Goal: Task Accomplishment & Management: Use online tool/utility

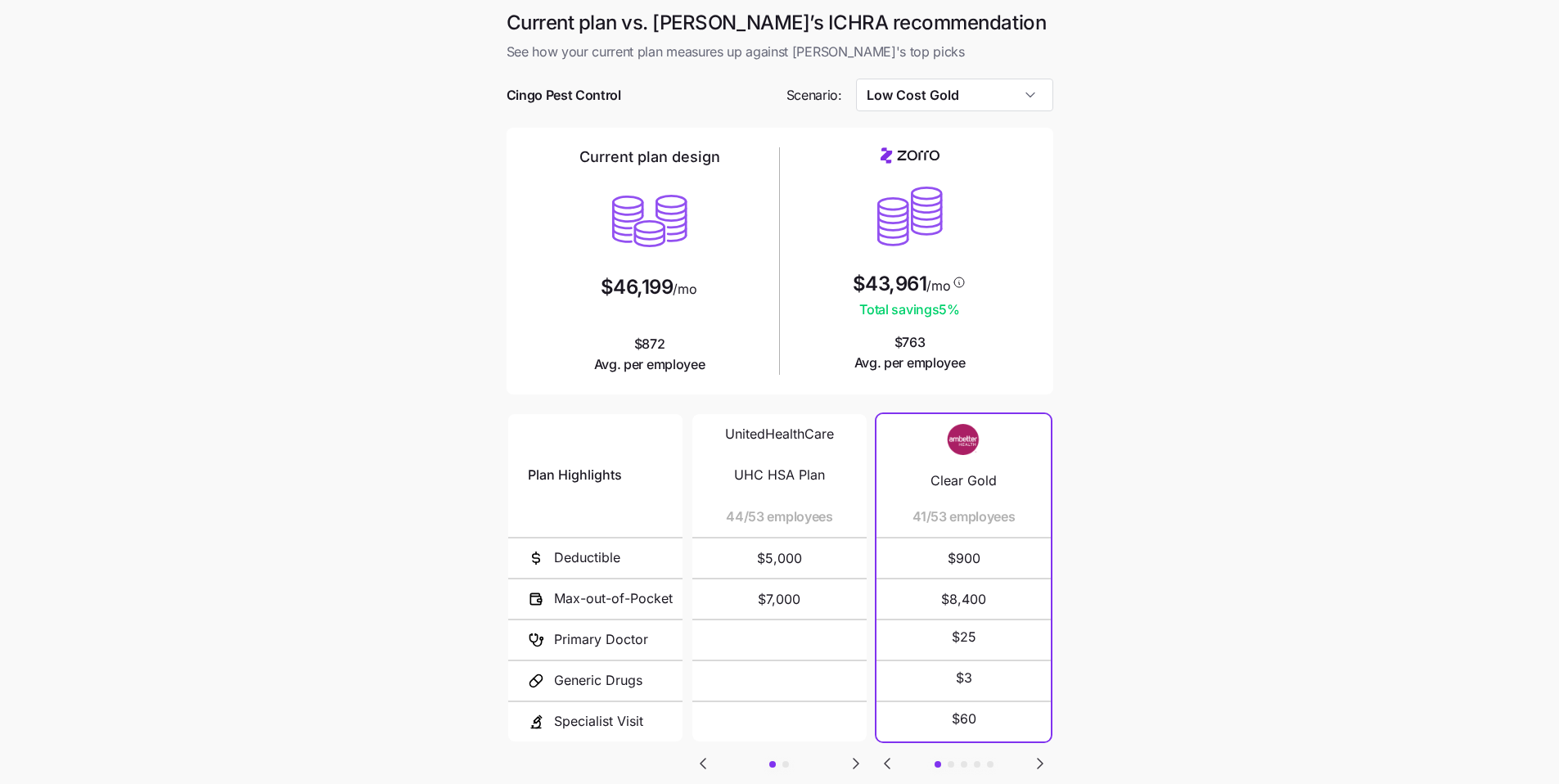
scroll to position [56, 0]
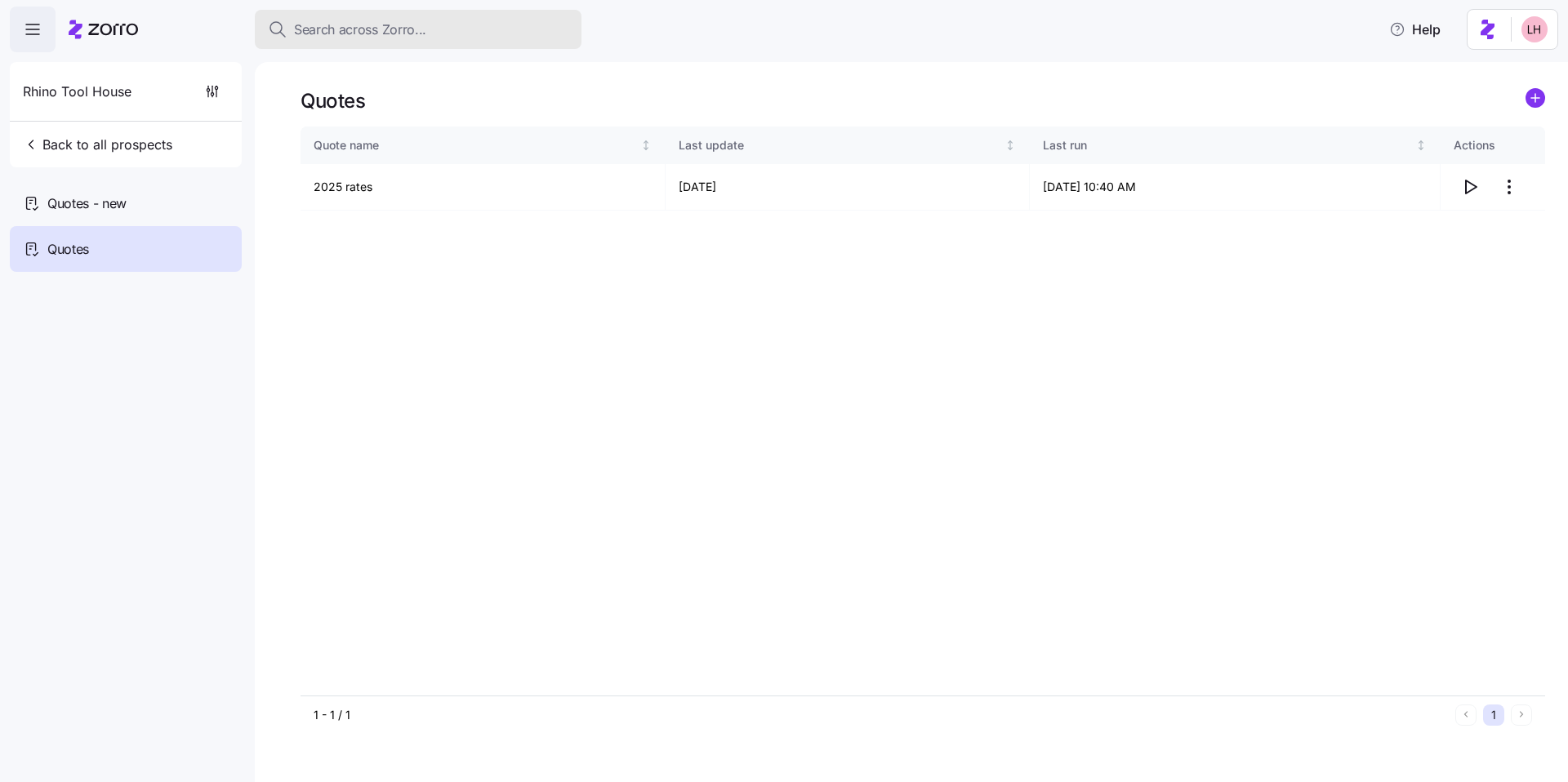
click at [468, 36] on div "Search across Zorro..." at bounding box center [418, 30] width 301 height 20
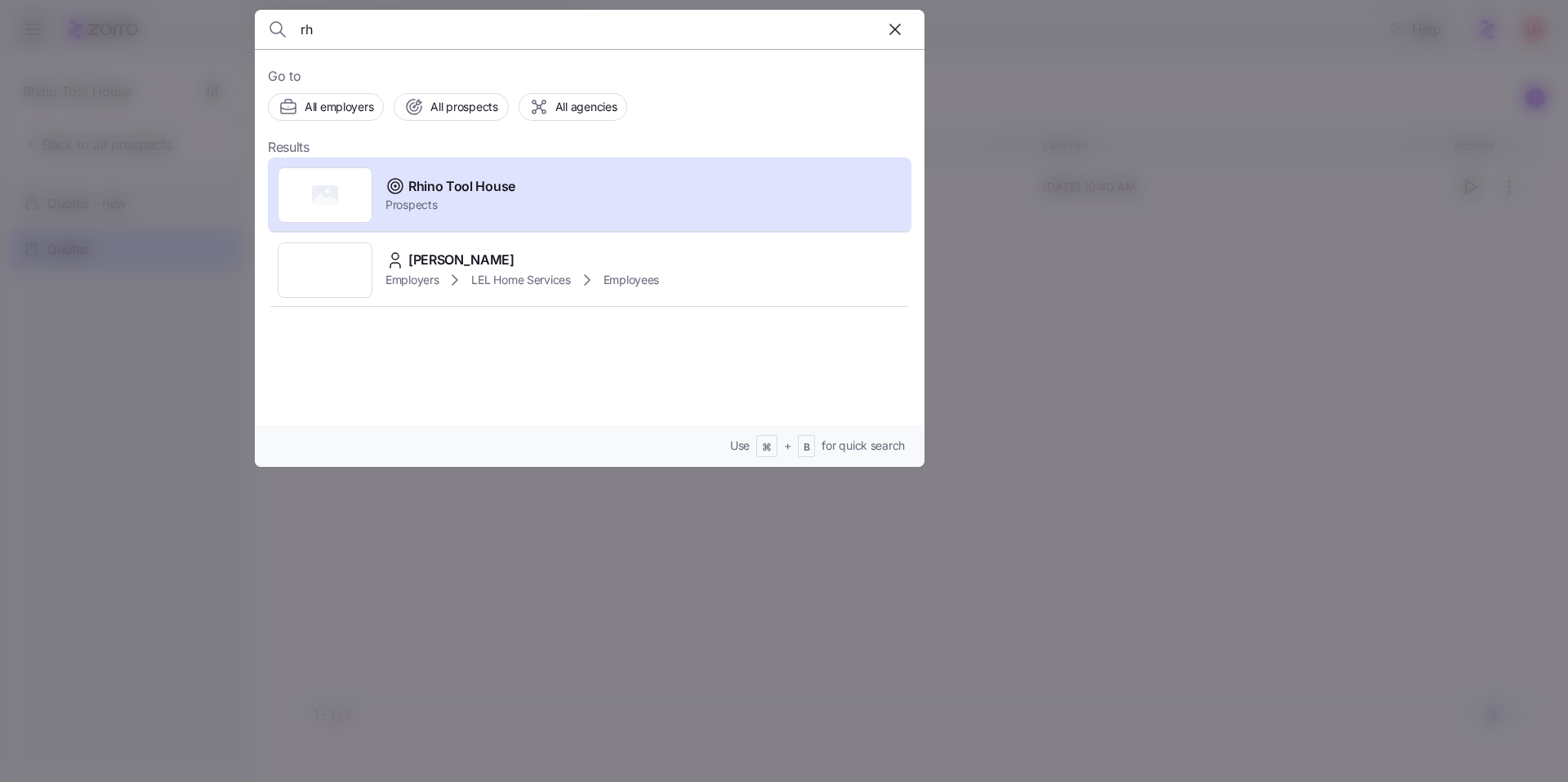
type input "r"
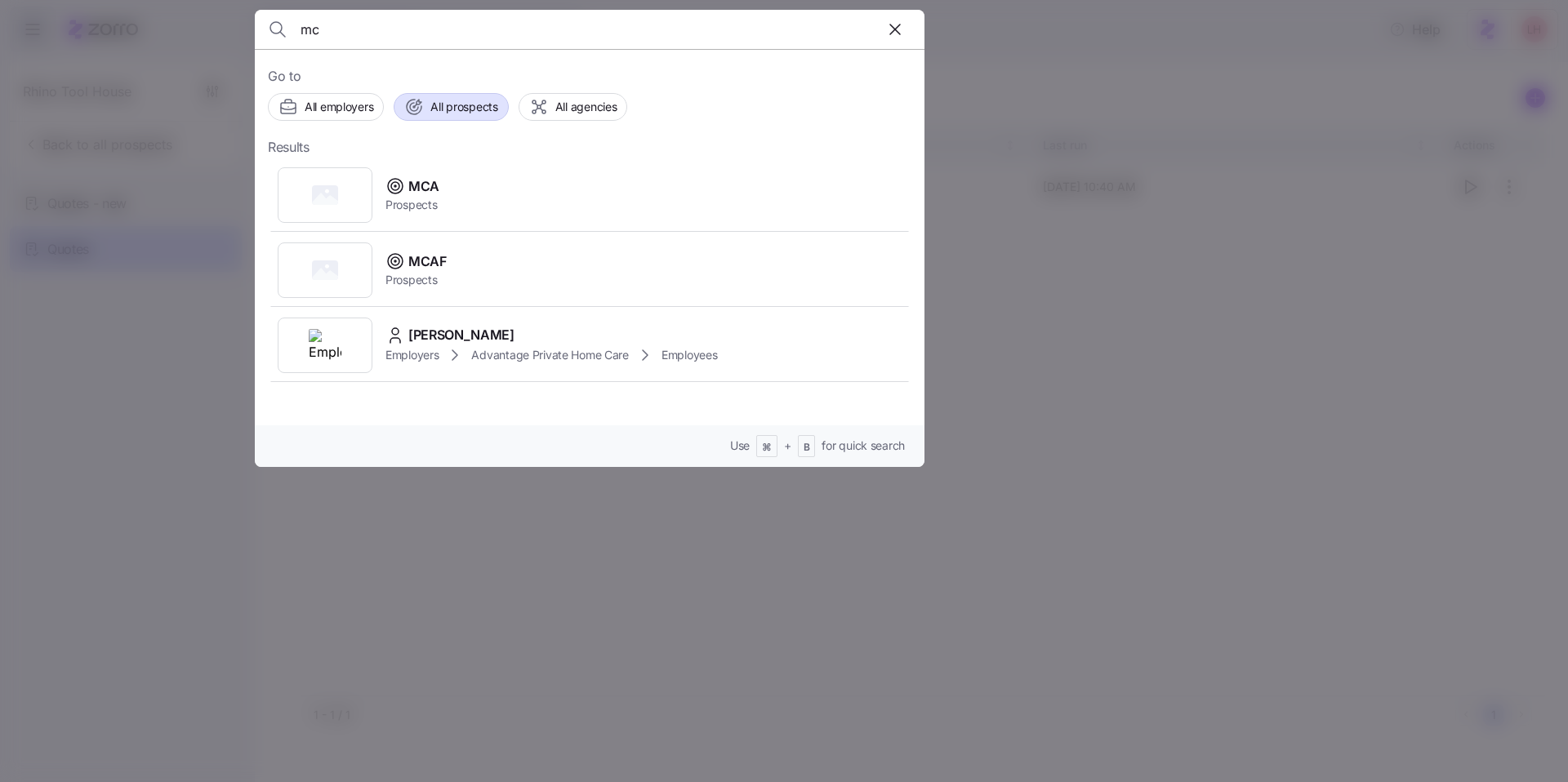
type input "mc"
click at [481, 99] on span "All prospects" at bounding box center [464, 107] width 67 height 16
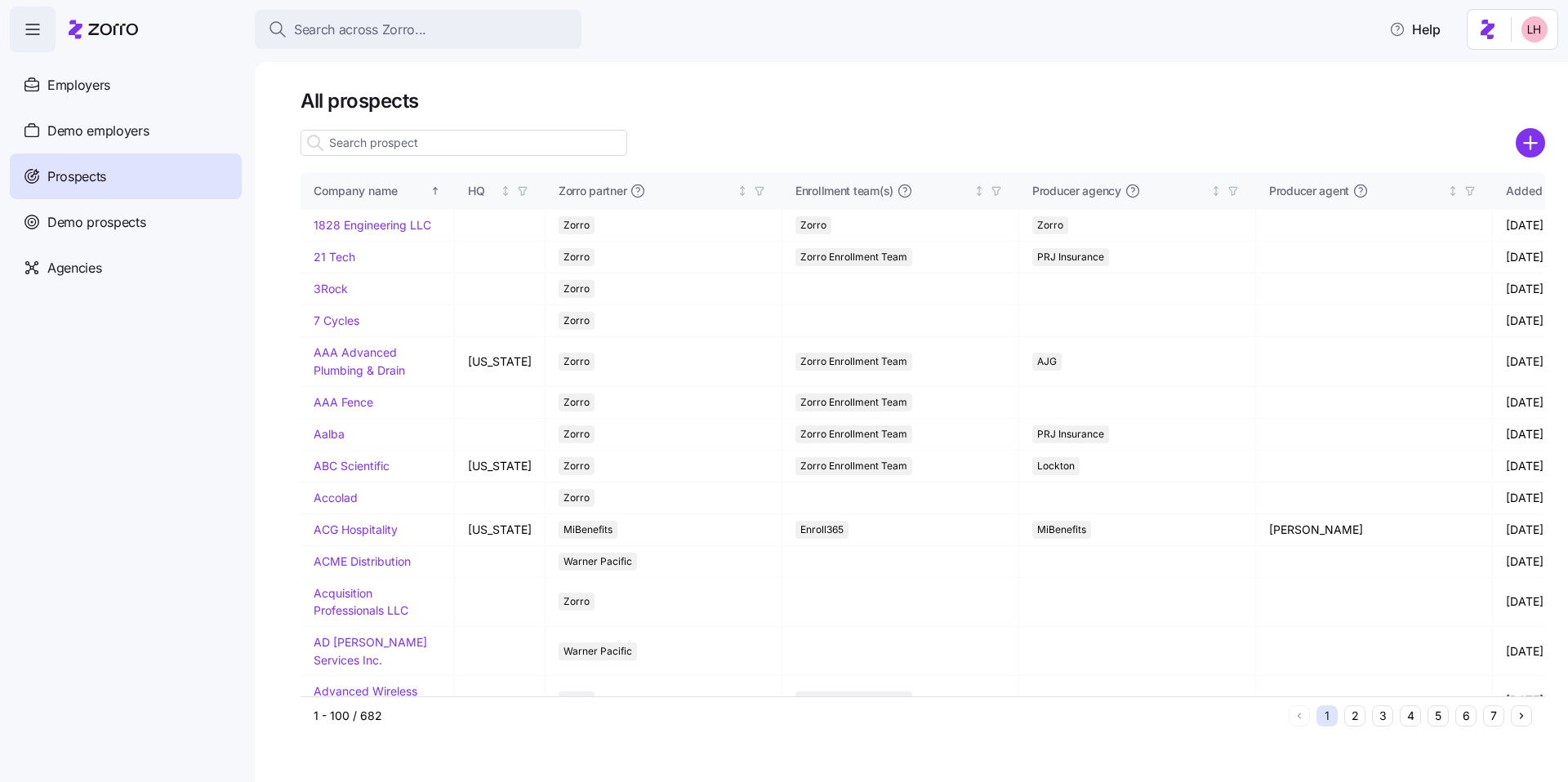
click at [432, 145] on input at bounding box center [464, 142] width 326 height 26
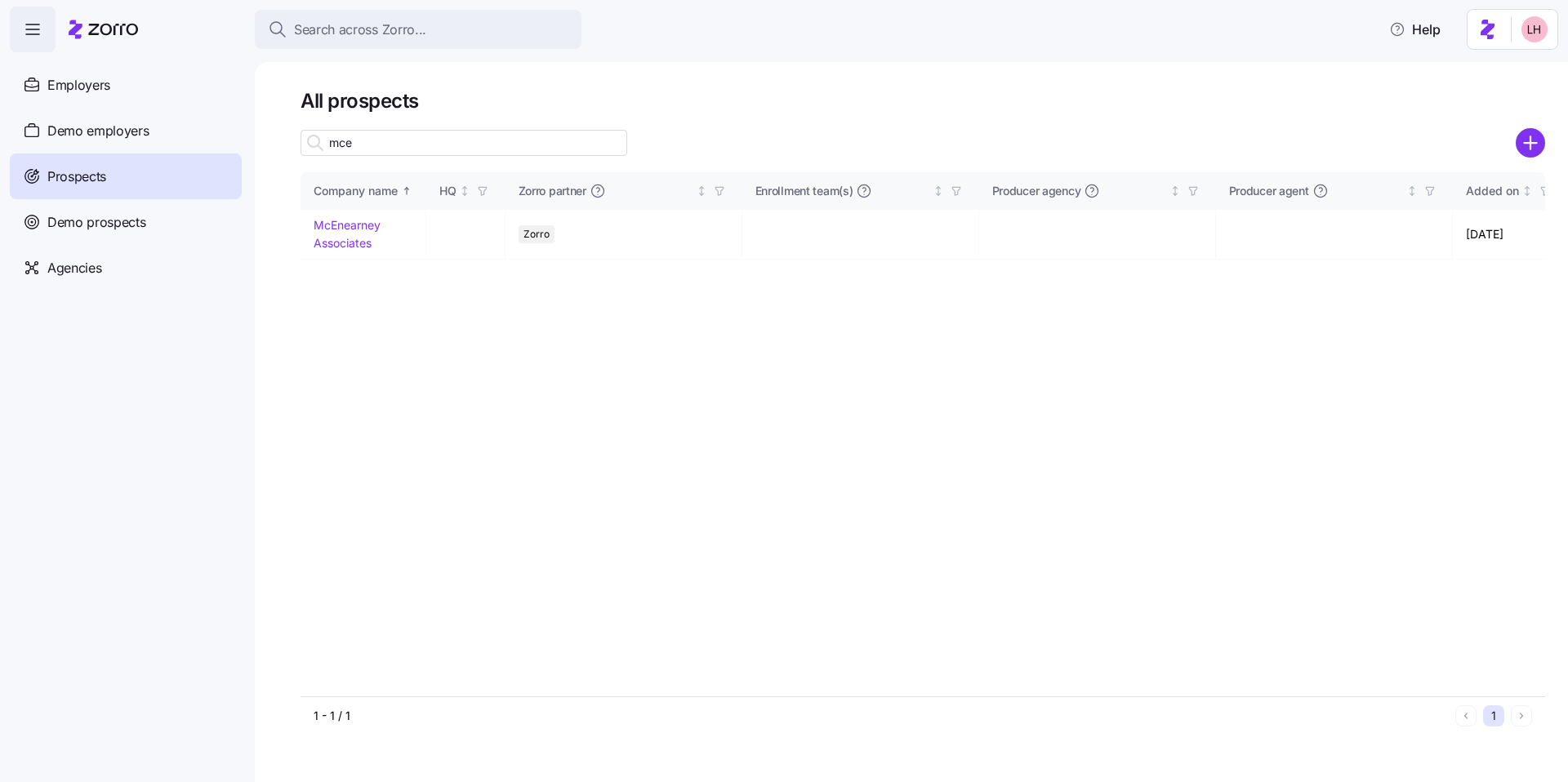
click at [431, 144] on input "mce" at bounding box center [464, 142] width 326 height 26
type input "mce"
click at [335, 224] on link "McEnearney Associates" at bounding box center [347, 234] width 67 height 32
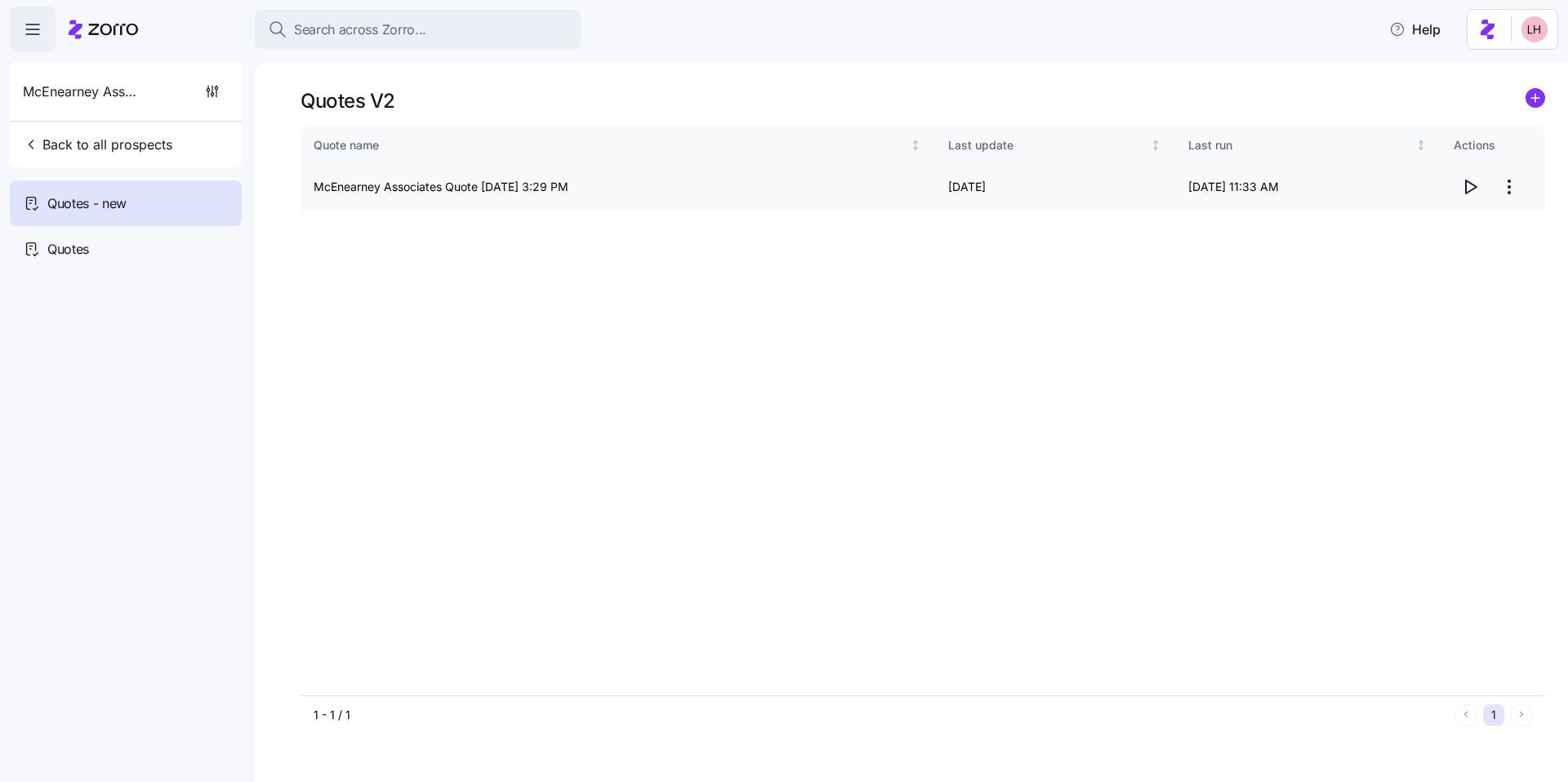
click at [1465, 191] on icon "button" at bounding box center [1471, 186] width 11 height 13
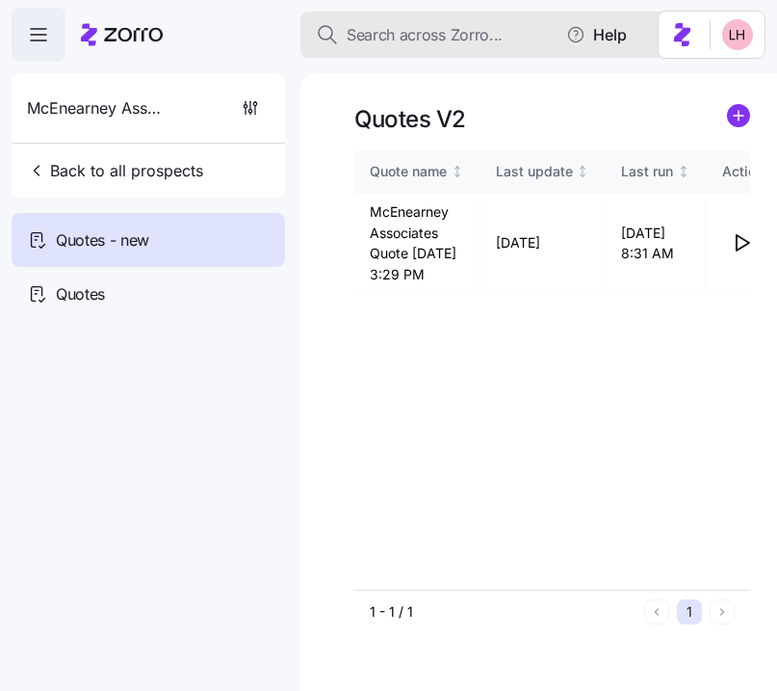
click at [445, 25] on span "Search across Zorro..." at bounding box center [425, 35] width 156 height 24
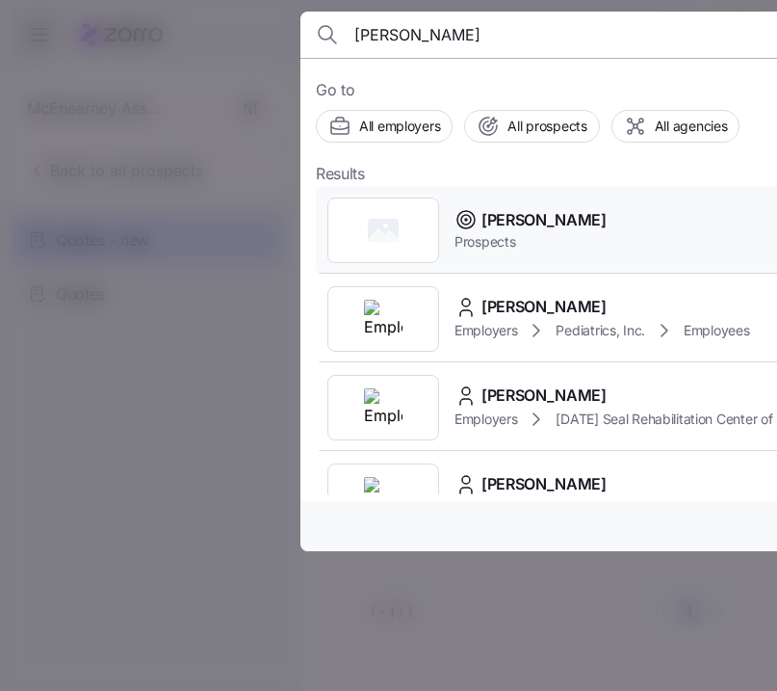
type input "davis malm"
click at [508, 224] on span "Davis Malm" at bounding box center [544, 220] width 125 height 24
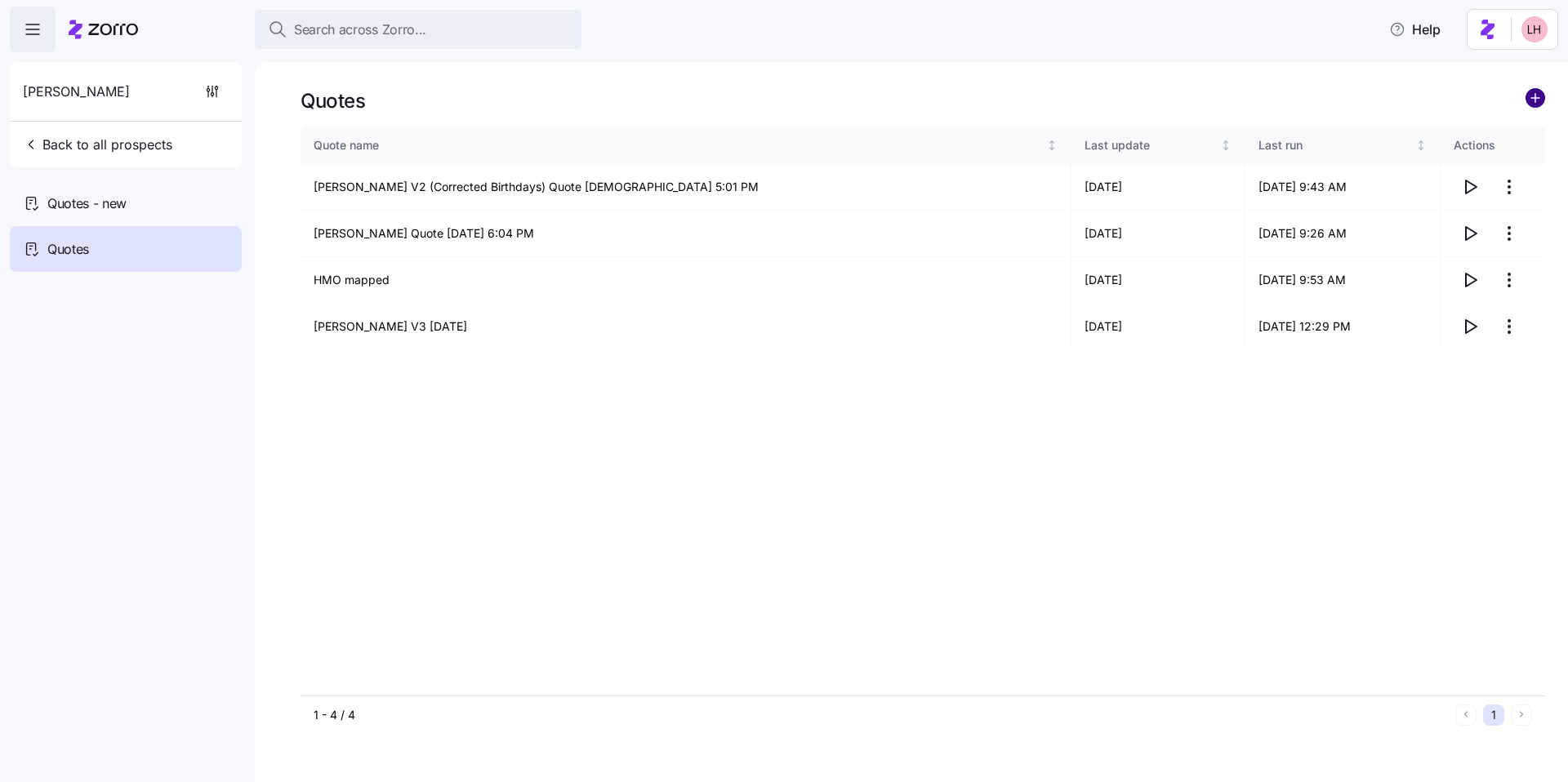
click at [1542, 97] on circle "add icon" at bounding box center [1535, 97] width 18 height 18
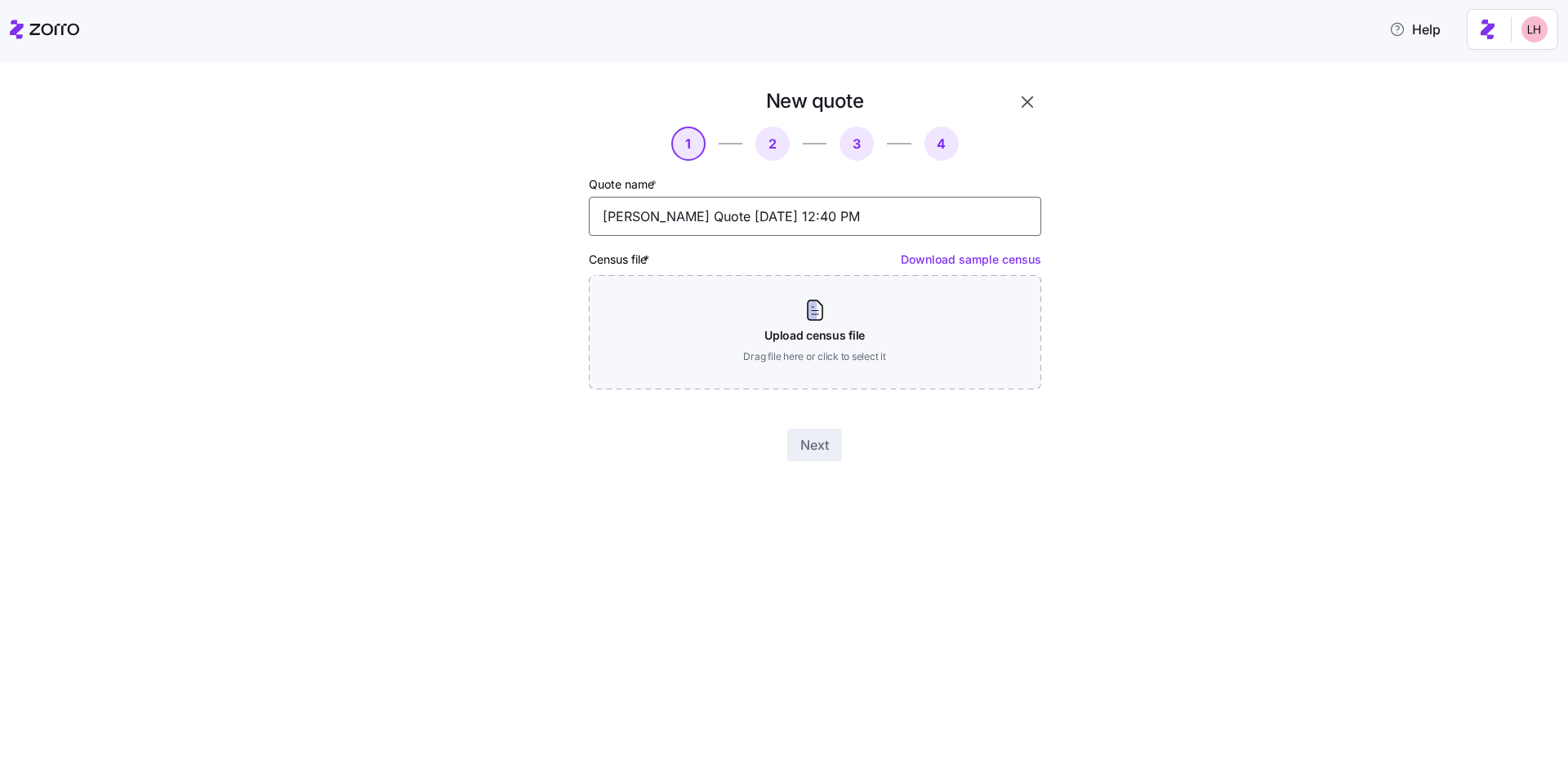
click at [838, 219] on input "Davis Malm Quote 09/18/2025 12:40 PM" at bounding box center [815, 216] width 453 height 39
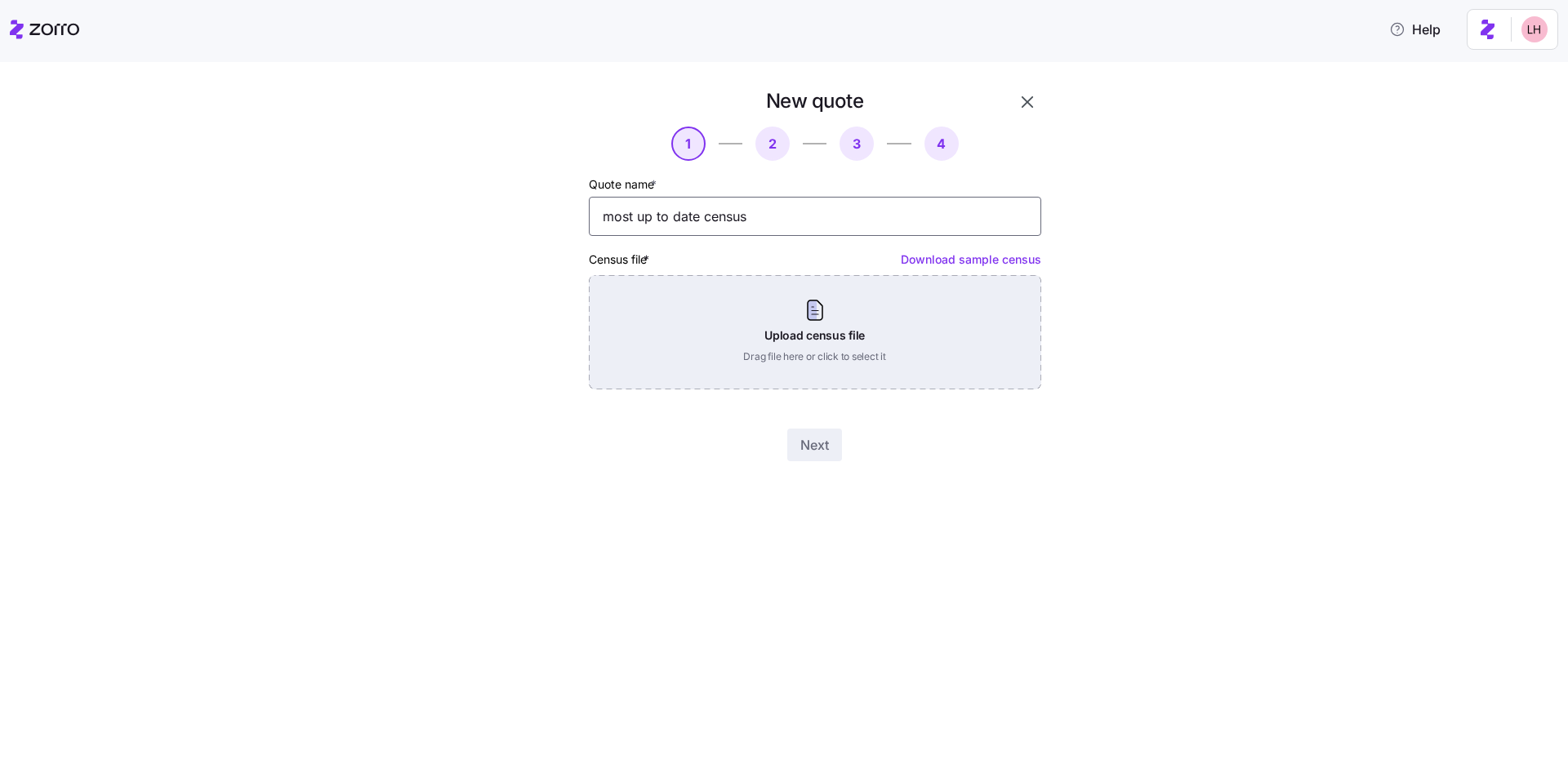
type input "most up to date census"
click at [859, 305] on div "Upload census file Drag file here or click to select it" at bounding box center [815, 332] width 453 height 114
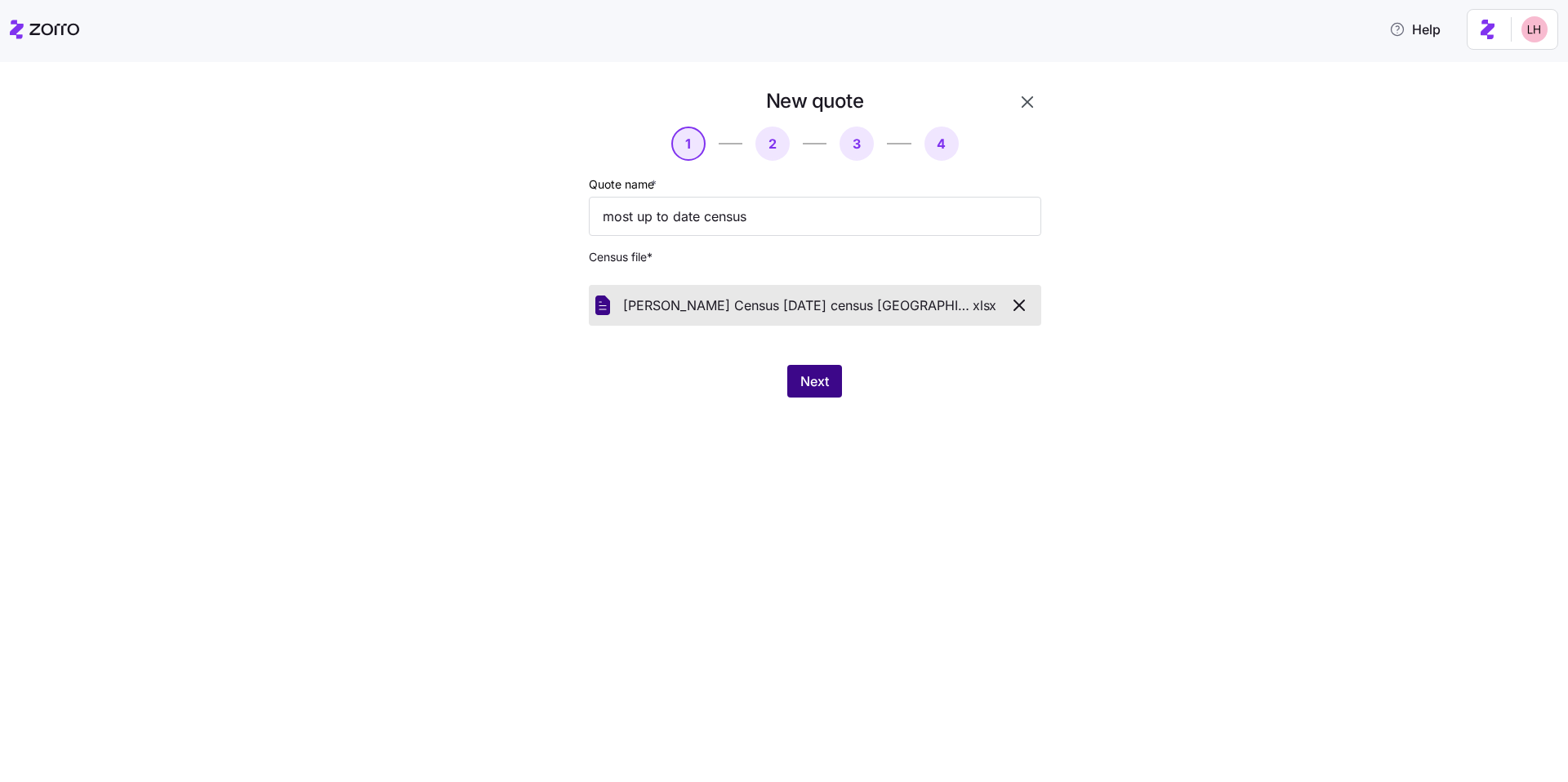
click at [814, 388] on span "Next" at bounding box center [815, 380] width 29 height 19
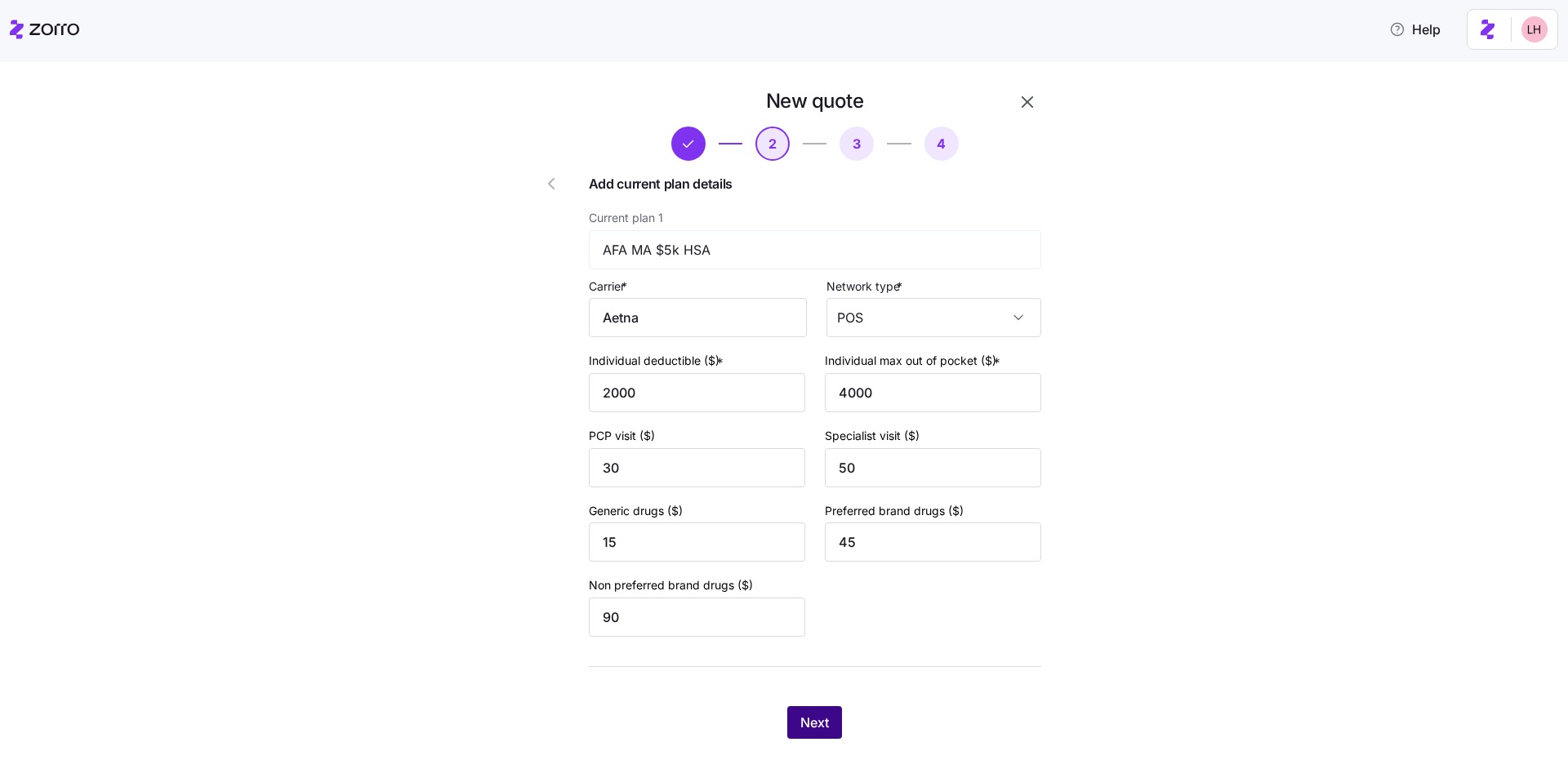
click at [824, 725] on button "Next" at bounding box center [815, 722] width 55 height 33
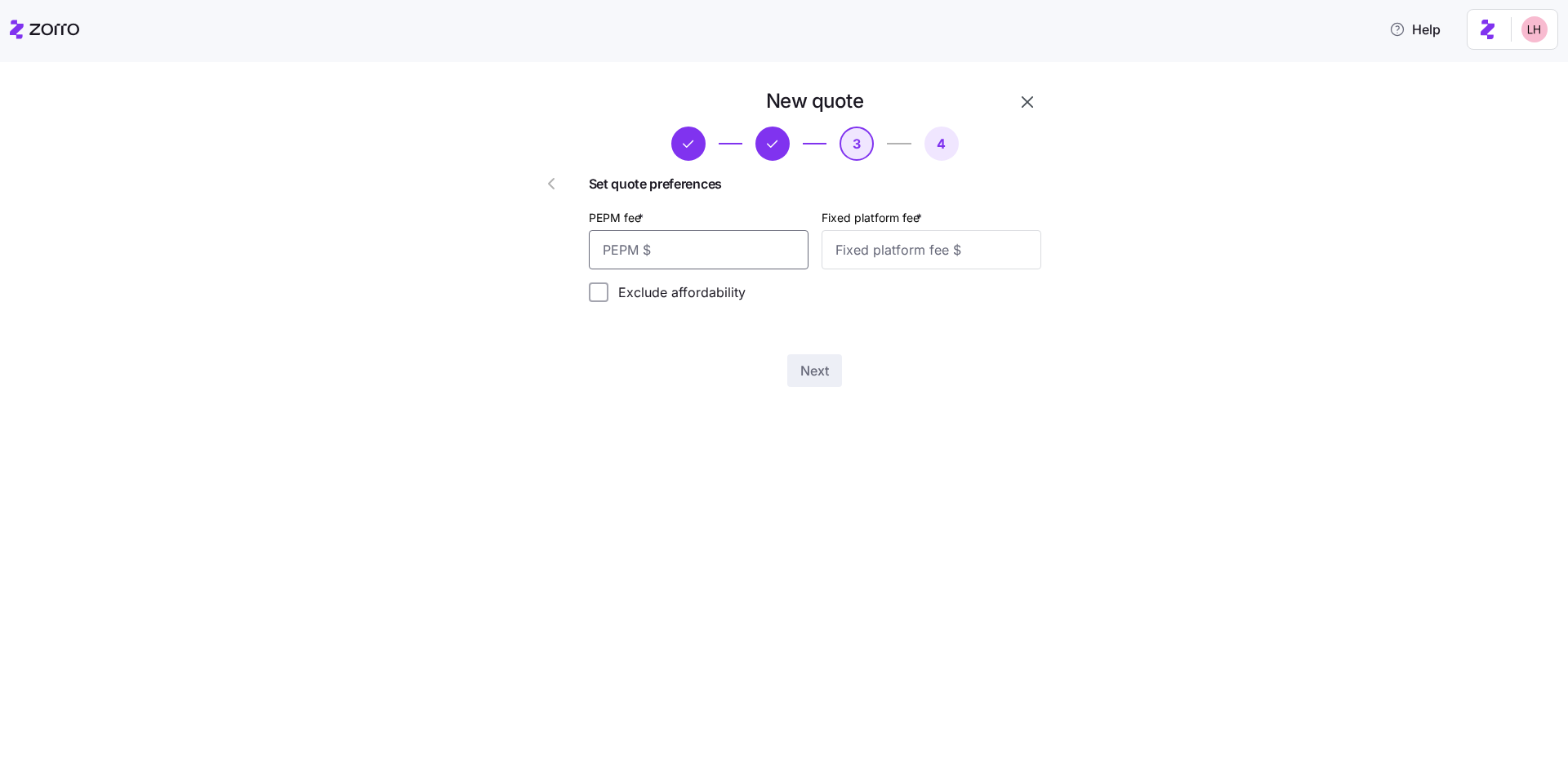
click at [689, 243] on input "PEPM fee *" at bounding box center [698, 250] width 220 height 39
type input "50"
click at [959, 256] on input "Fixed platform fee *" at bounding box center [931, 250] width 220 height 39
type input "100"
click at [813, 388] on div "New quote 3 4 Set quote preferences PEPM fee * 50 Fixed platform fee * 100 Excl…" at bounding box center [795, 247] width 571 height 319
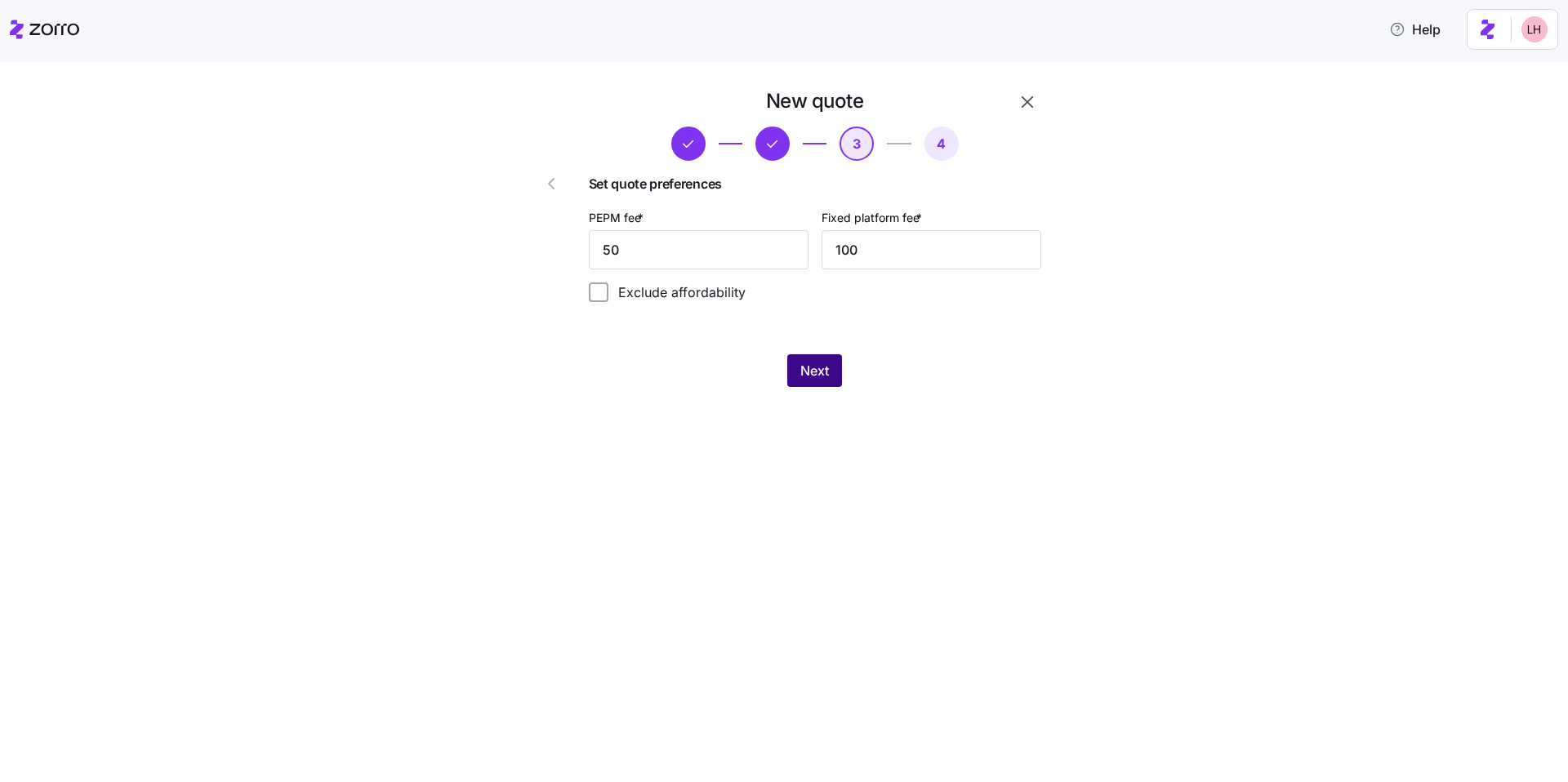
click at [814, 377] on span "Next" at bounding box center [815, 370] width 29 height 19
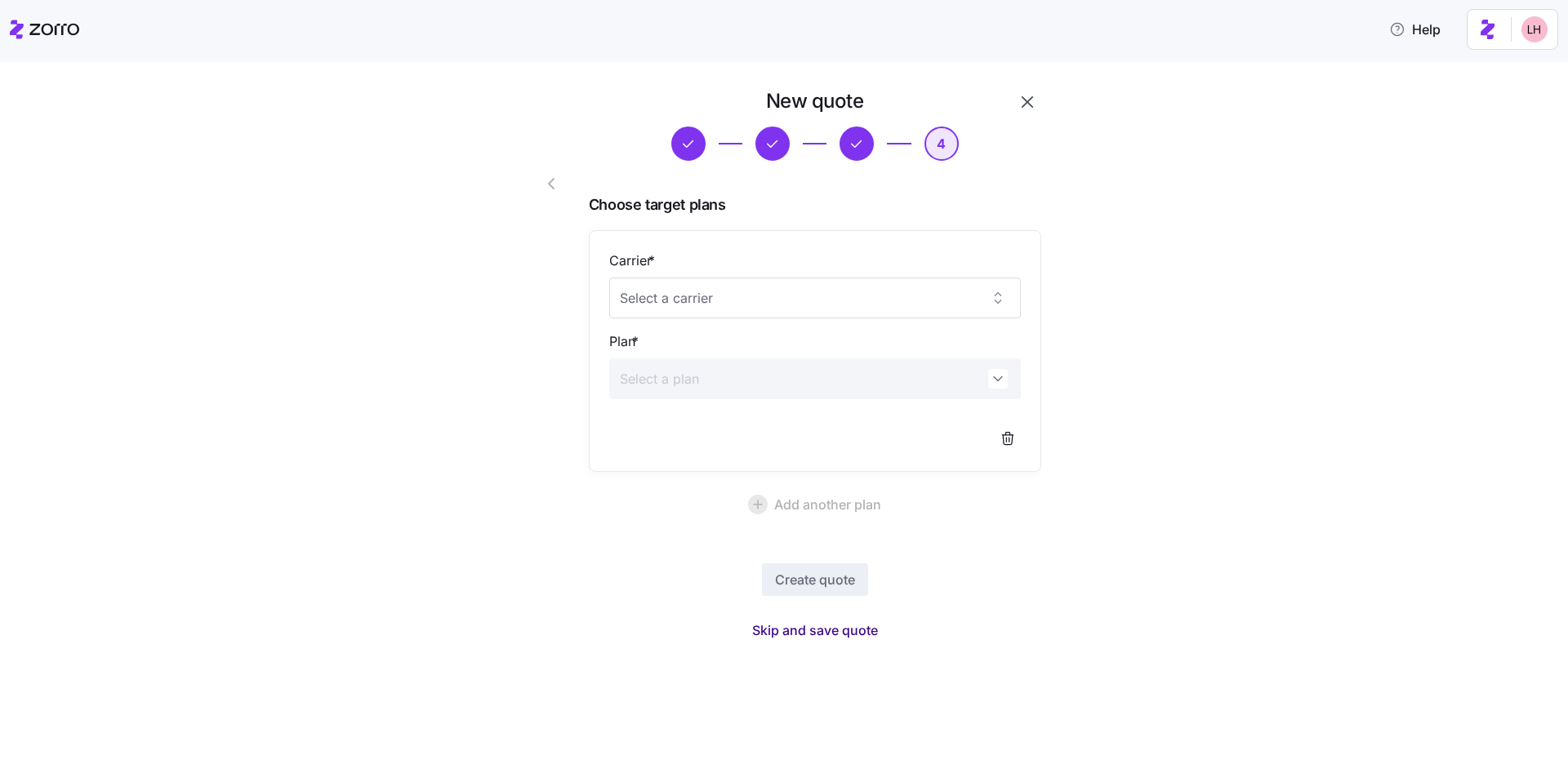
click at [845, 633] on span "Skip and save quote" at bounding box center [815, 629] width 125 height 19
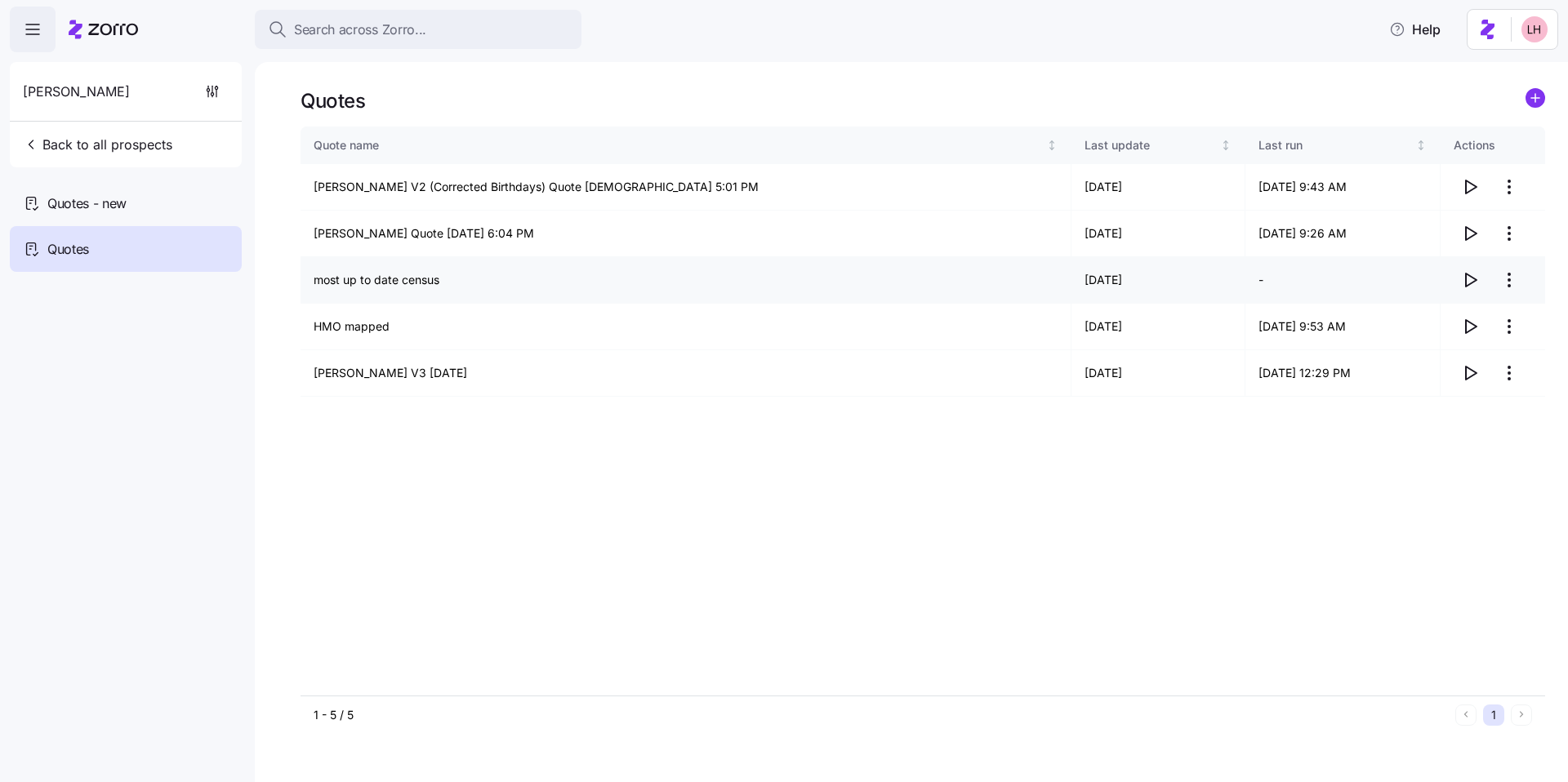
click at [1465, 283] on icon "button" at bounding box center [1471, 280] width 11 height 13
click at [146, 208] on div "Quotes - new" at bounding box center [126, 203] width 232 height 46
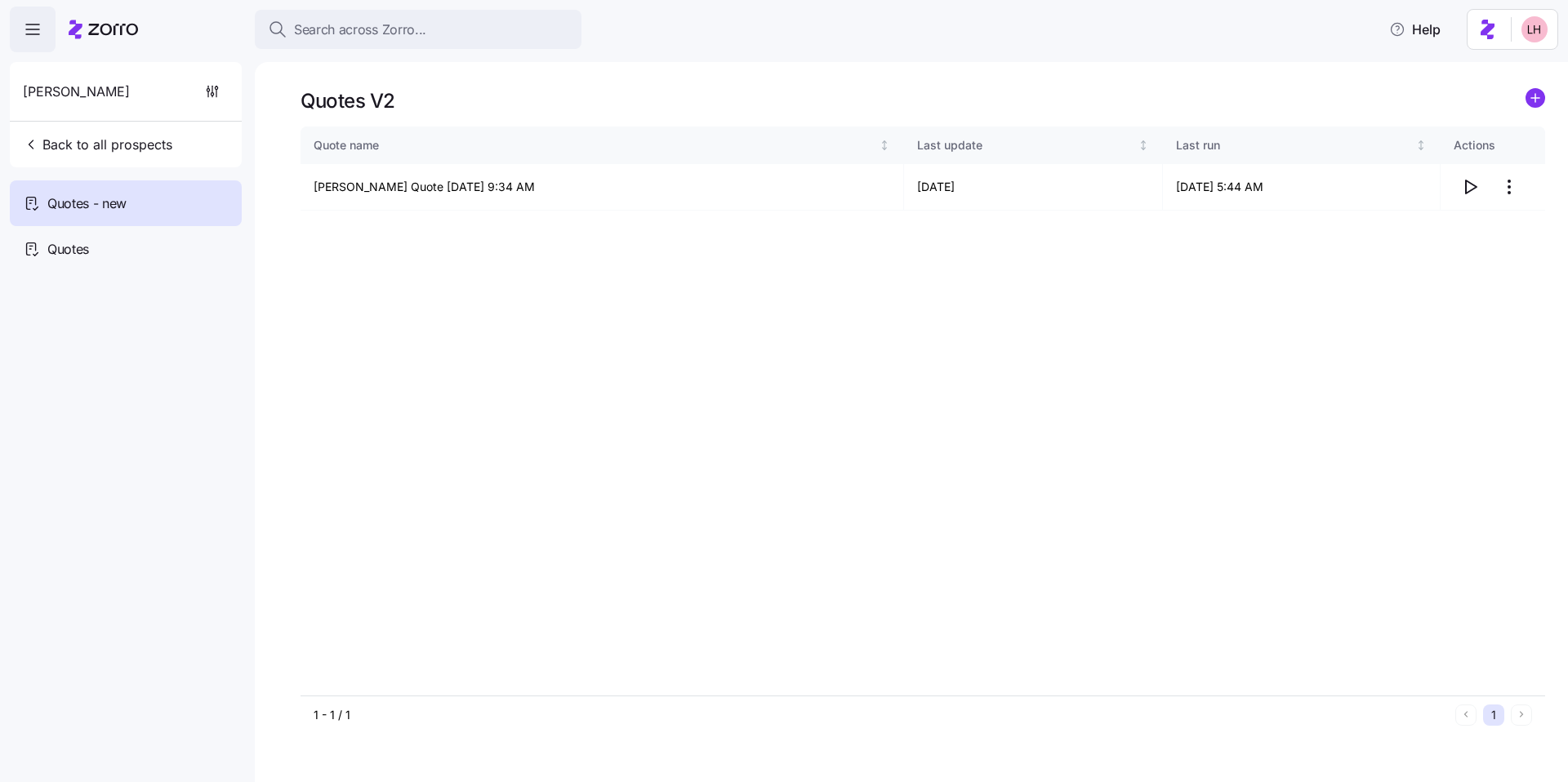
click at [1538, 98] on icon "add icon" at bounding box center [1535, 98] width 8 height 0
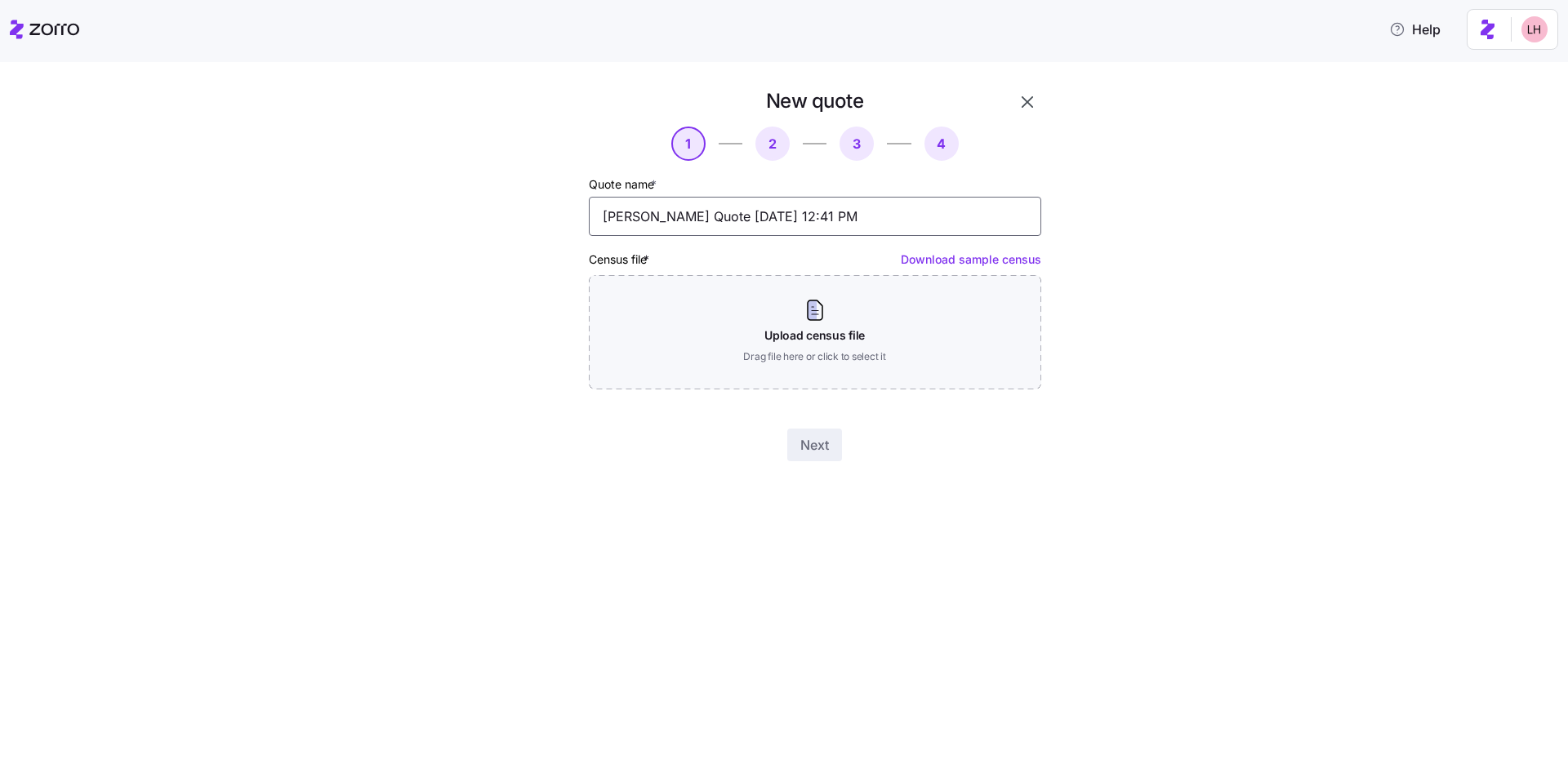
click at [820, 219] on input "Davis Malm Quote 09/18/2025 12:41 PM" at bounding box center [815, 216] width 453 height 39
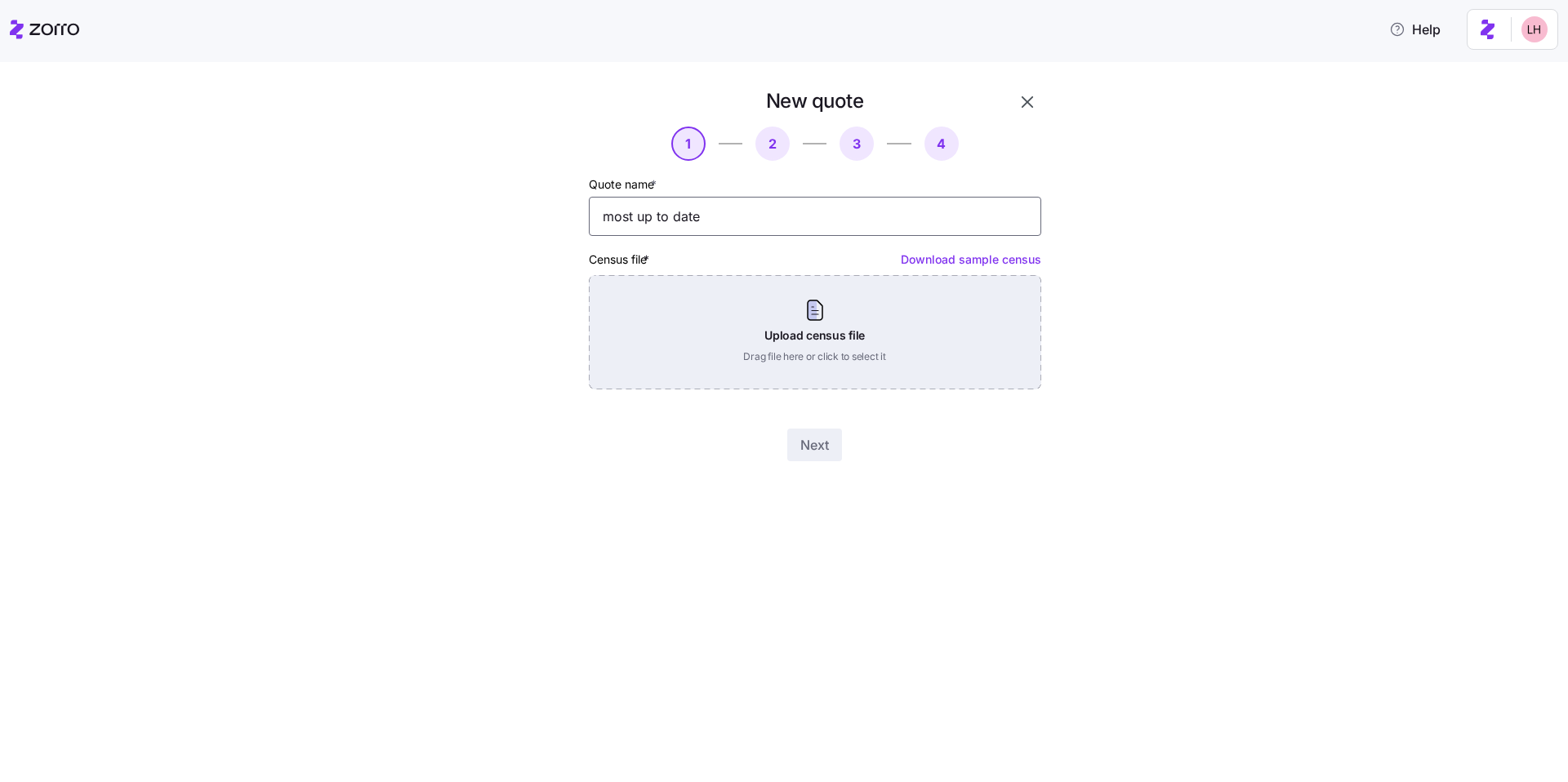
type input "most up to date"
click at [818, 301] on div "Upload census file Drag file here or click to select it" at bounding box center [815, 332] width 453 height 114
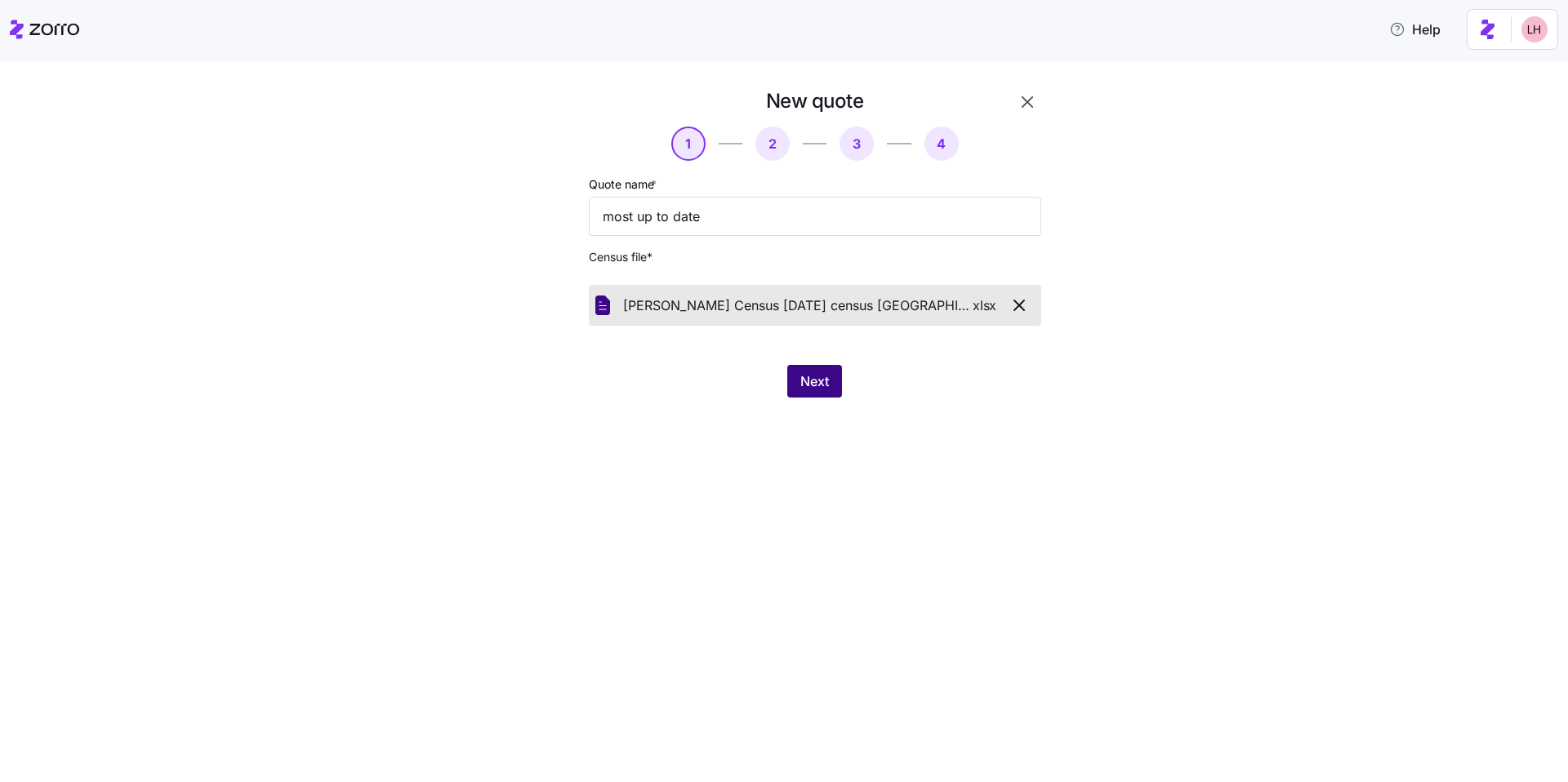
click at [804, 368] on button "Next" at bounding box center [815, 381] width 55 height 33
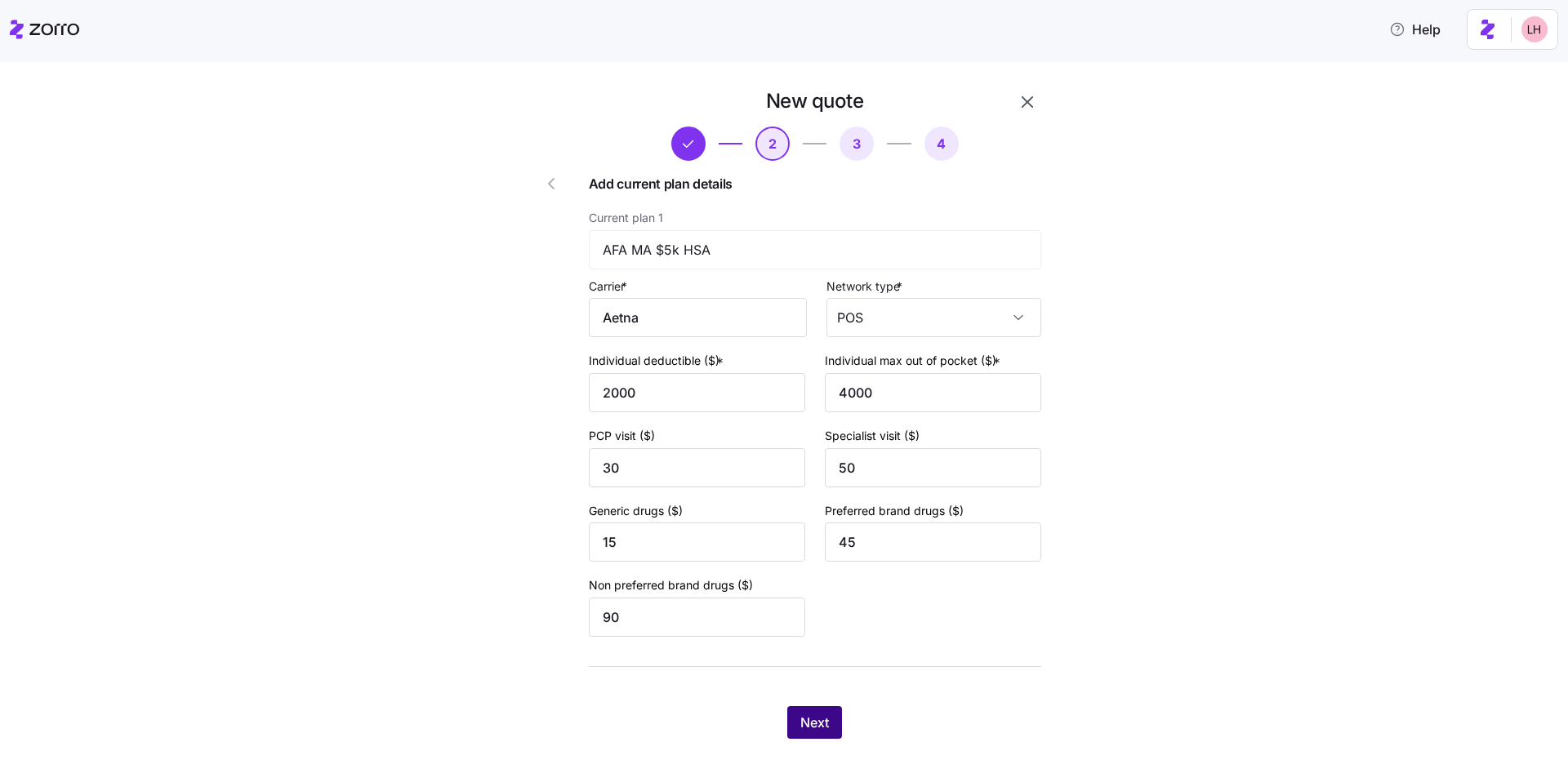
click at [828, 723] on button "Next" at bounding box center [815, 722] width 55 height 33
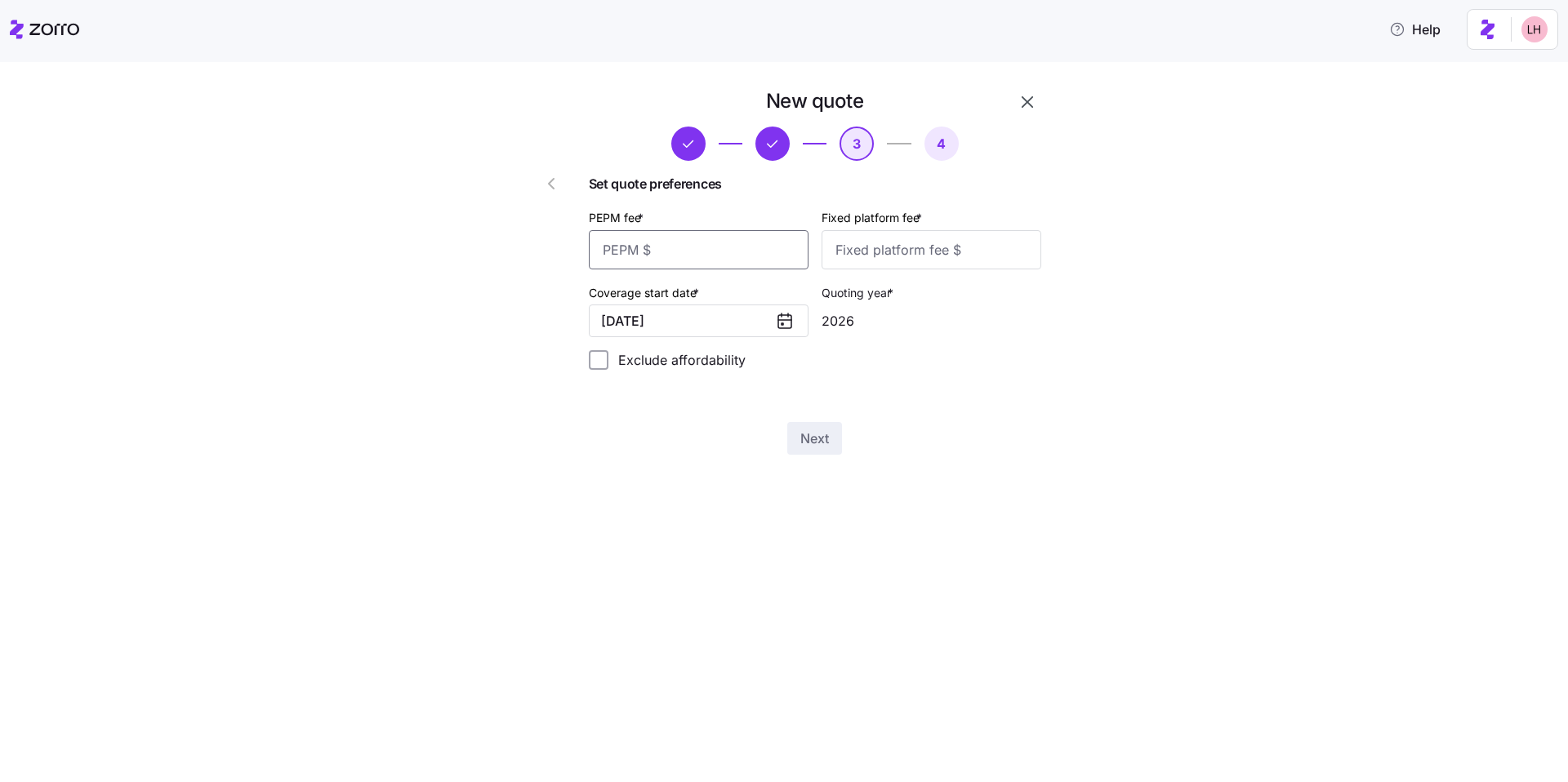
click at [729, 258] on input "PEPM fee *" at bounding box center [698, 250] width 220 height 39
type input "50"
click at [884, 259] on input "Fixed platform fee *" at bounding box center [931, 250] width 220 height 39
type input "100"
click at [833, 435] on button "Next" at bounding box center [815, 438] width 55 height 33
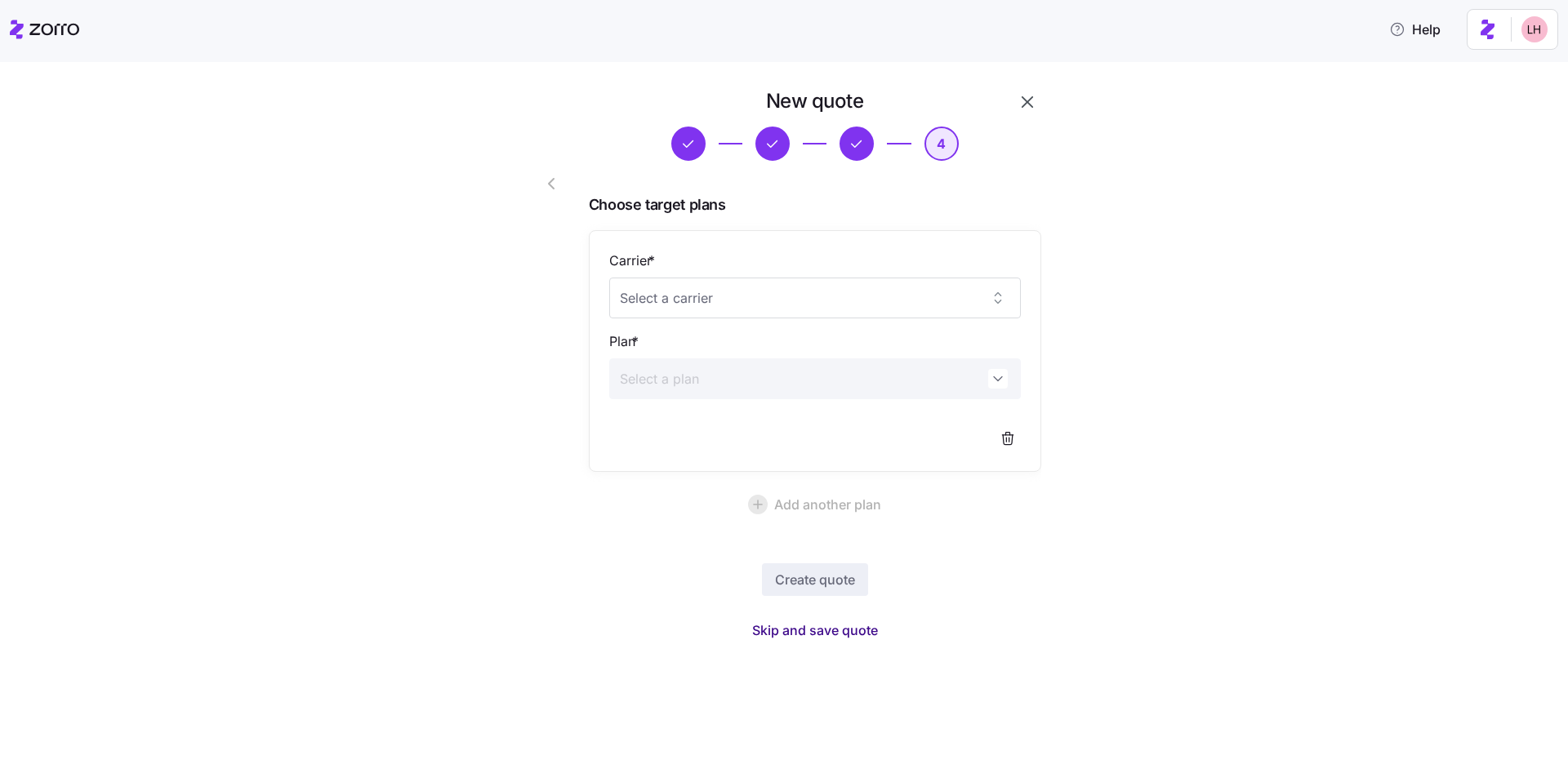
click at [853, 632] on span "Skip and save quote" at bounding box center [815, 629] width 125 height 19
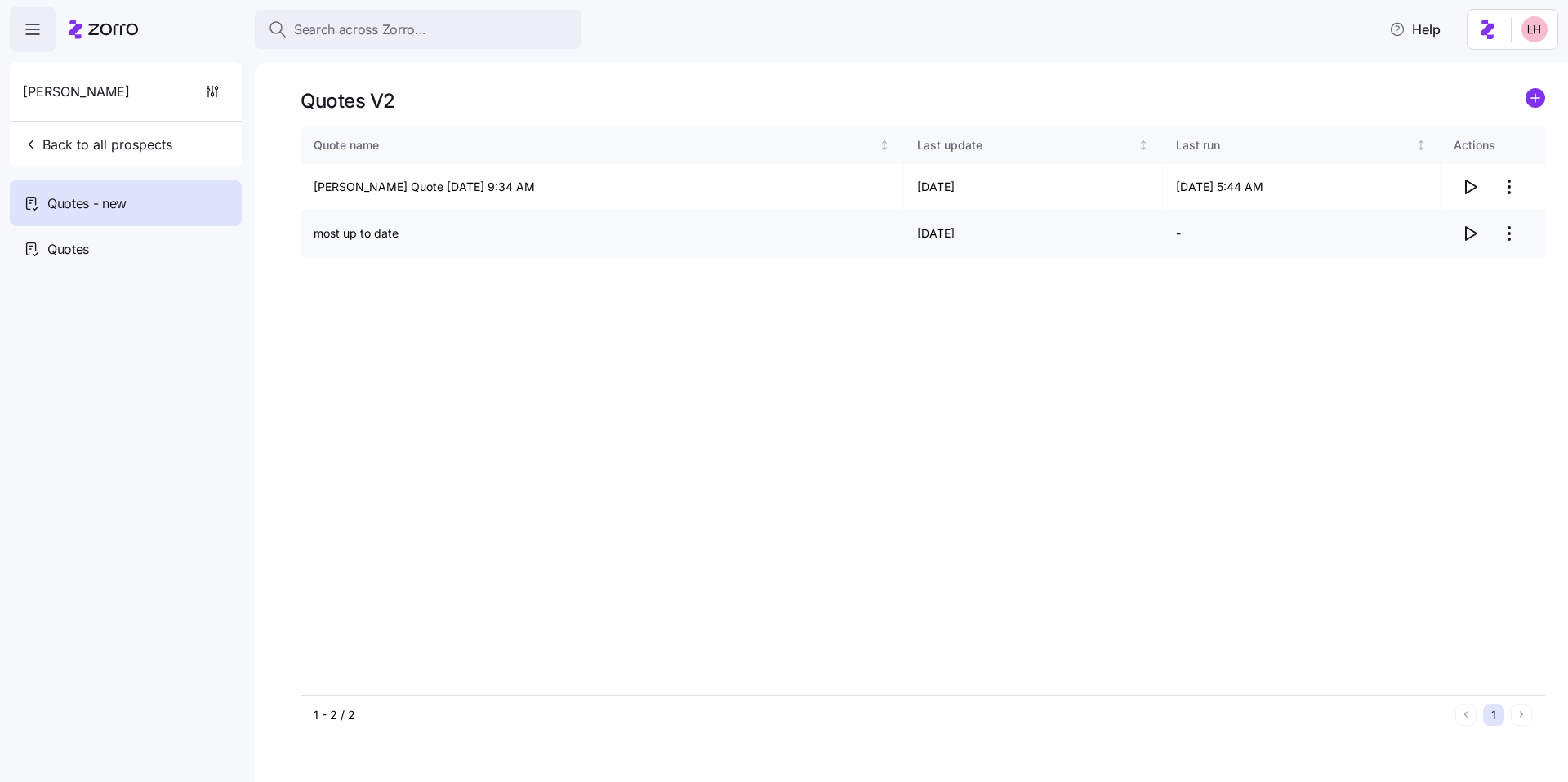
click at [1473, 232] on icon "button" at bounding box center [1471, 233] width 11 height 13
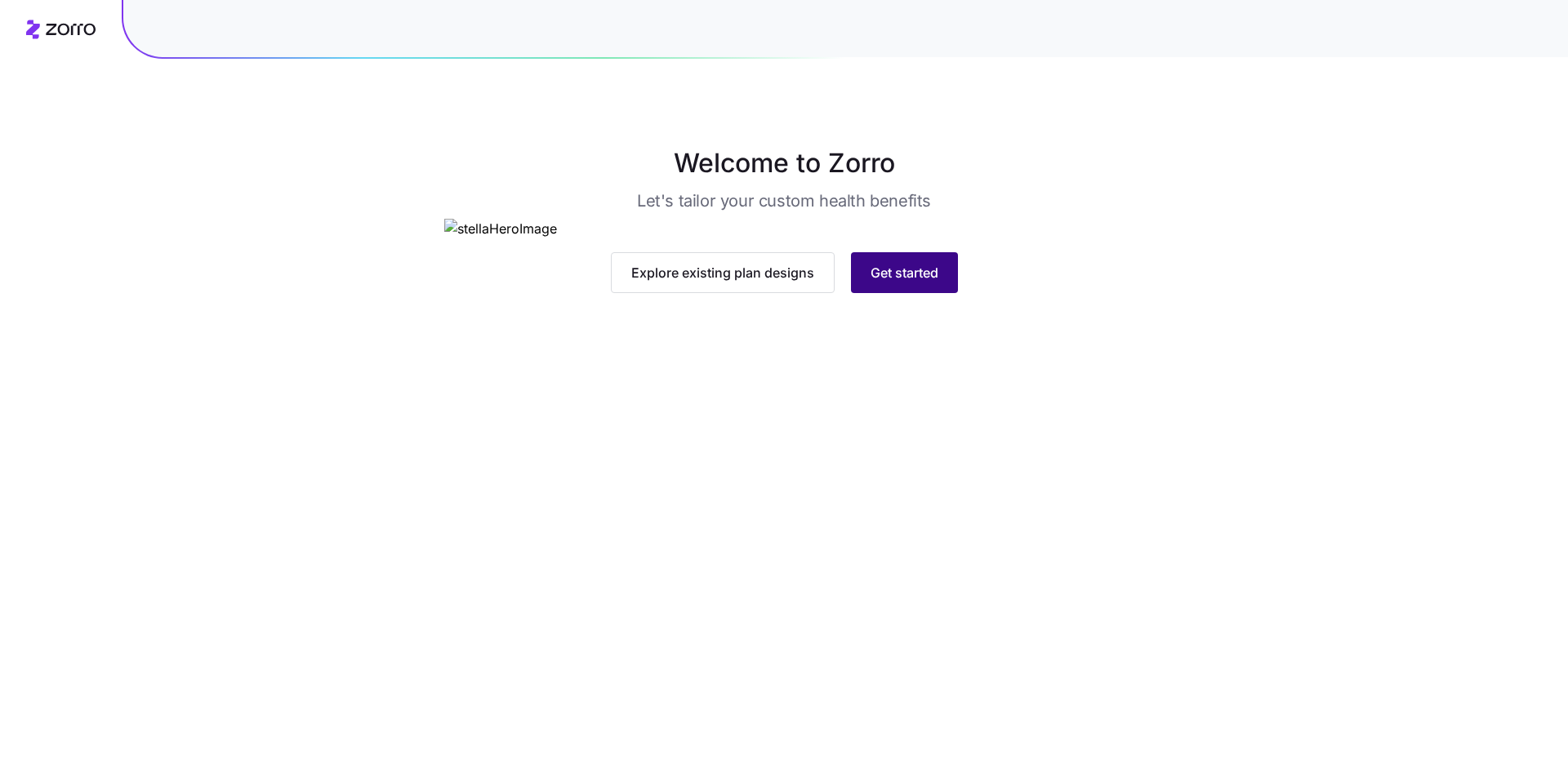
click at [927, 282] on span "Get started" at bounding box center [904, 272] width 68 height 19
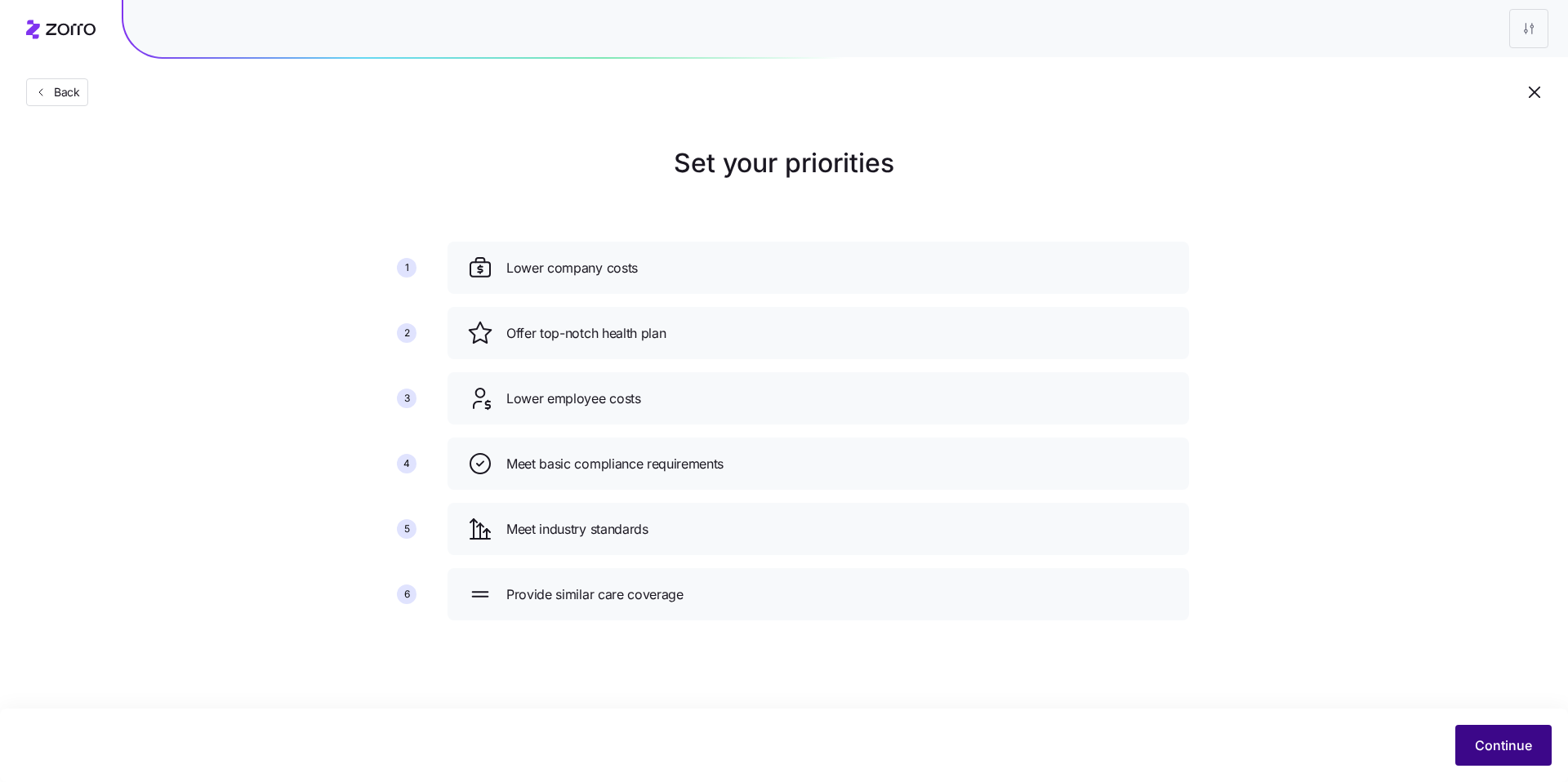
click at [1503, 742] on span "Continue" at bounding box center [1503, 745] width 57 height 19
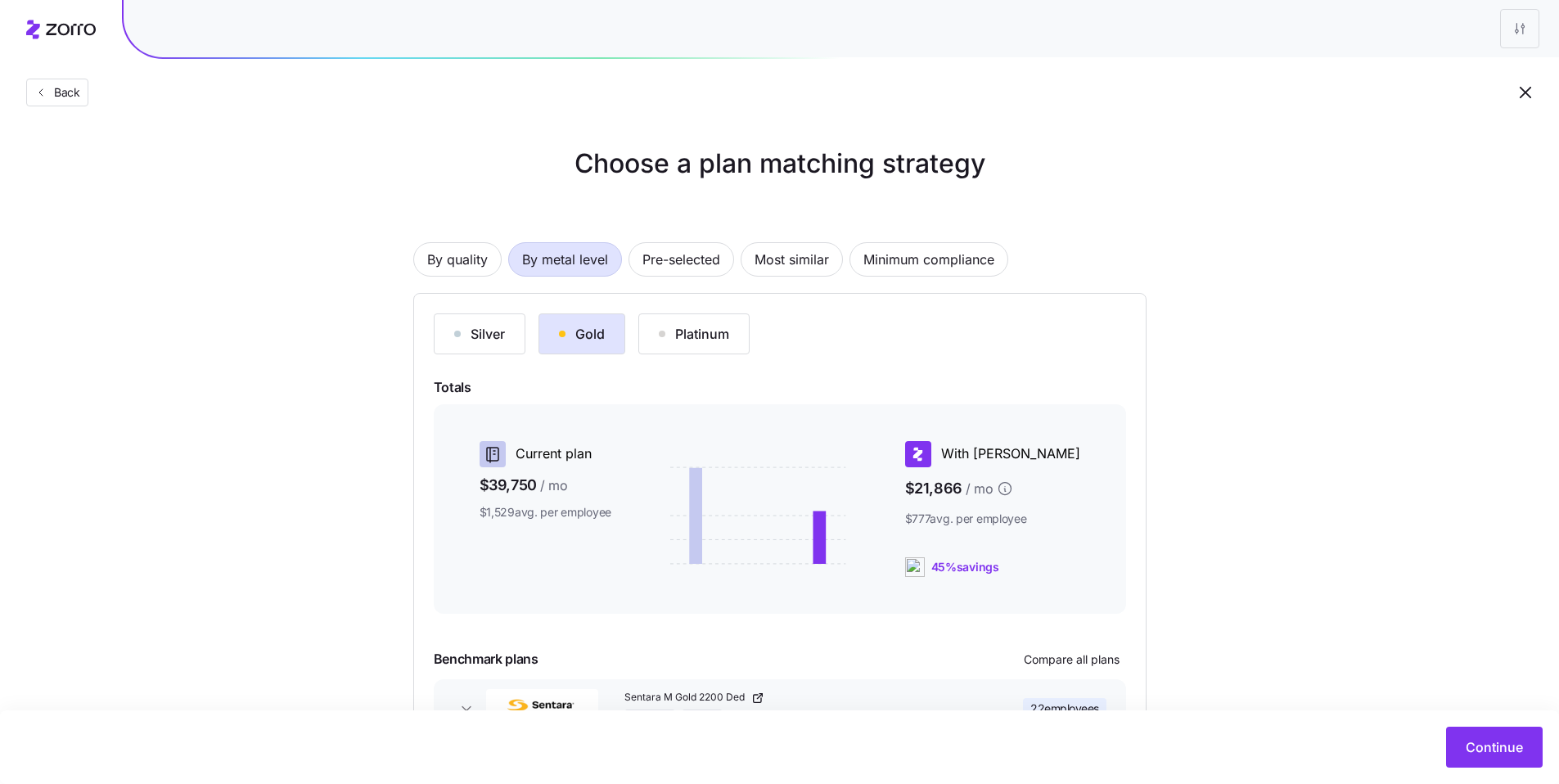
scroll to position [119, 0]
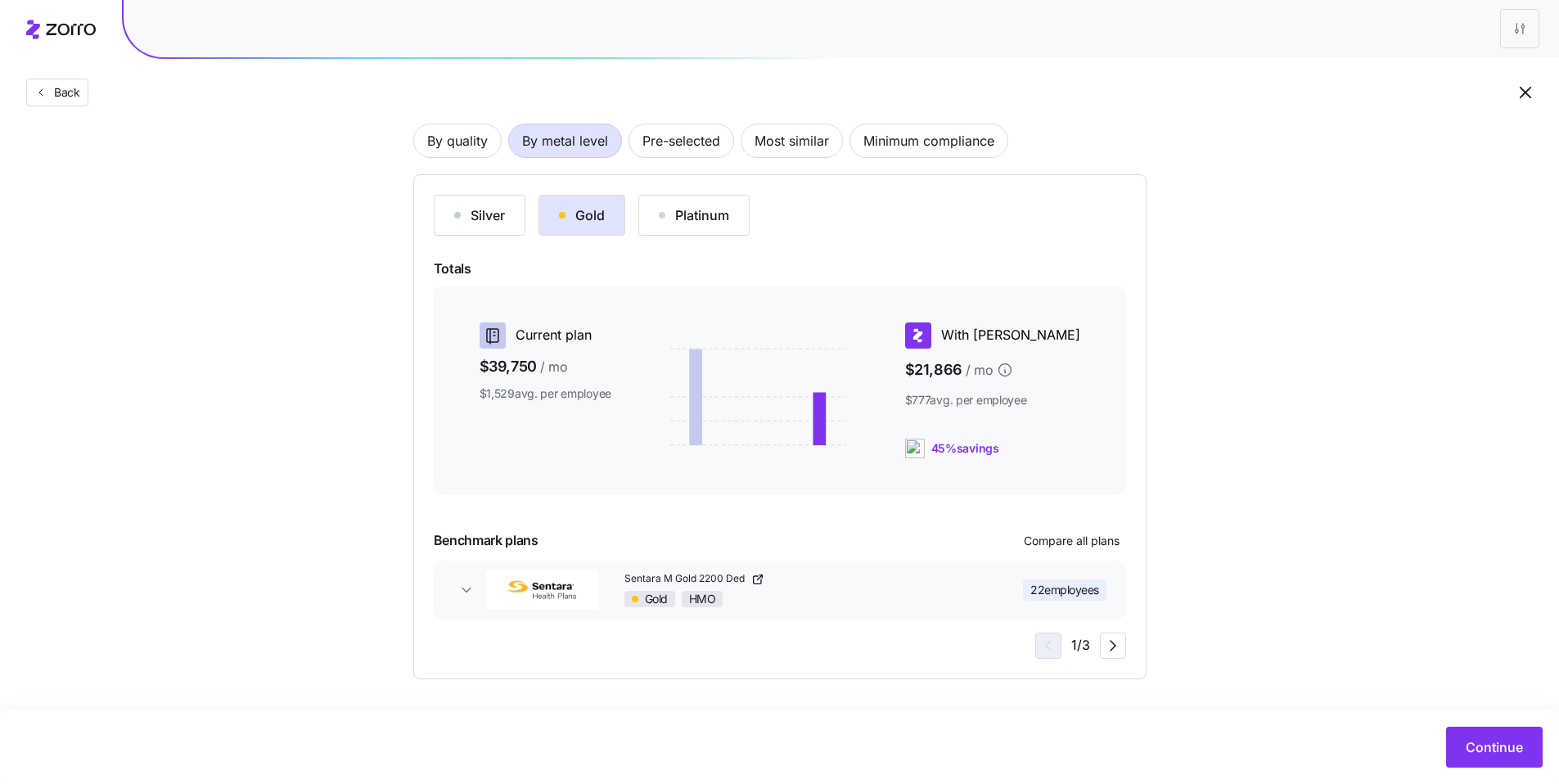
click at [904, 592] on div "Gold HMO" at bounding box center [803, 599] width 357 height 16
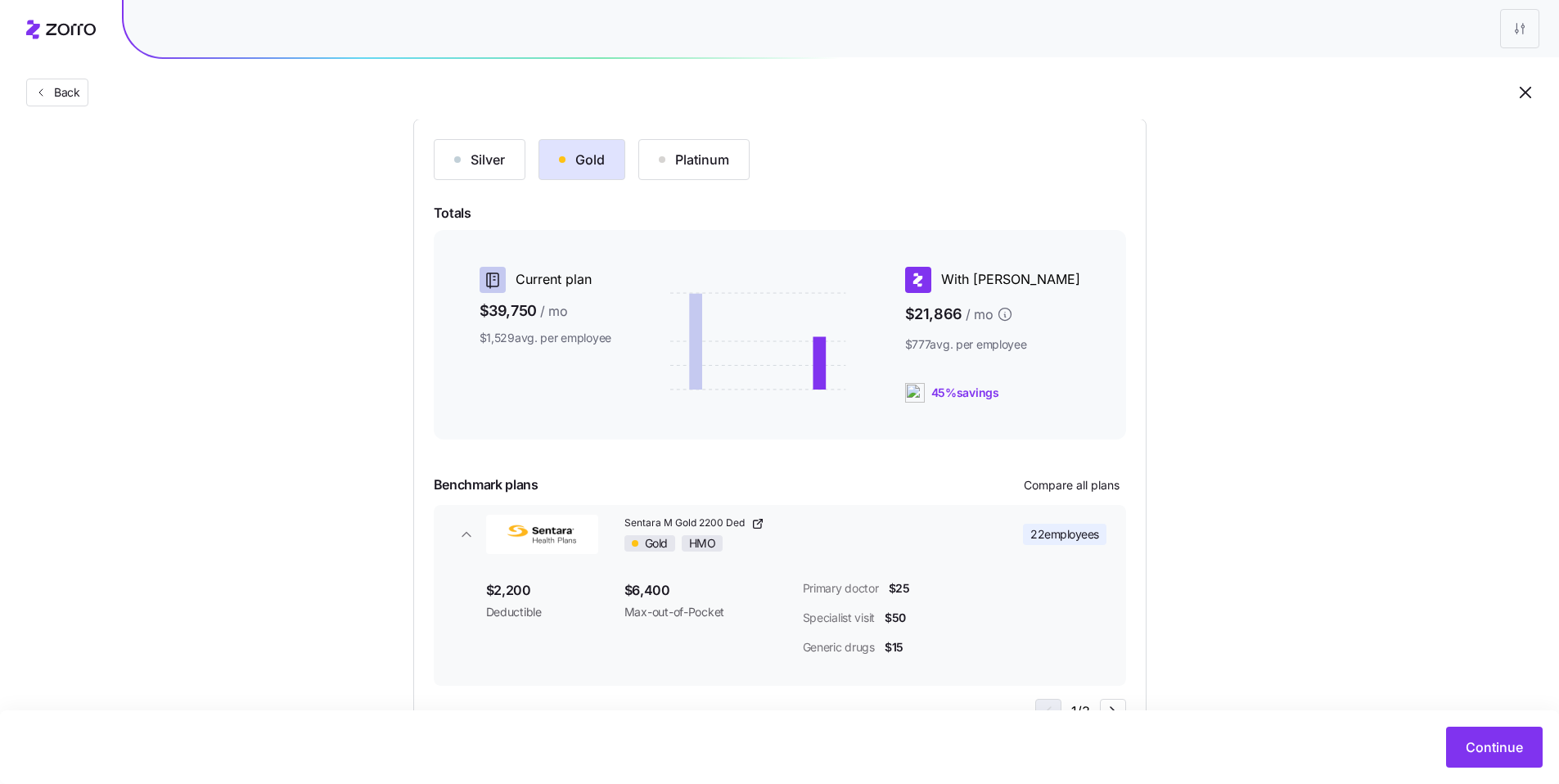
scroll to position [240, 0]
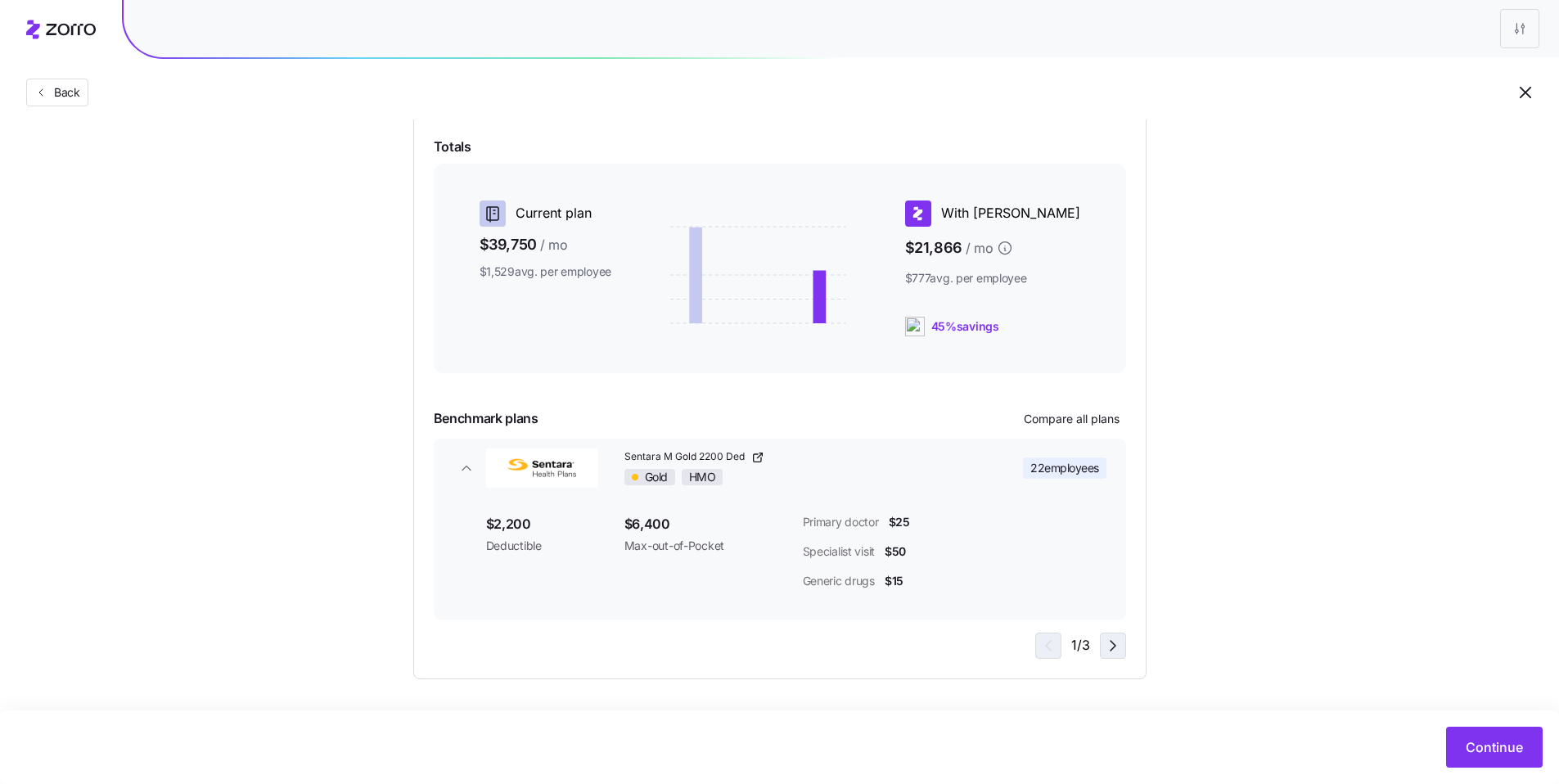
click at [1118, 646] on icon "button" at bounding box center [1113, 646] width 20 height 20
click at [1118, 645] on icon "button" at bounding box center [1113, 646] width 20 height 20
click at [874, 475] on div "Gold HMO" at bounding box center [803, 477] width 357 height 16
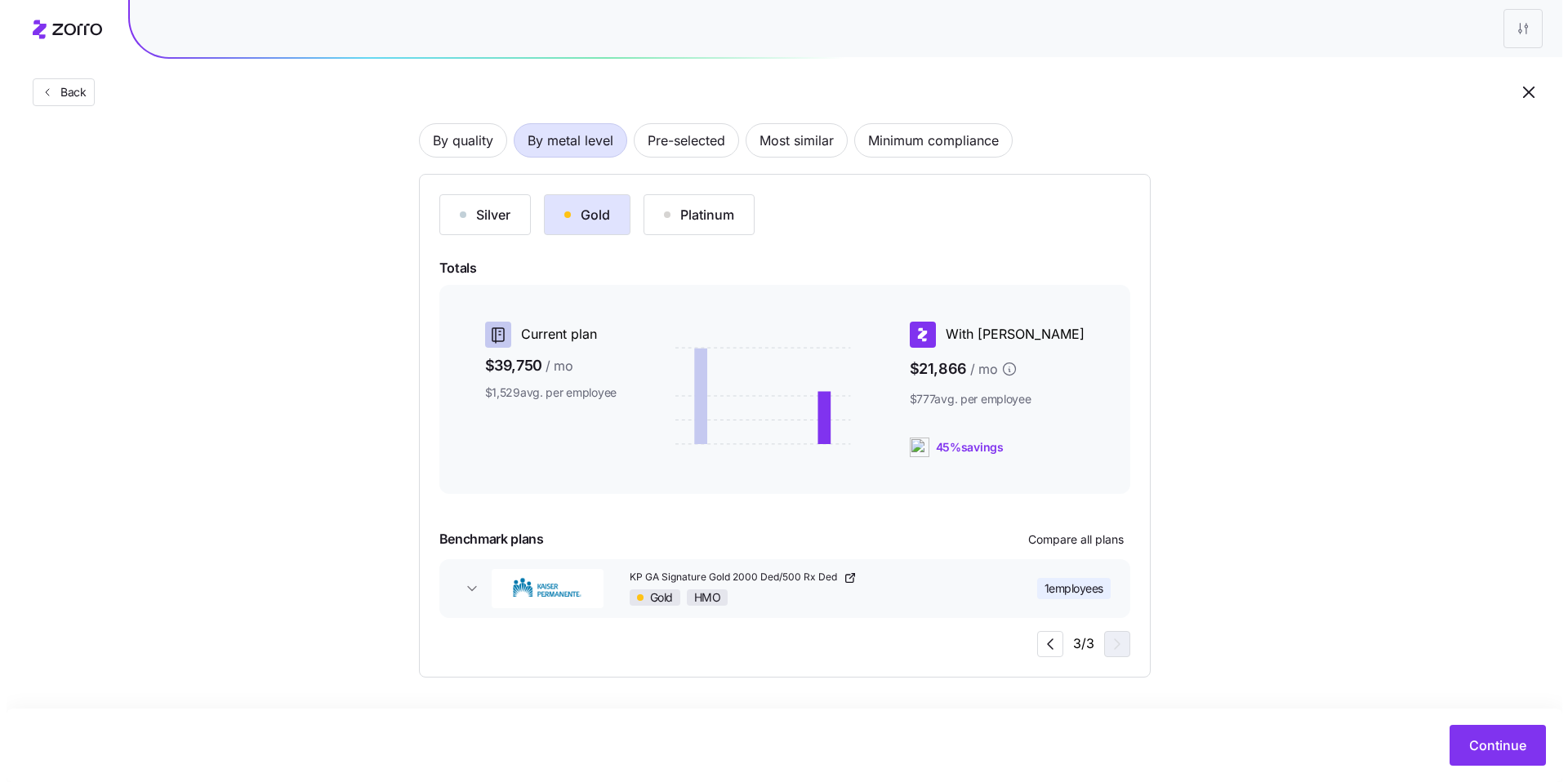
scroll to position [119, 0]
click at [1043, 536] on span "Compare all plans" at bounding box center [1069, 539] width 96 height 16
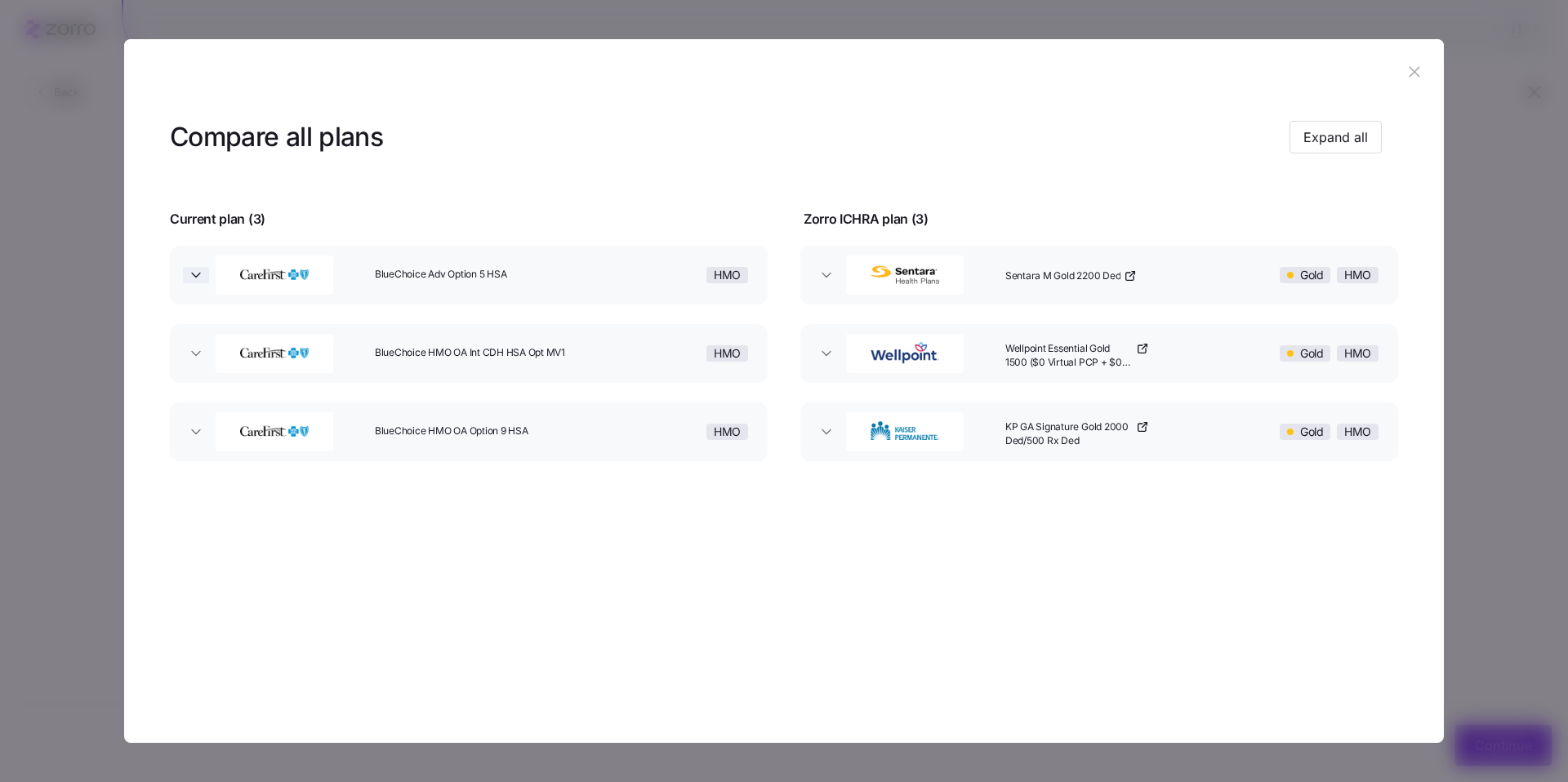
click at [193, 271] on icon "button" at bounding box center [196, 275] width 16 height 16
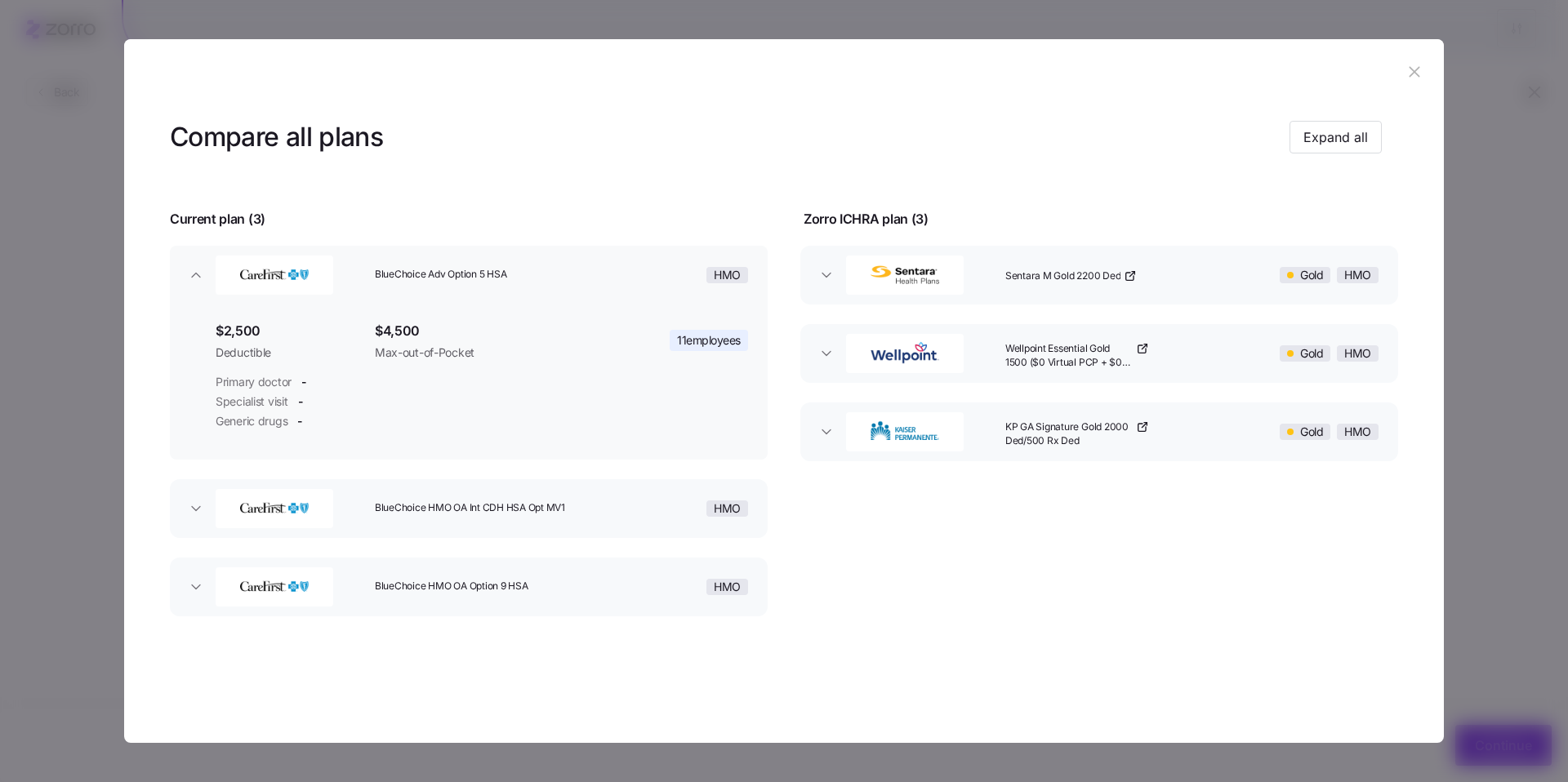
click at [211, 506] on div "button" at bounding box center [289, 508] width 159 height 53
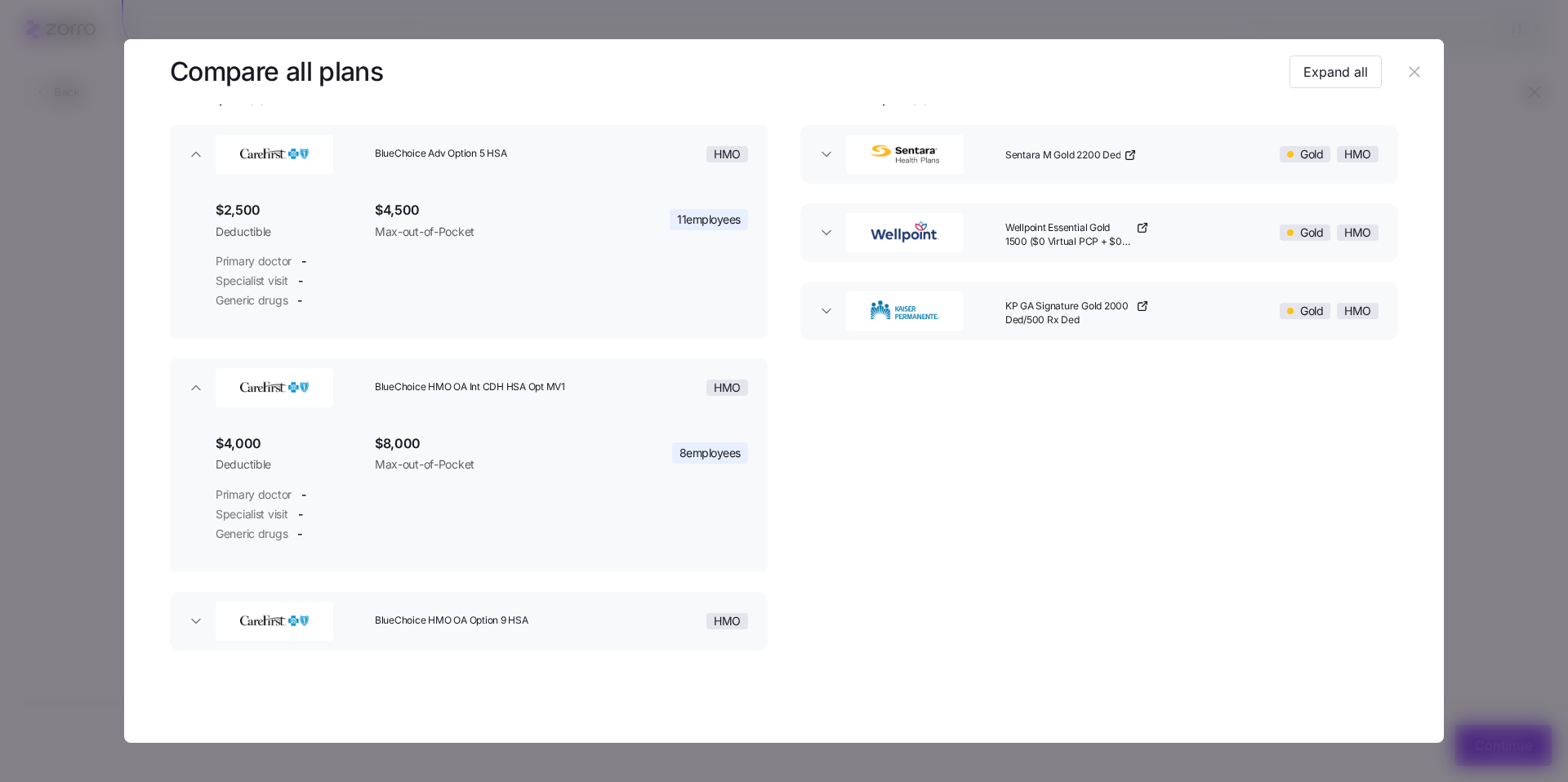
scroll to position [130, 0]
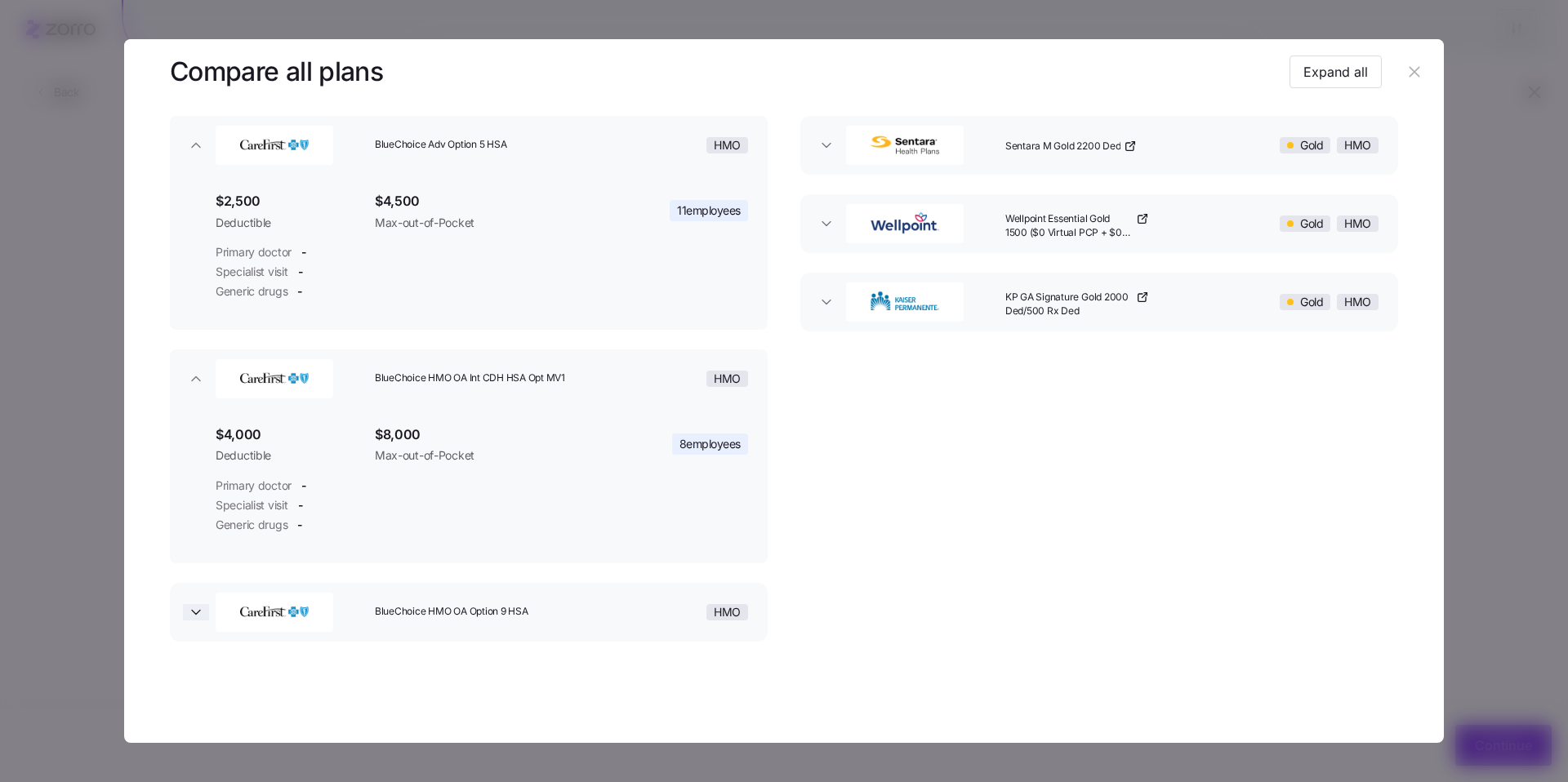
click at [194, 605] on icon "button" at bounding box center [196, 612] width 16 height 16
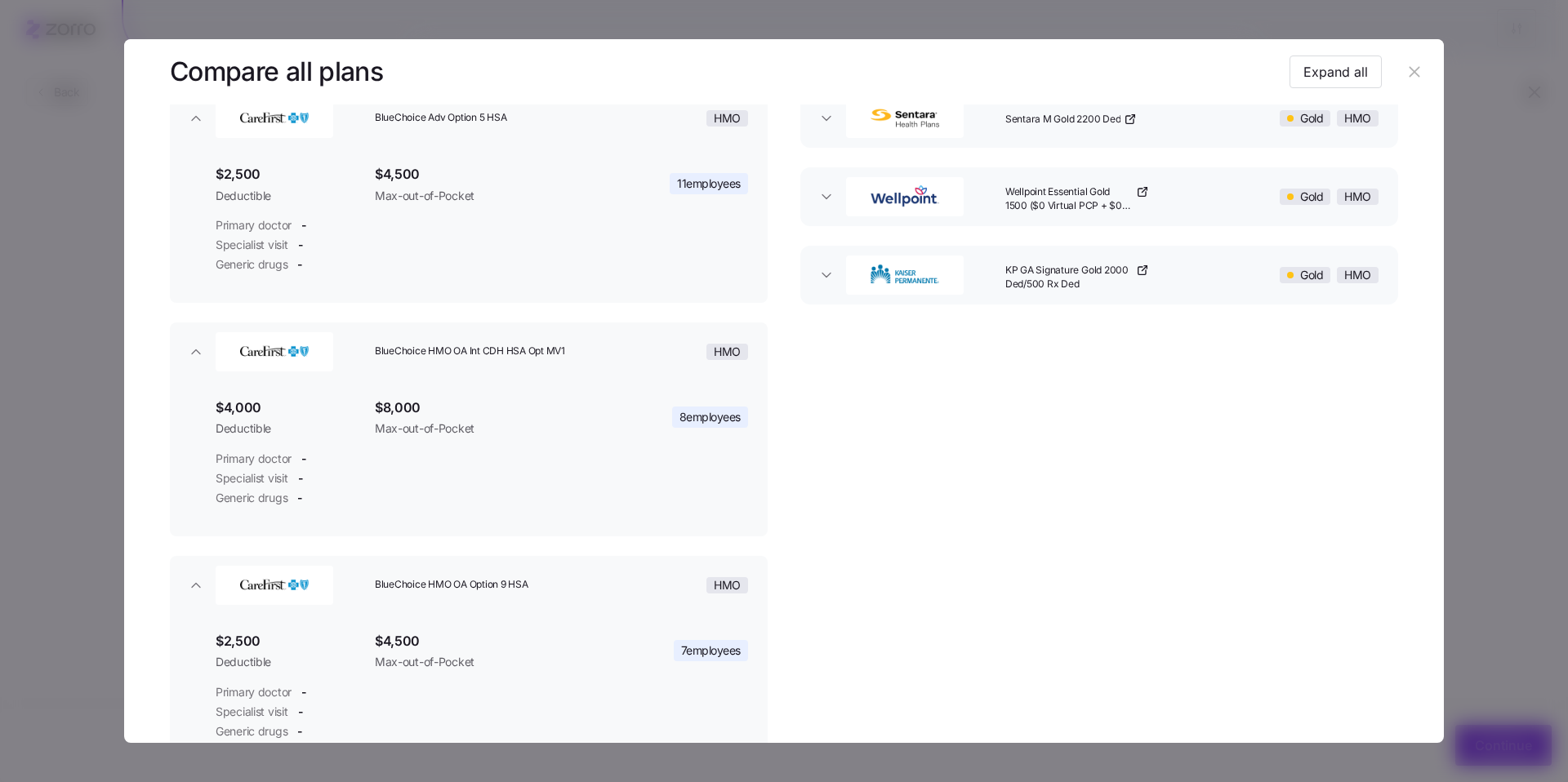
scroll to position [25, 0]
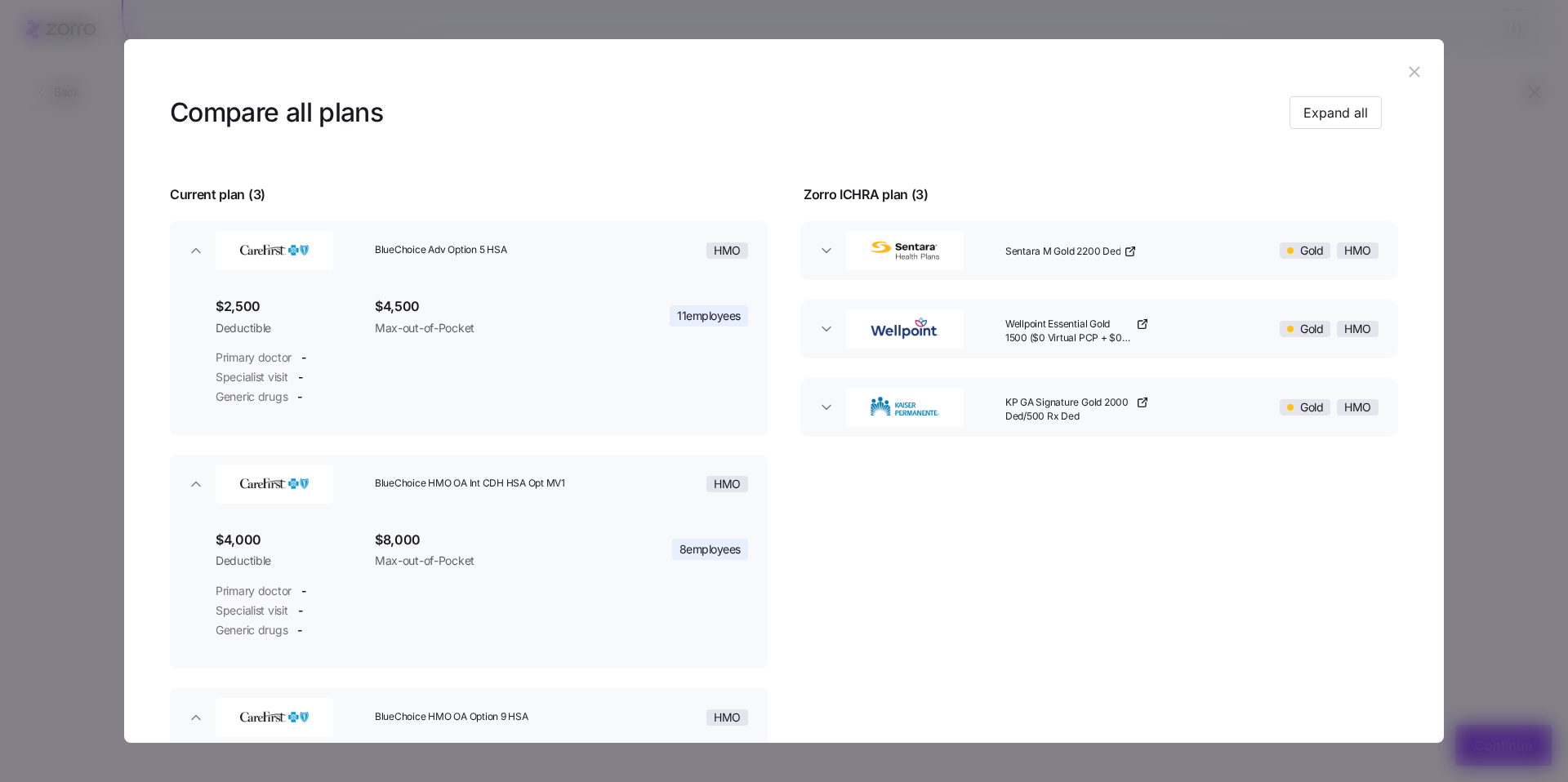
click at [825, 262] on button "Sentara M Gold 2200 Ded Gold HMO" at bounding box center [1098, 250] width 598 height 58
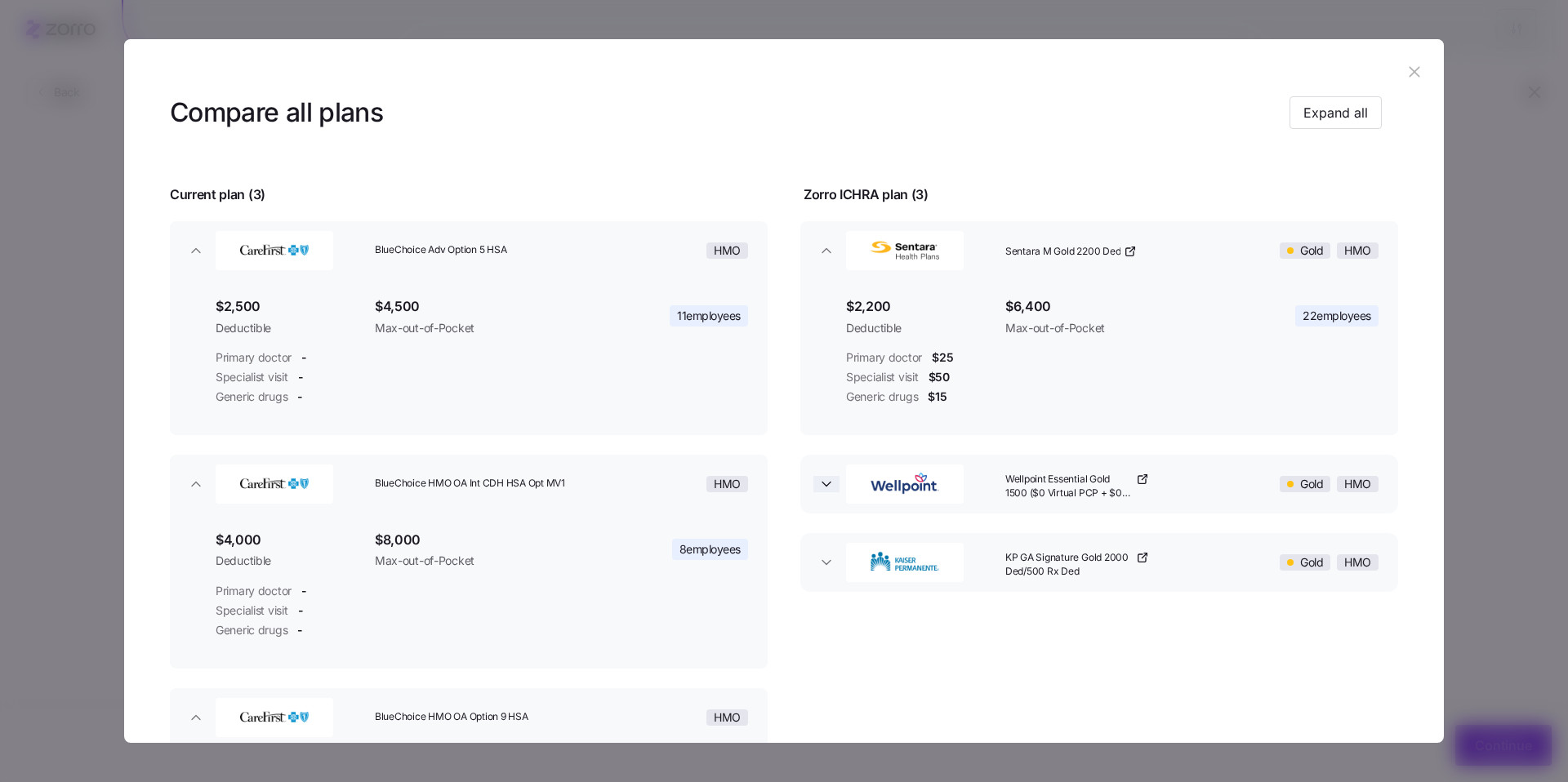
click at [832, 486] on span "button" at bounding box center [826, 484] width 26 height 16
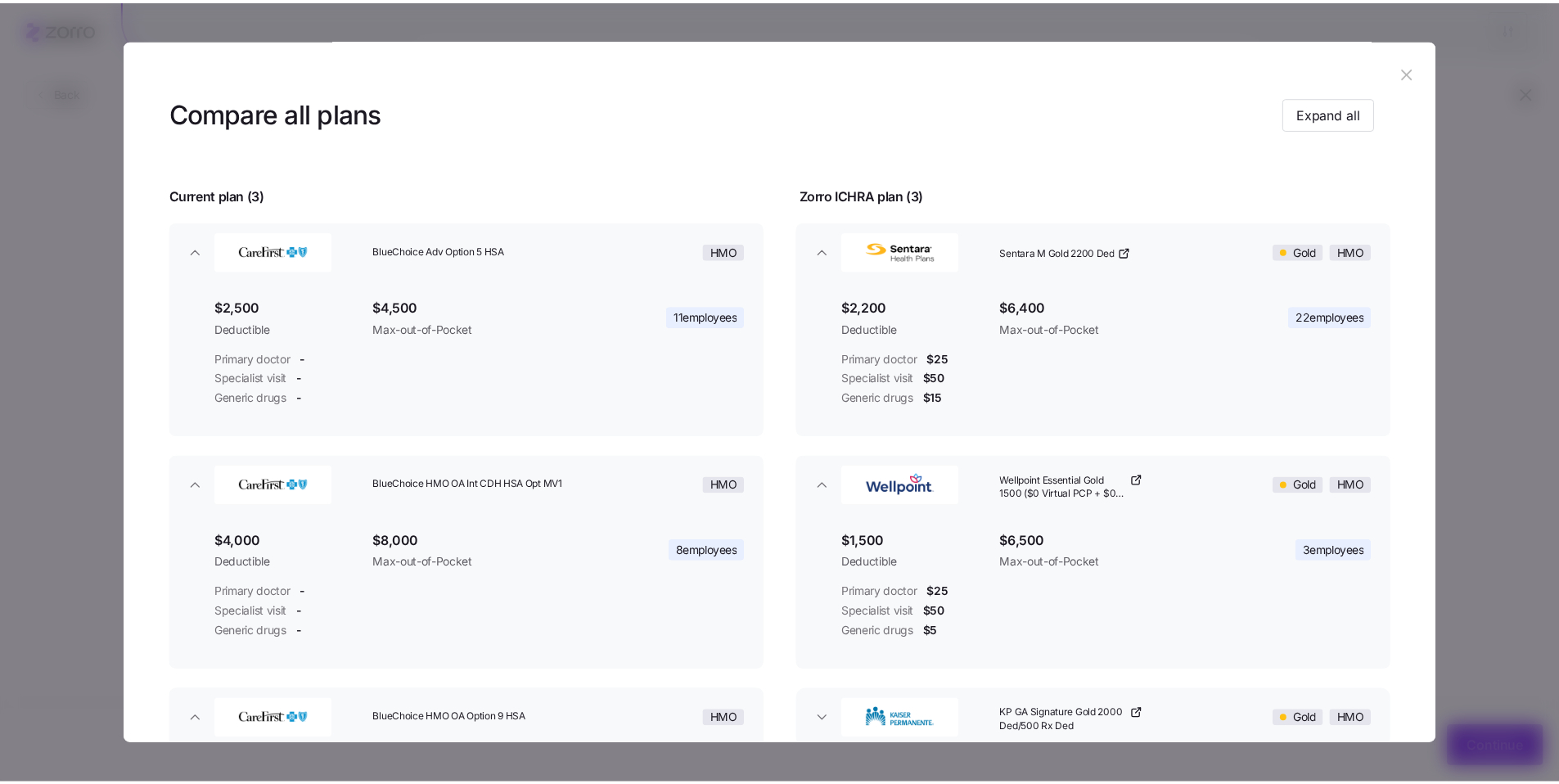
scroll to position [285, 0]
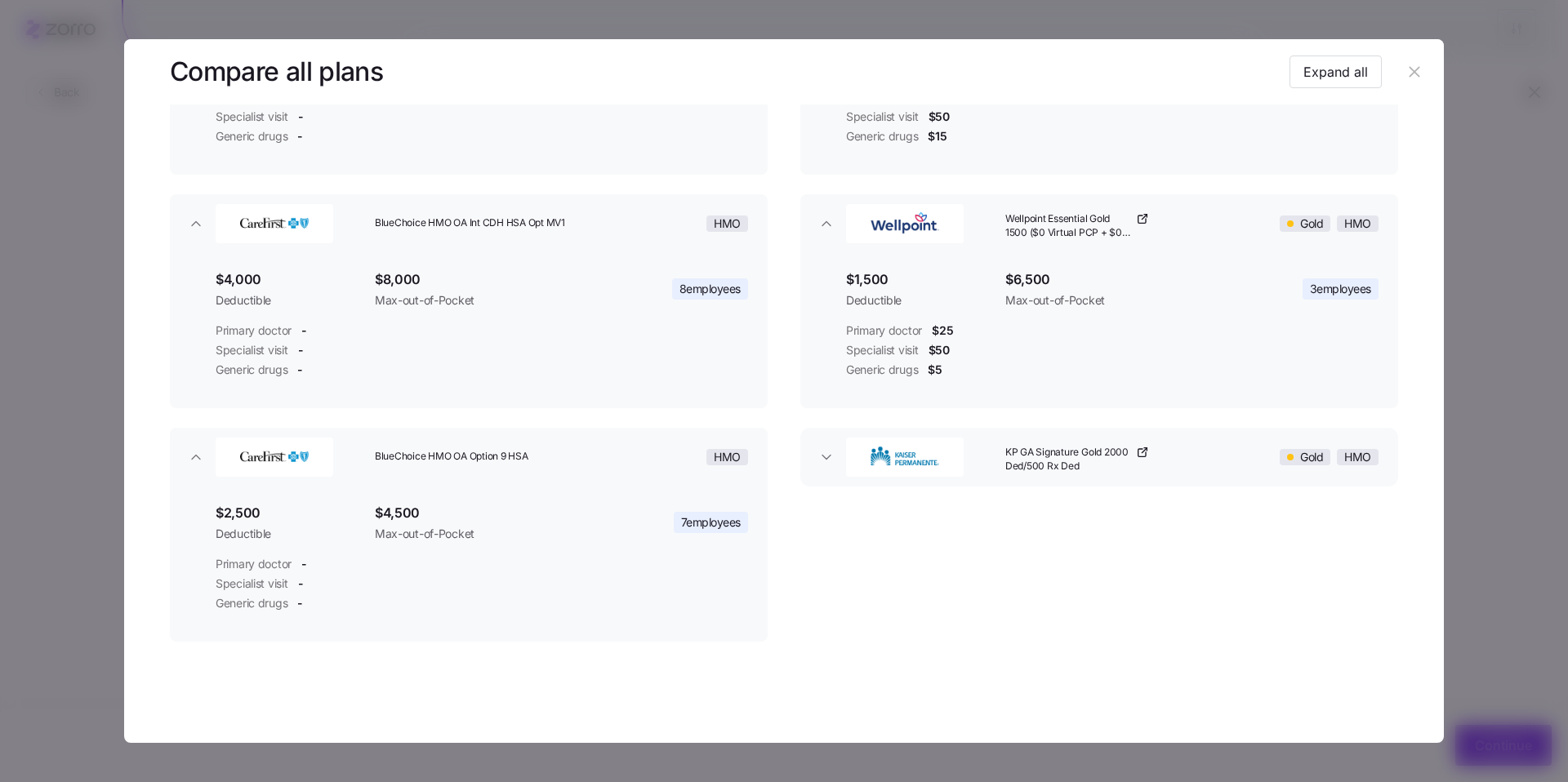
click at [839, 474] on div "button" at bounding box center [919, 458] width 159 height 53
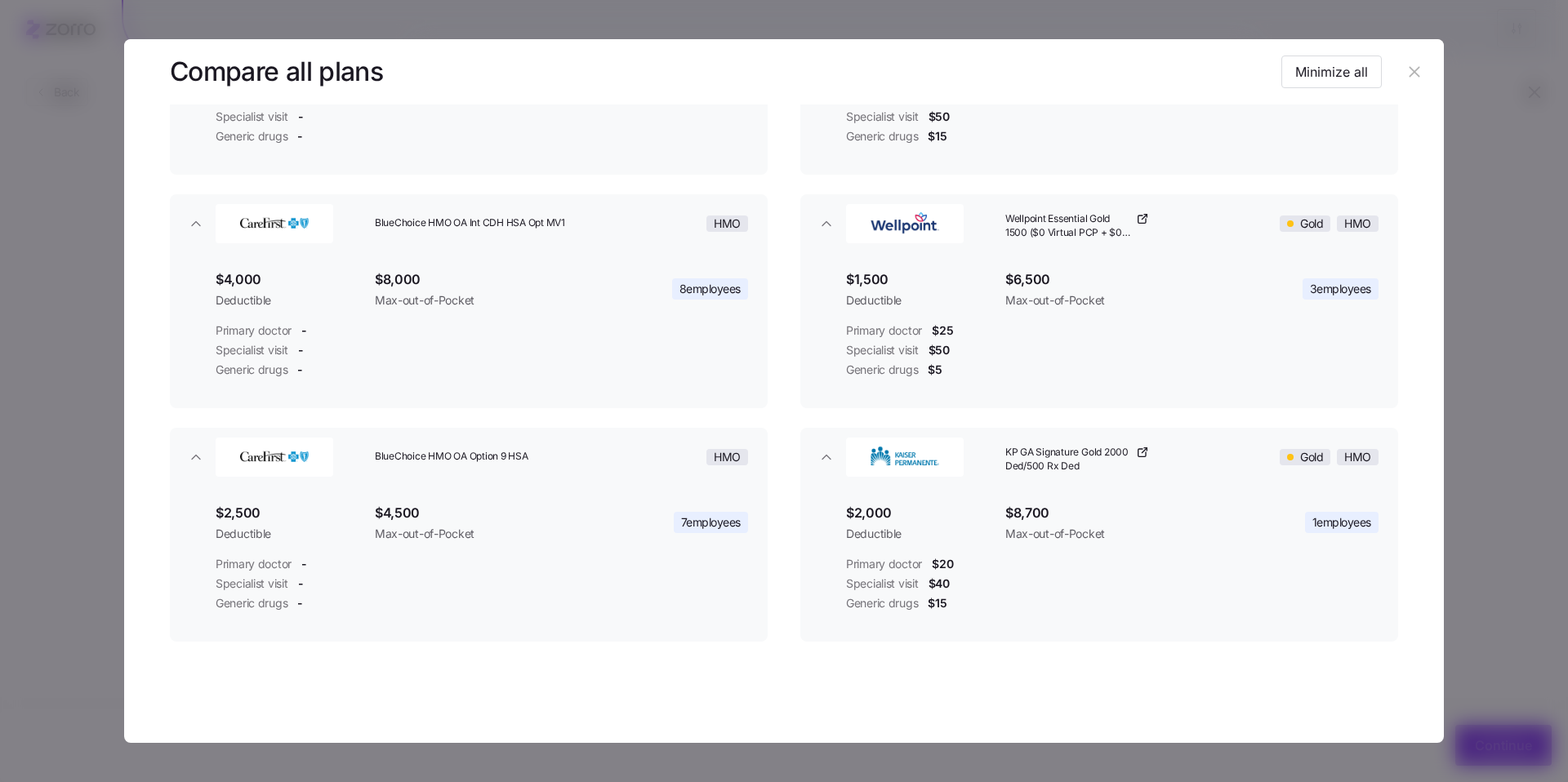
click at [1406, 79] on icon "button" at bounding box center [1414, 71] width 18 height 18
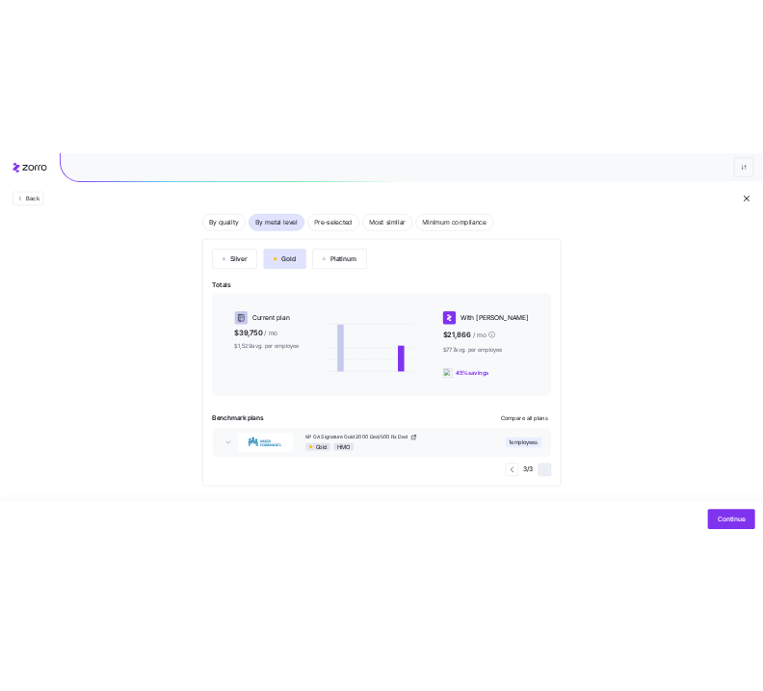
scroll to position [139, 0]
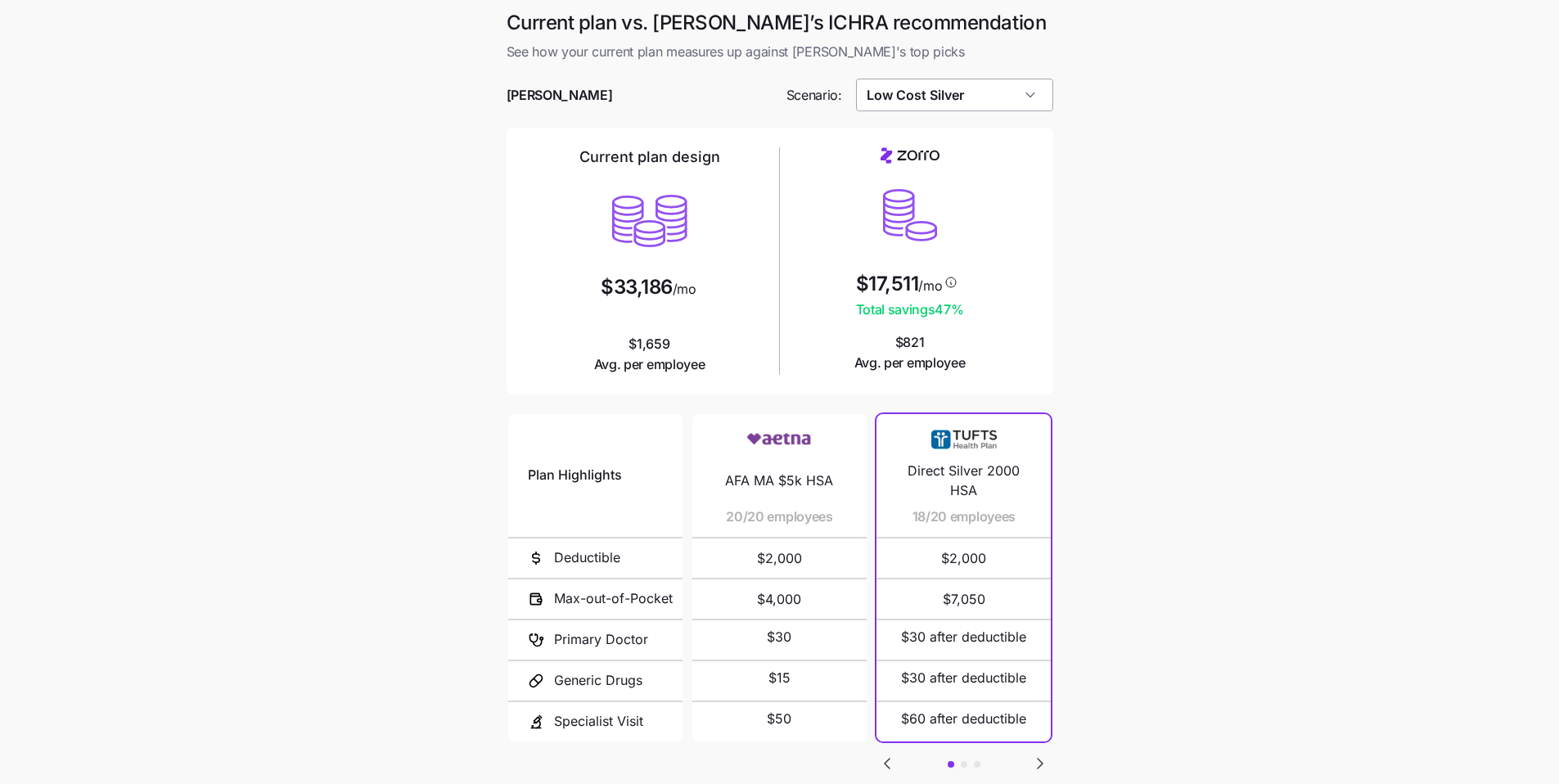
click at [1003, 110] on input "Low Cost Silver" at bounding box center [955, 94] width 197 height 33
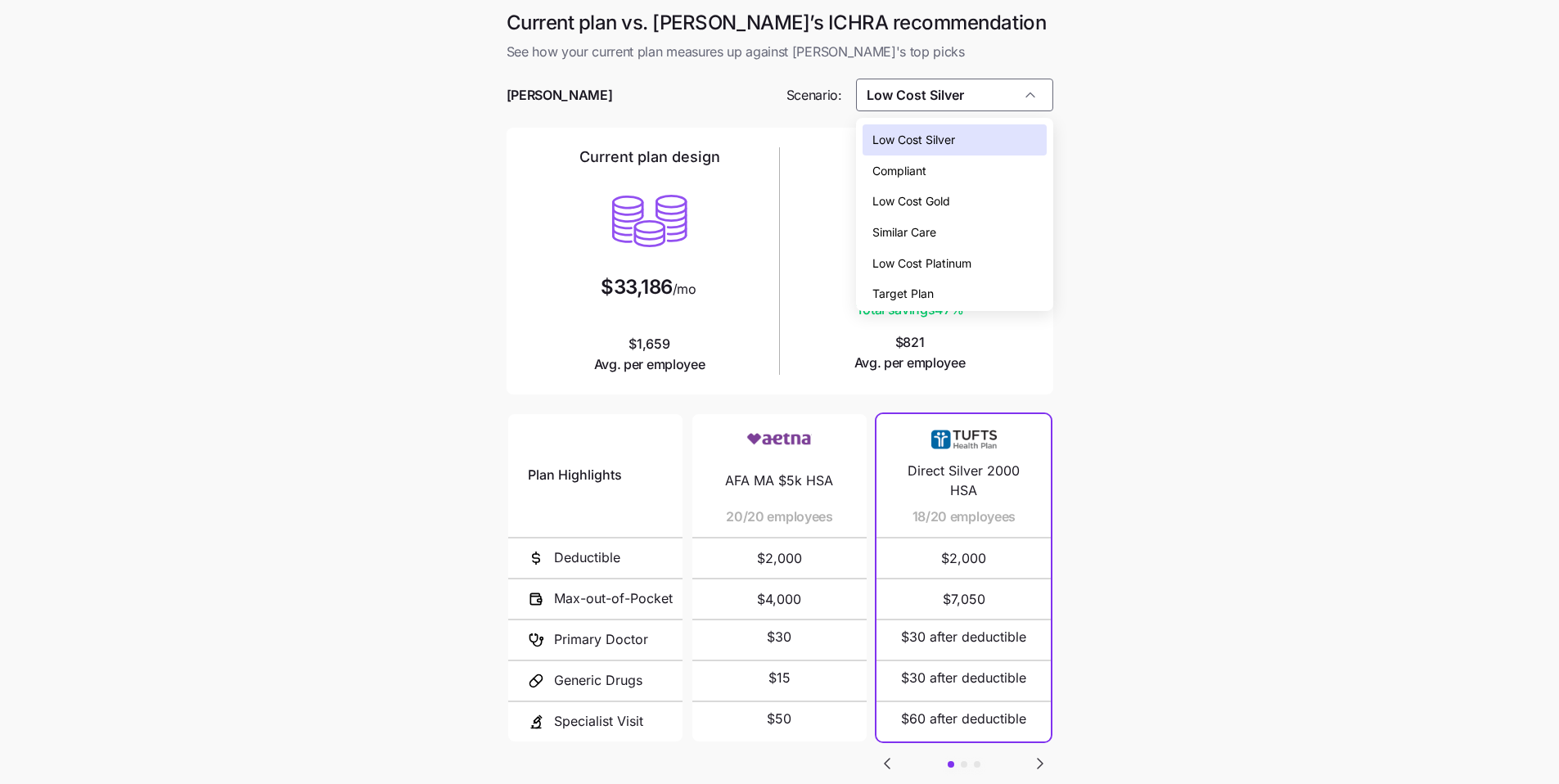
click at [955, 236] on div "Similar Care" at bounding box center [954, 232] width 184 height 31
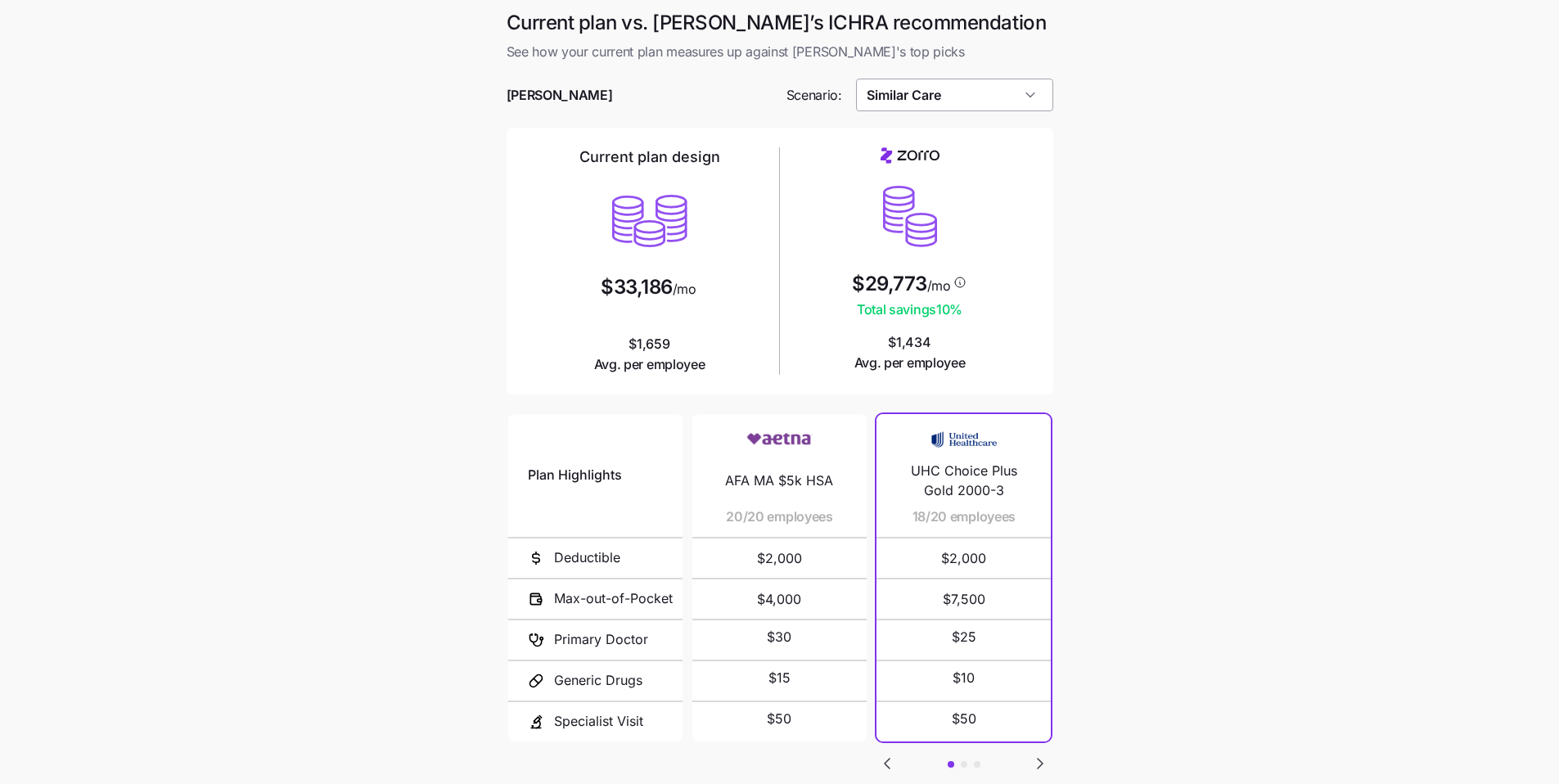
click at [968, 100] on input "Similar Care" at bounding box center [955, 94] width 197 height 33
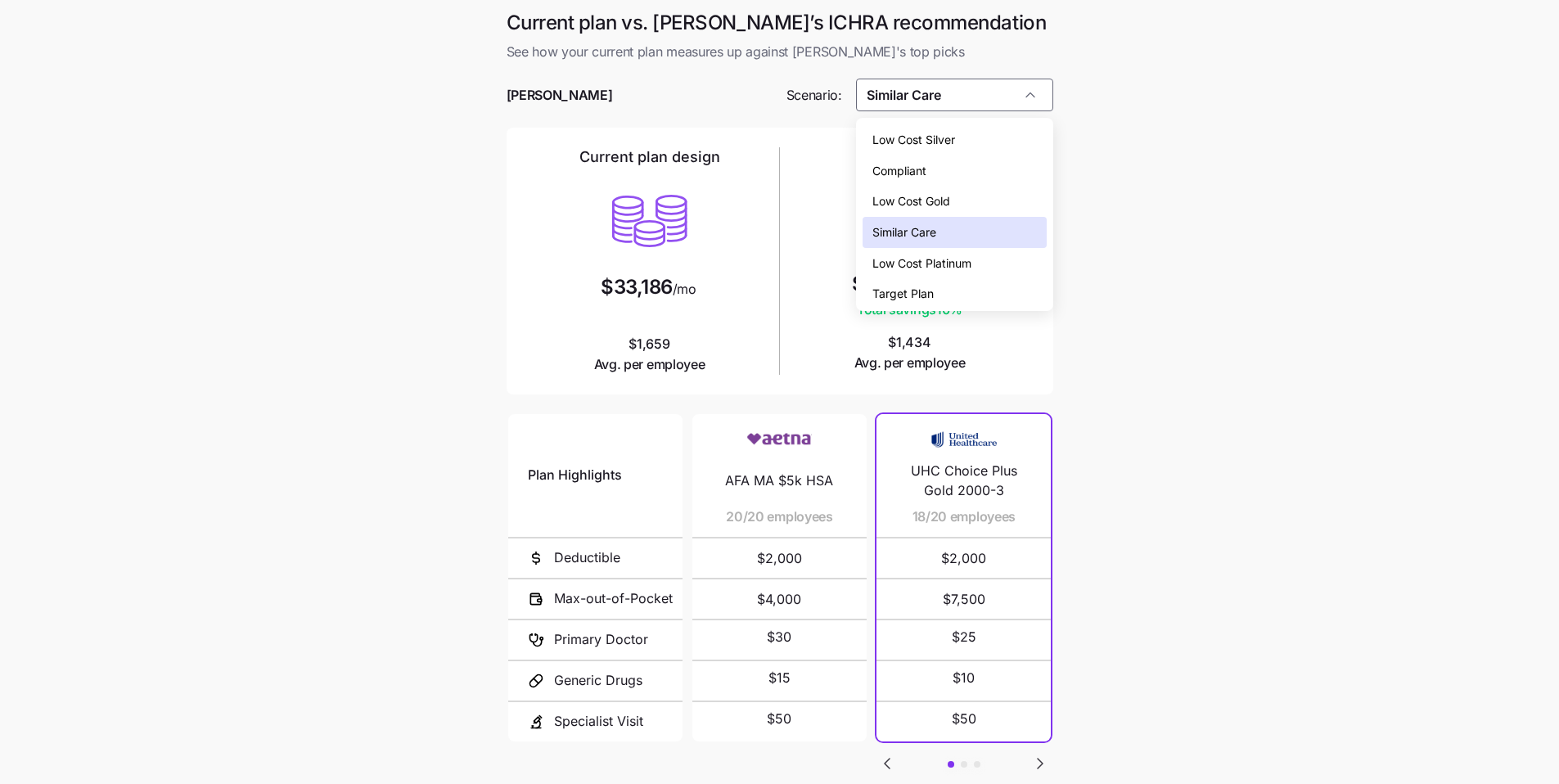
click at [952, 200] on div "Low Cost Gold" at bounding box center [954, 201] width 184 height 31
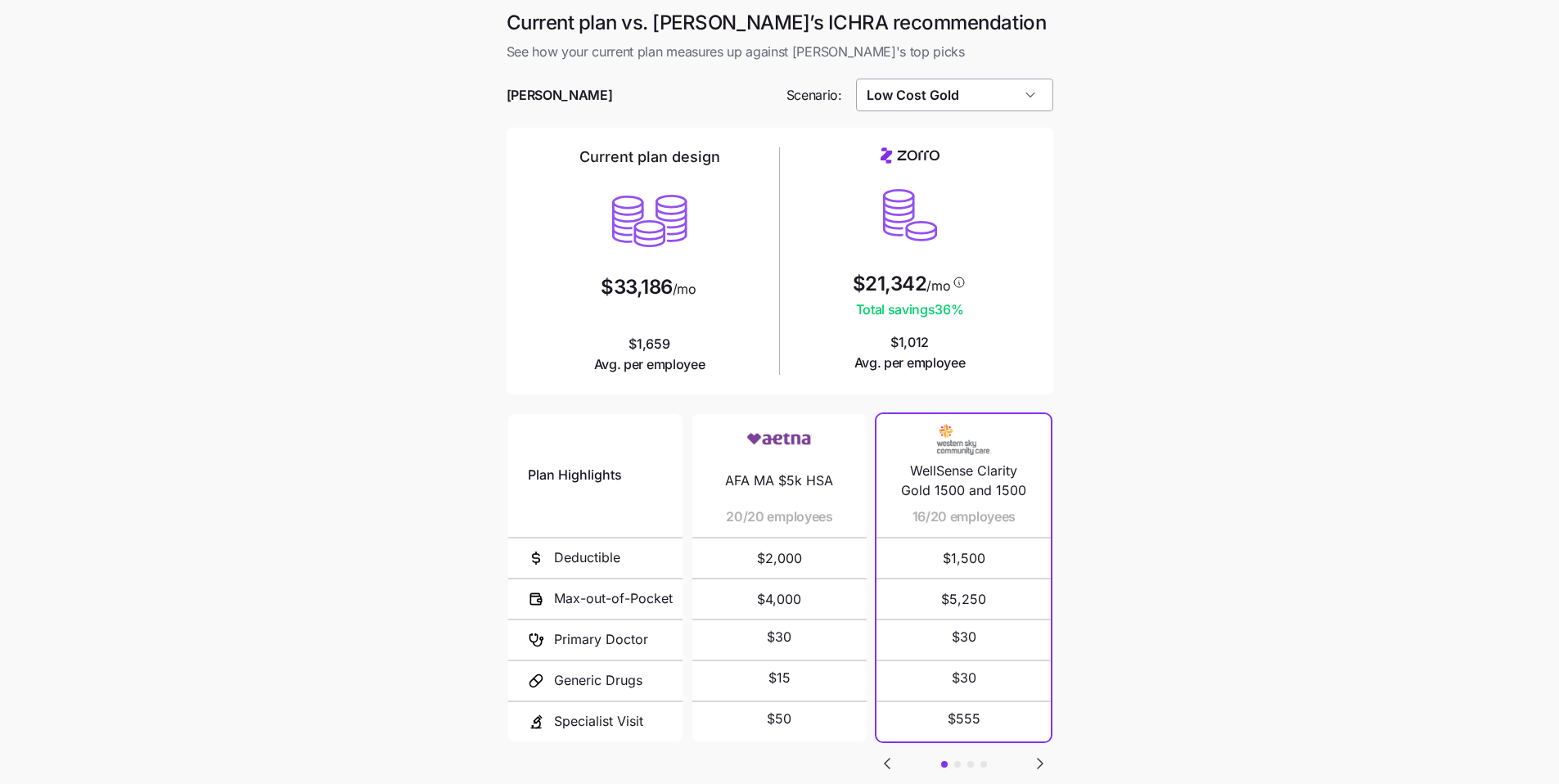
click at [958, 103] on input "Low Cost Gold" at bounding box center [955, 94] width 197 height 33
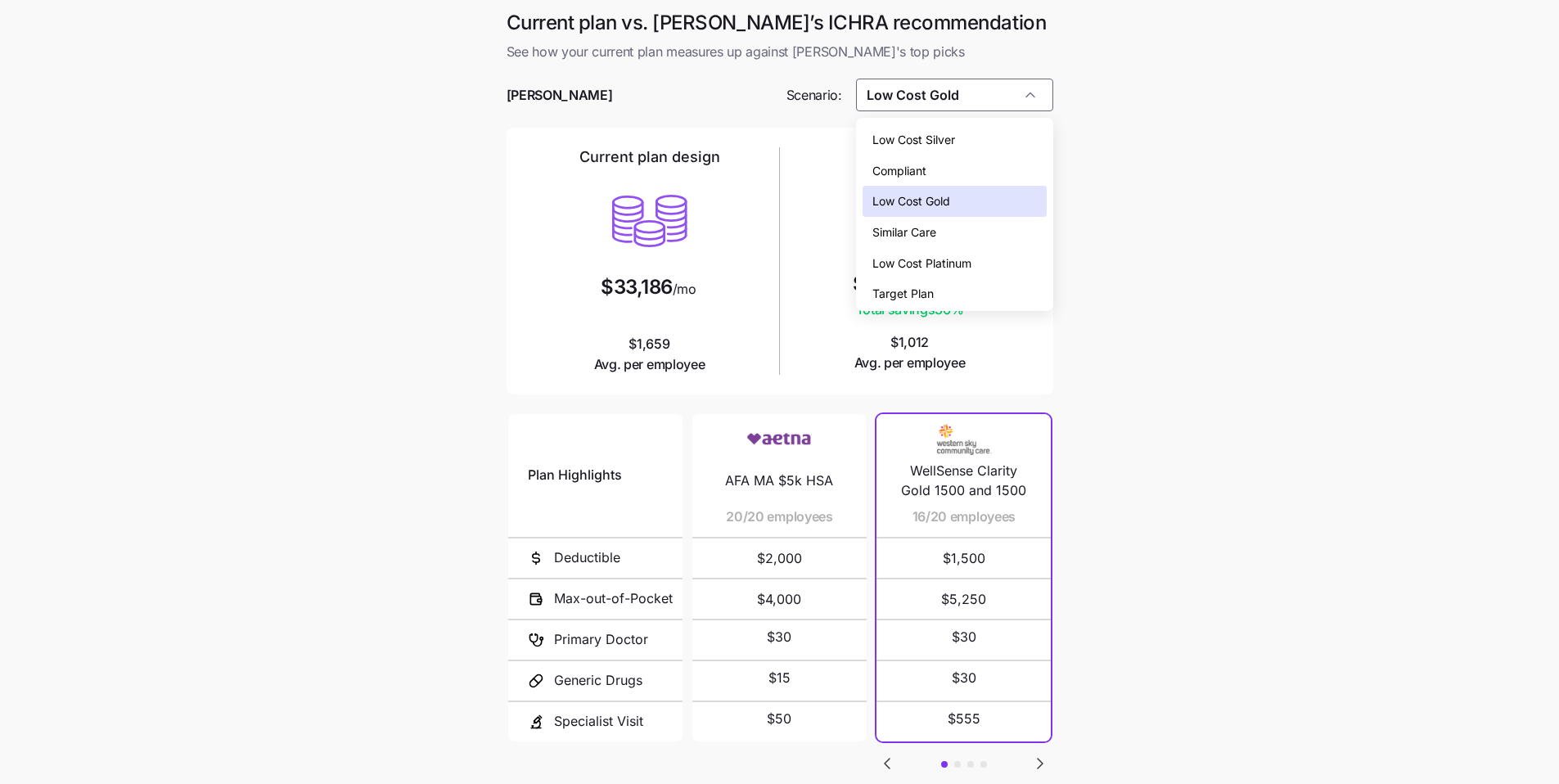
click at [928, 290] on span "Target Plan" at bounding box center [903, 293] width 61 height 18
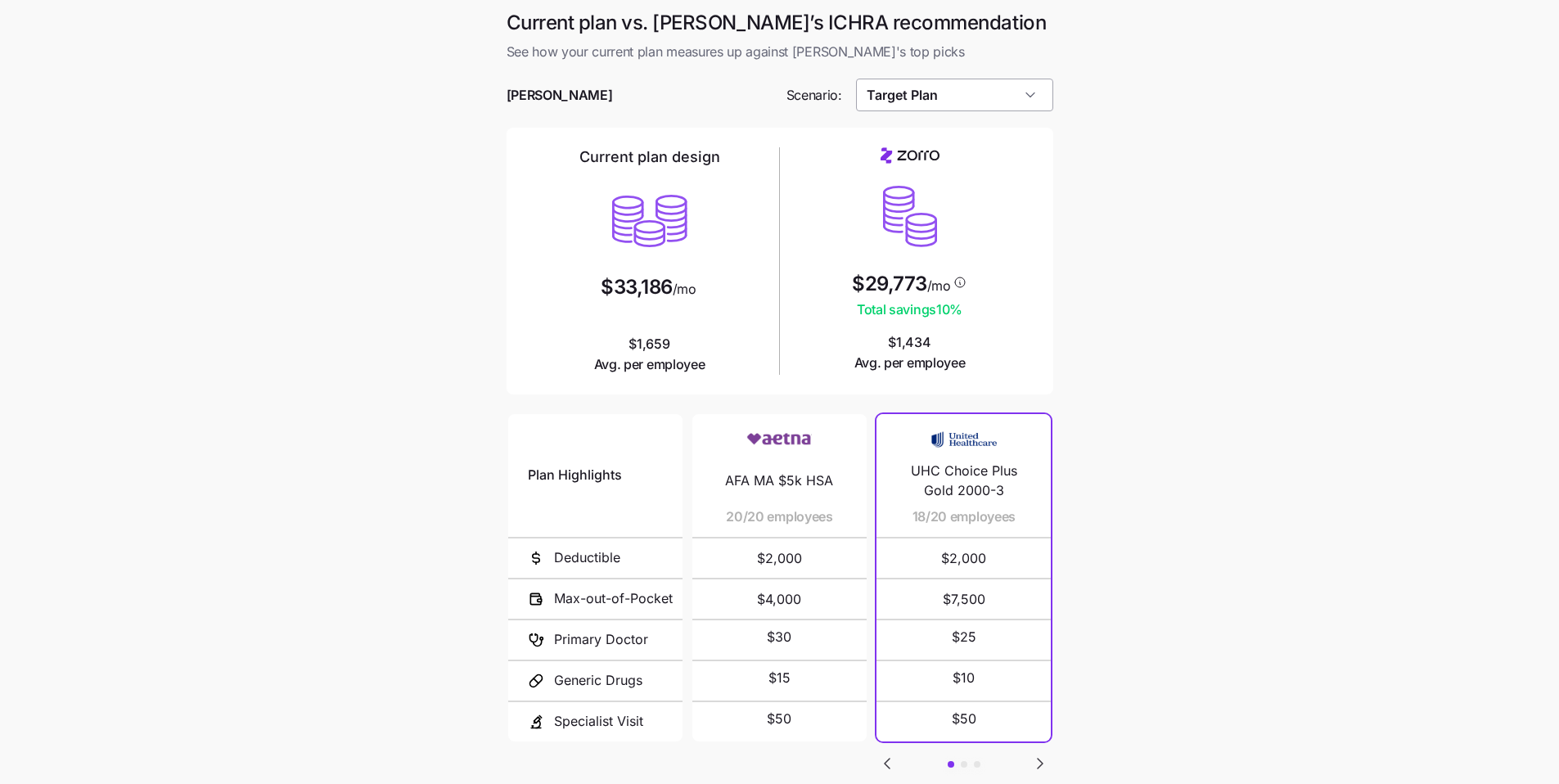
click at [950, 93] on input "Target Plan" at bounding box center [955, 94] width 197 height 33
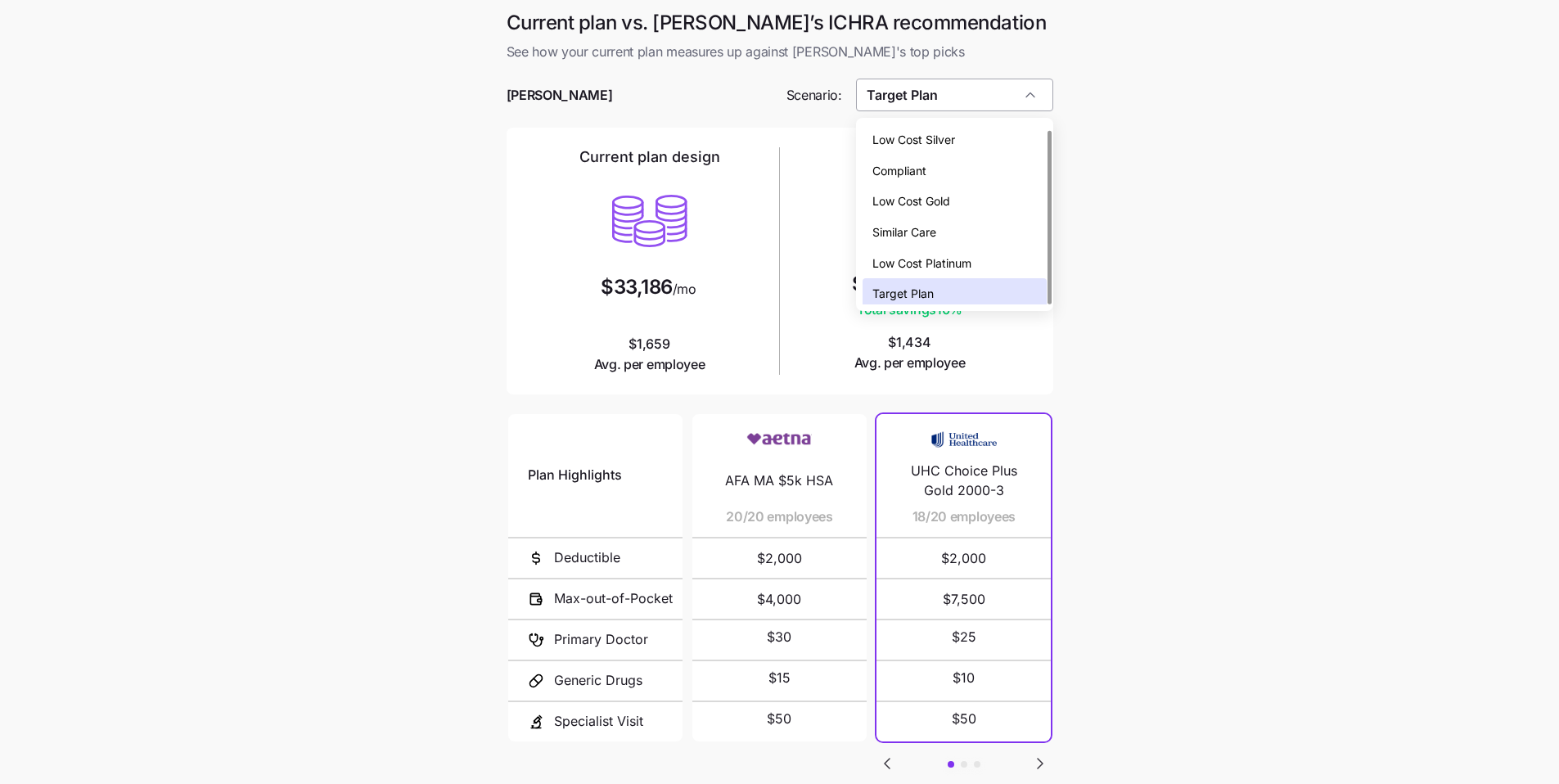
scroll to position [5, 0]
click at [946, 157] on div "Compliant" at bounding box center [954, 166] width 184 height 31
type input "Compliant"
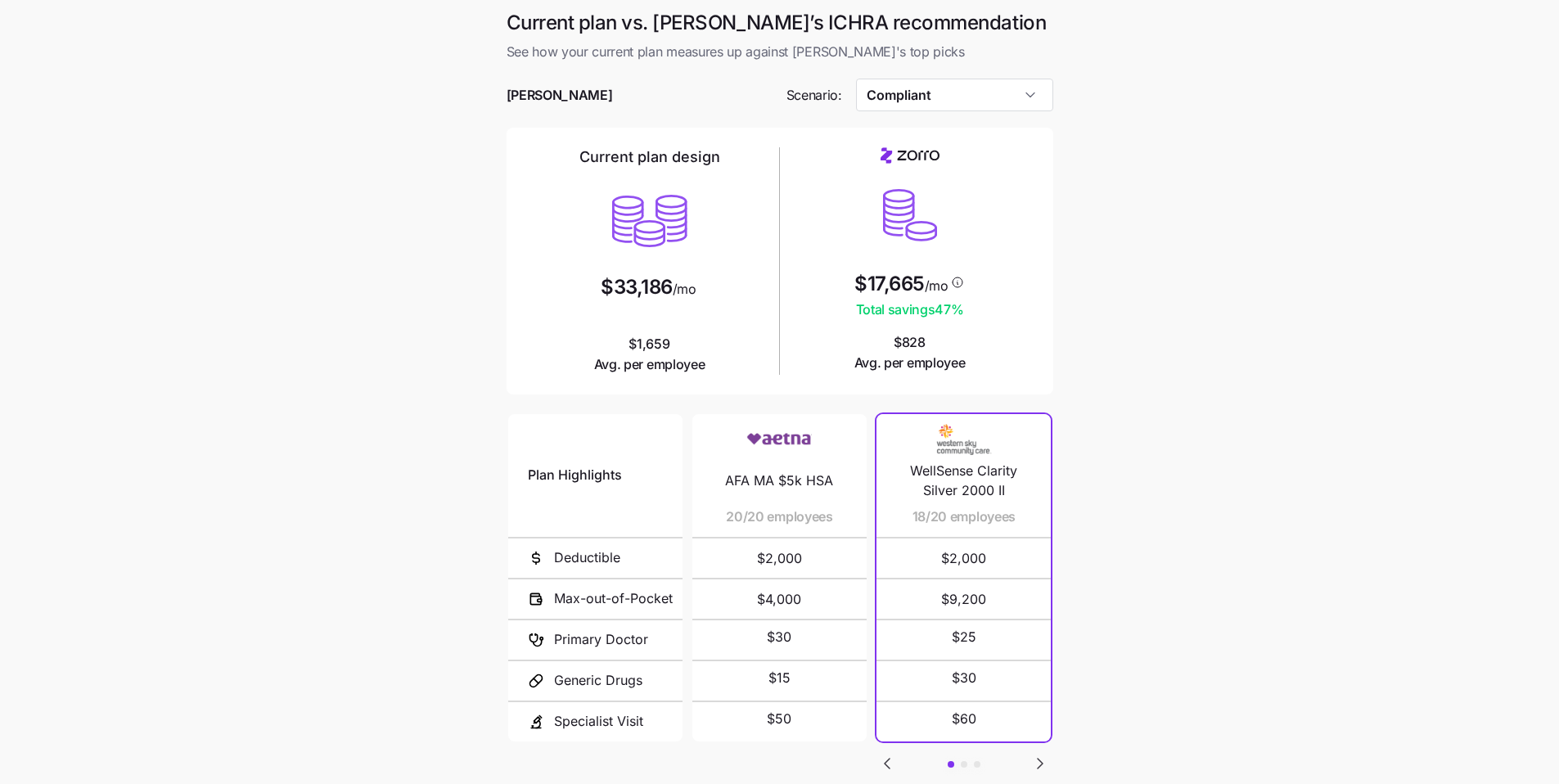
click at [1209, 329] on main "Current plan vs. Zorro’s ICHRA recommendation See how your current plan measure…" at bounding box center [779, 447] width 1559 height 894
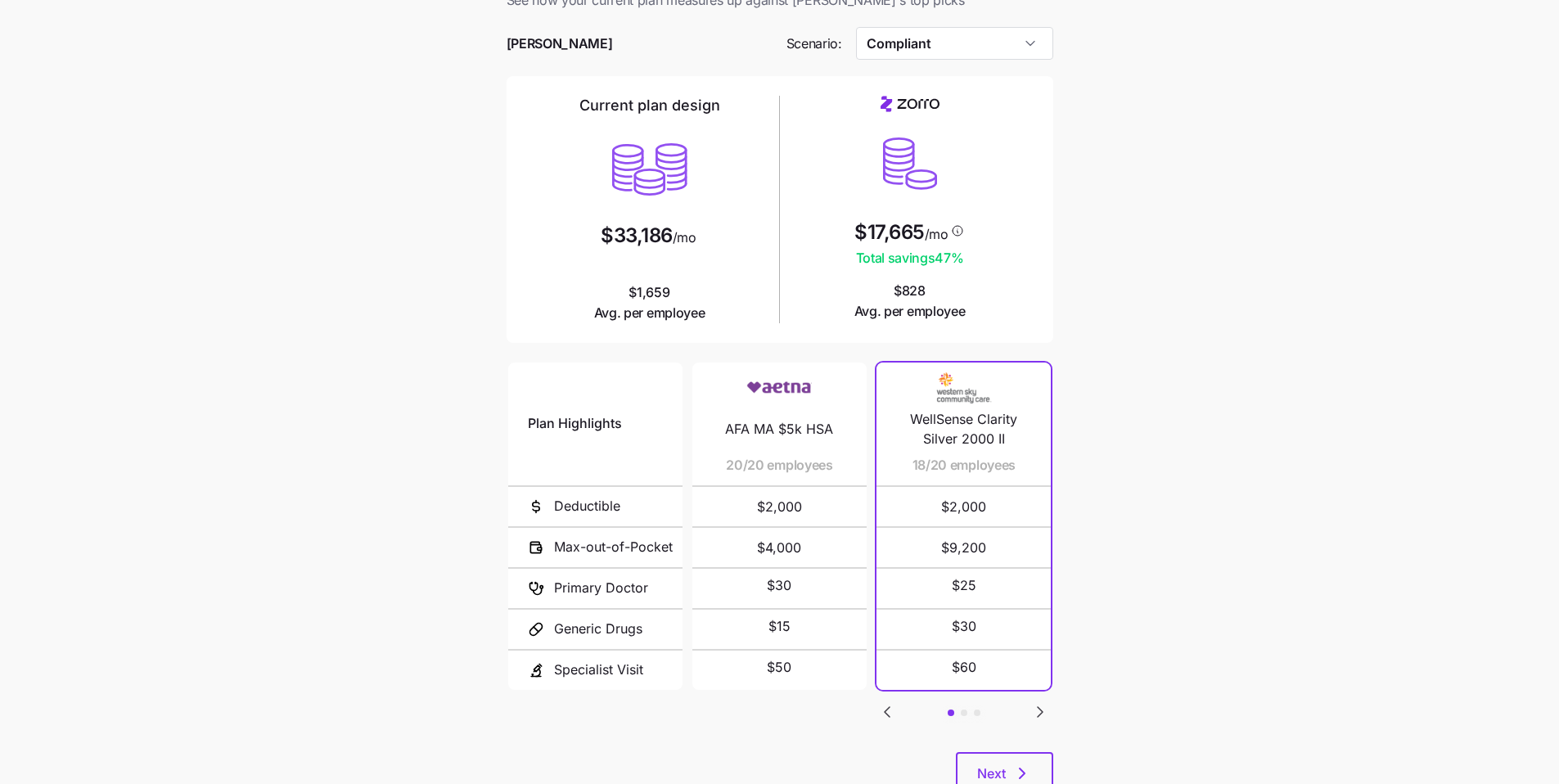
scroll to position [110, 0]
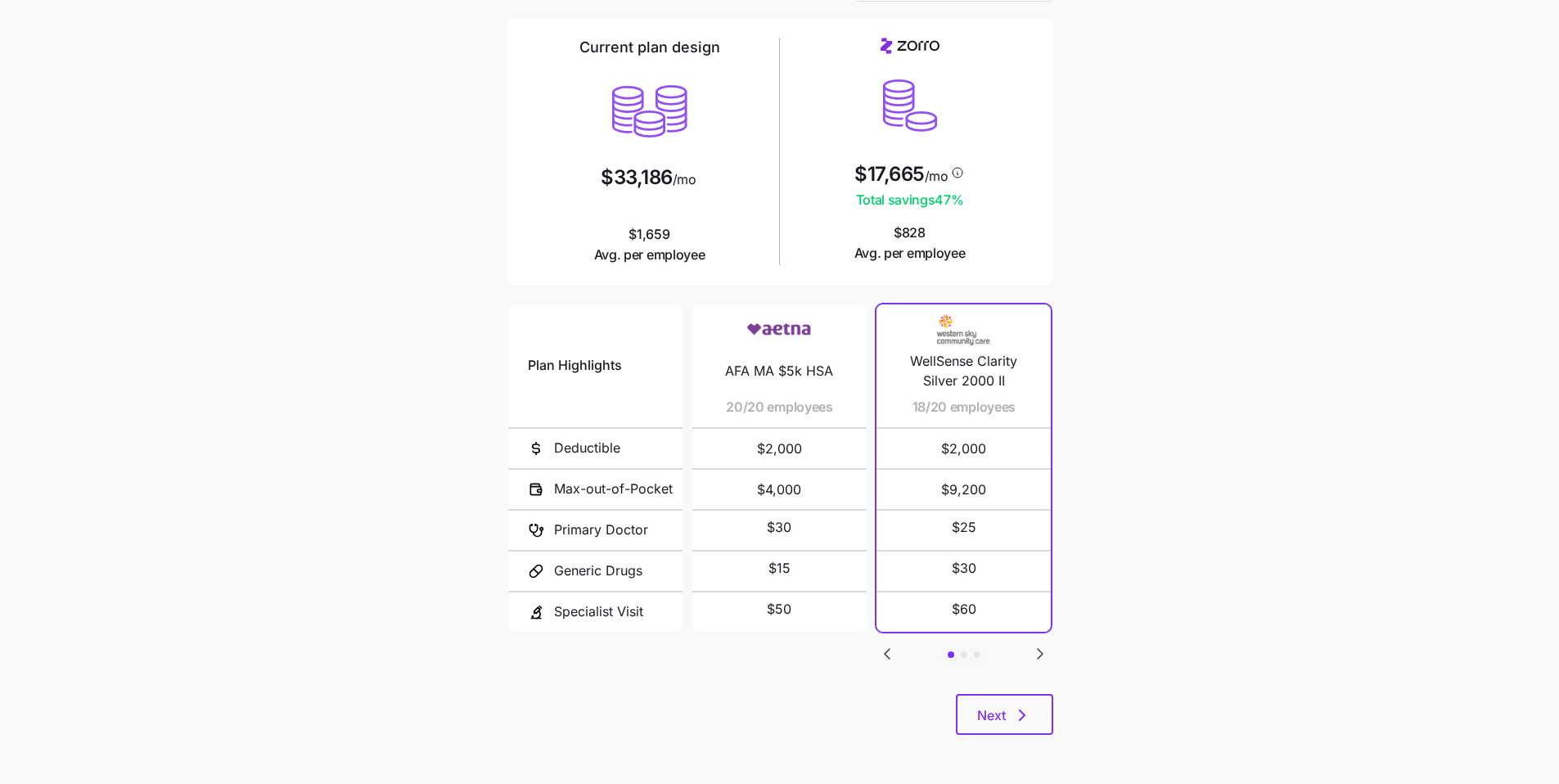
click at [1035, 691] on div "Plan Highlights Deductible Max-out-of-Pocket Primary Doctor Generic Drugs Speci…" at bounding box center [780, 498] width 547 height 392
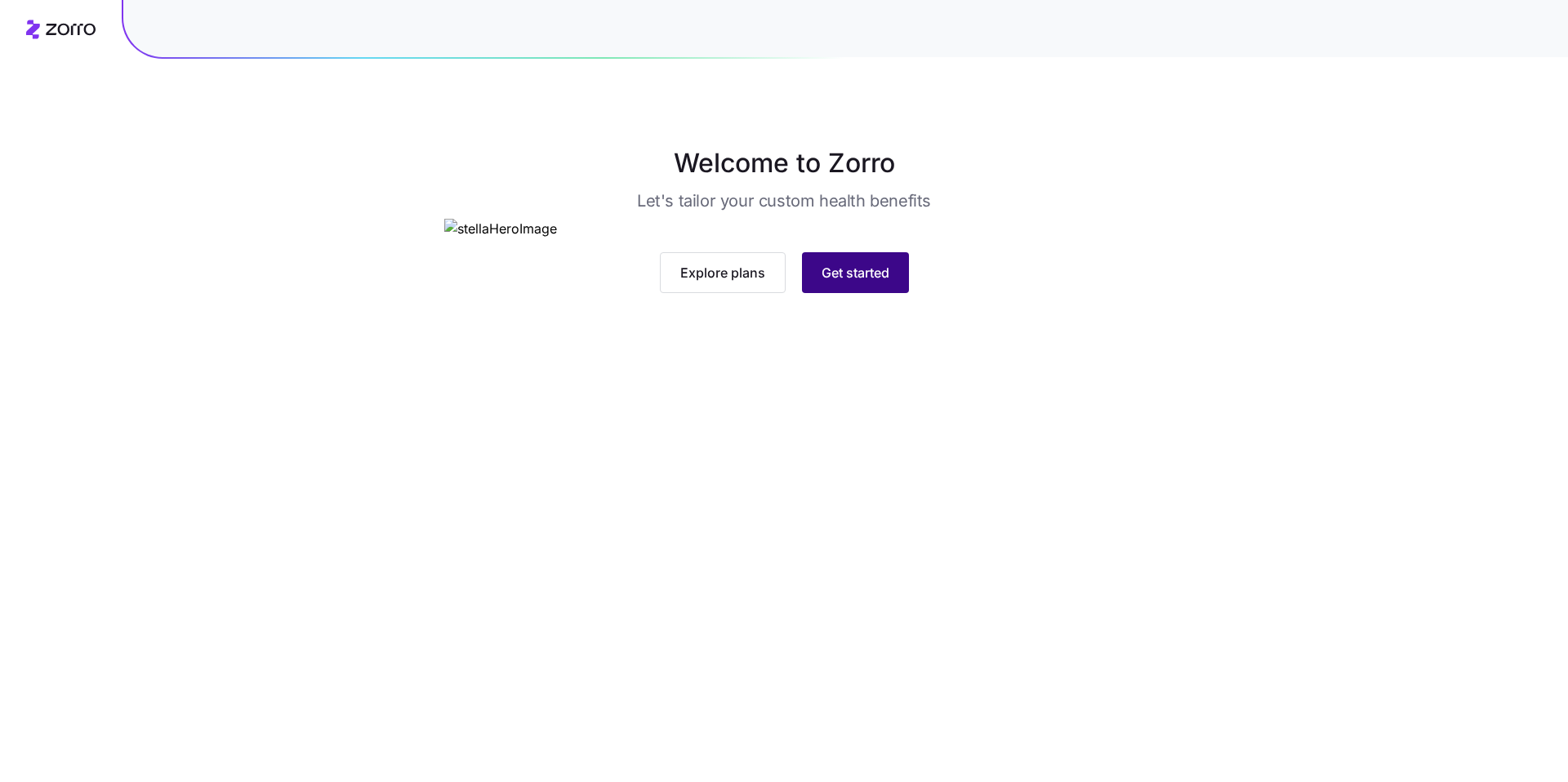
click at [907, 293] on button "Get started" at bounding box center [855, 273] width 107 height 41
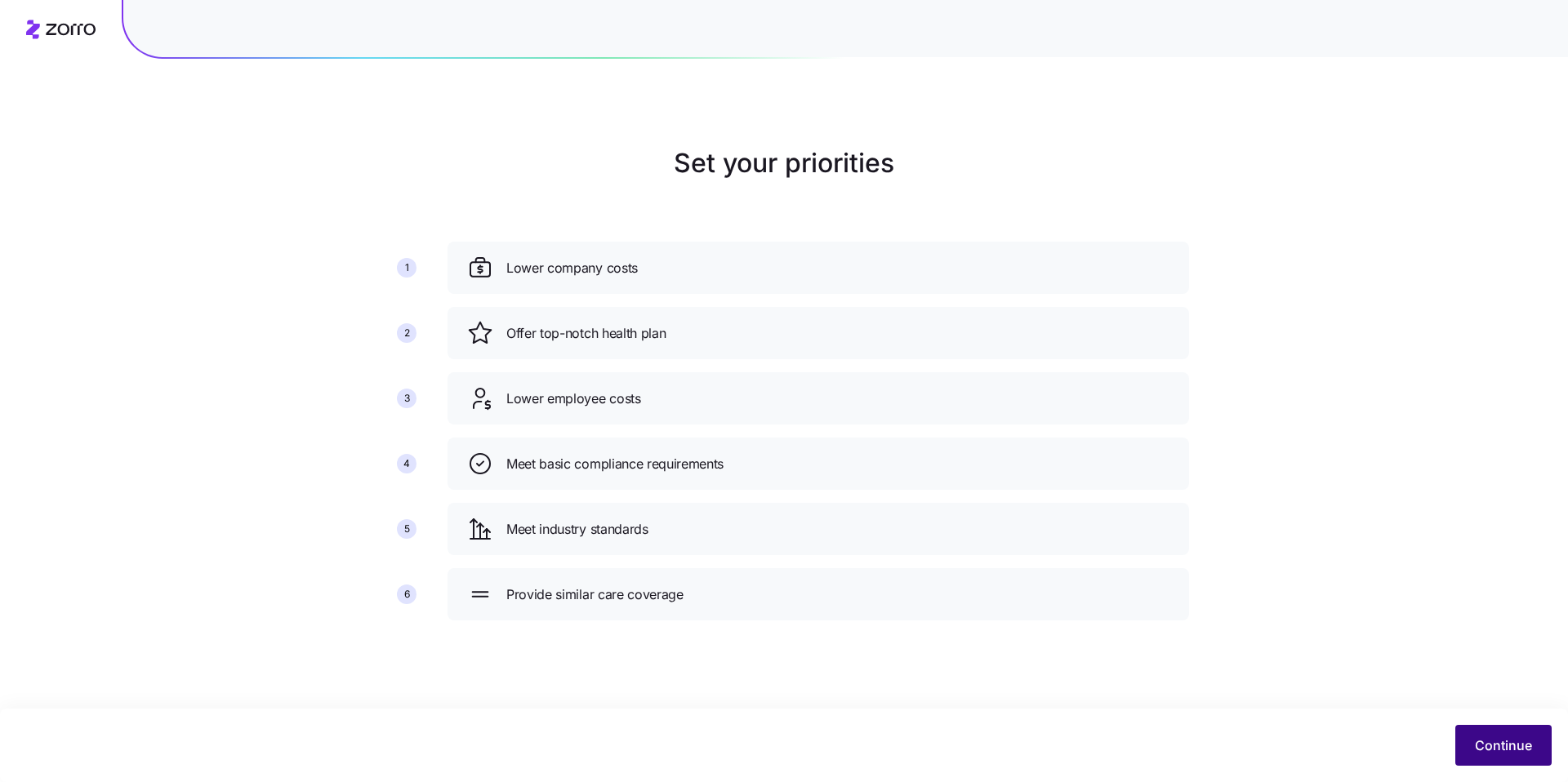
click at [1526, 746] on span "Continue" at bounding box center [1503, 745] width 57 height 19
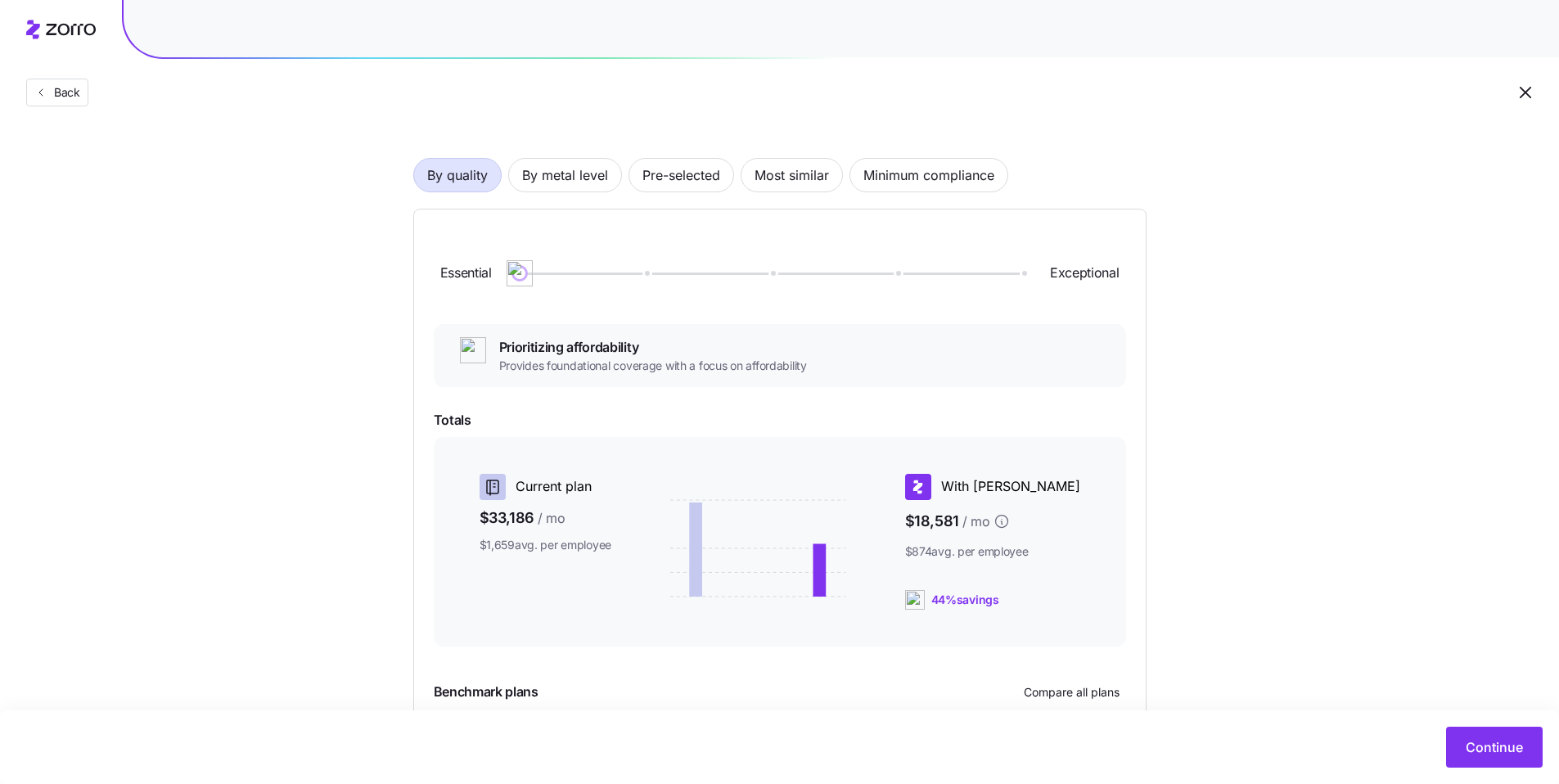
scroll to position [103, 0]
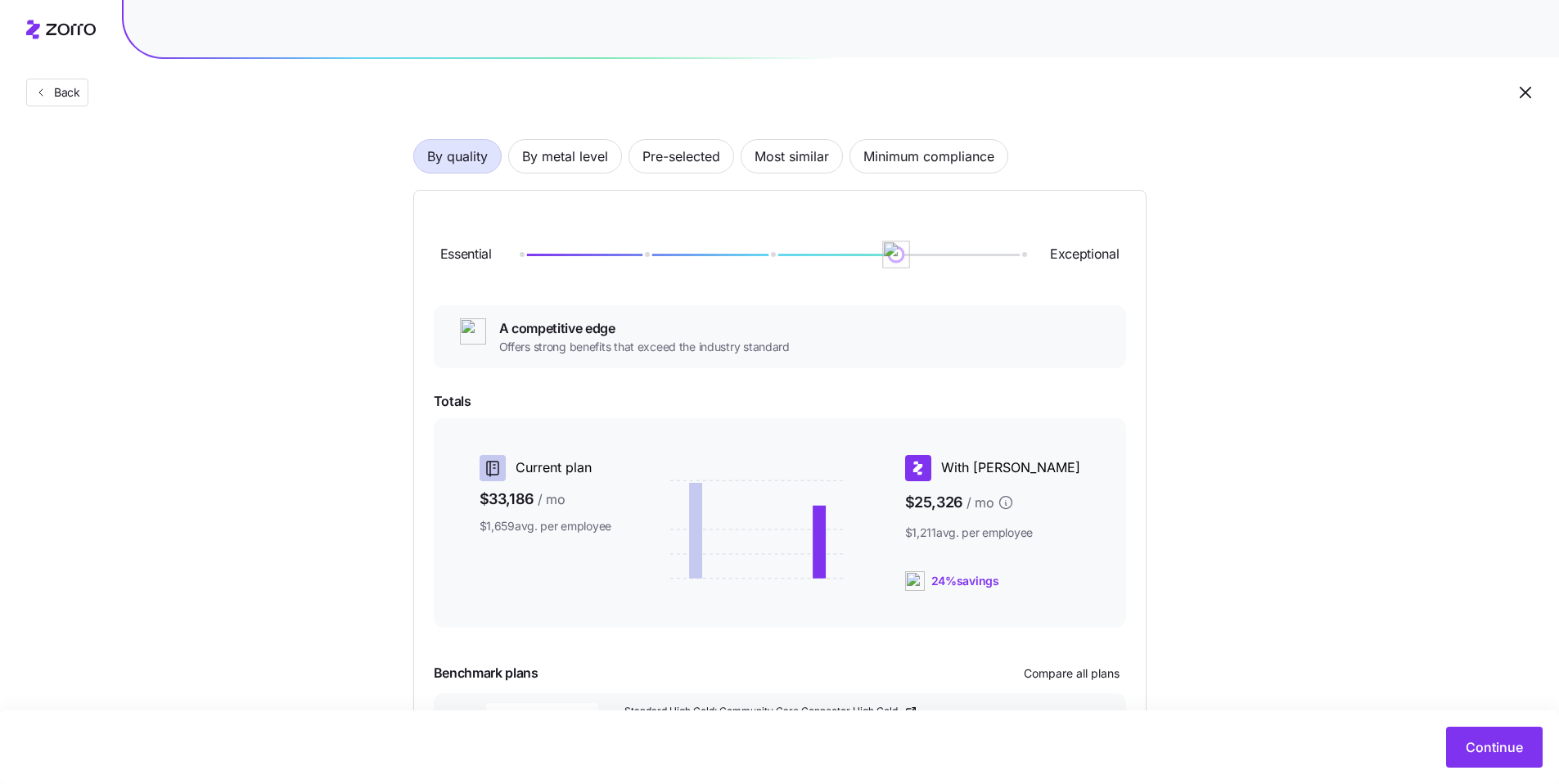
drag, startPoint x: 646, startPoint y: 257, endPoint x: 1075, endPoint y: 262, distance: 429.0
click at [1073, 262] on div "Essential Exceptional" at bounding box center [780, 255] width 692 height 88
drag, startPoint x: 931, startPoint y: 262, endPoint x: 877, endPoint y: 257, distance: 54.2
click at [877, 257] on div at bounding box center [771, 255] width 503 height 10
click at [651, 156] on span "Pre-selected" at bounding box center [681, 156] width 78 height 33
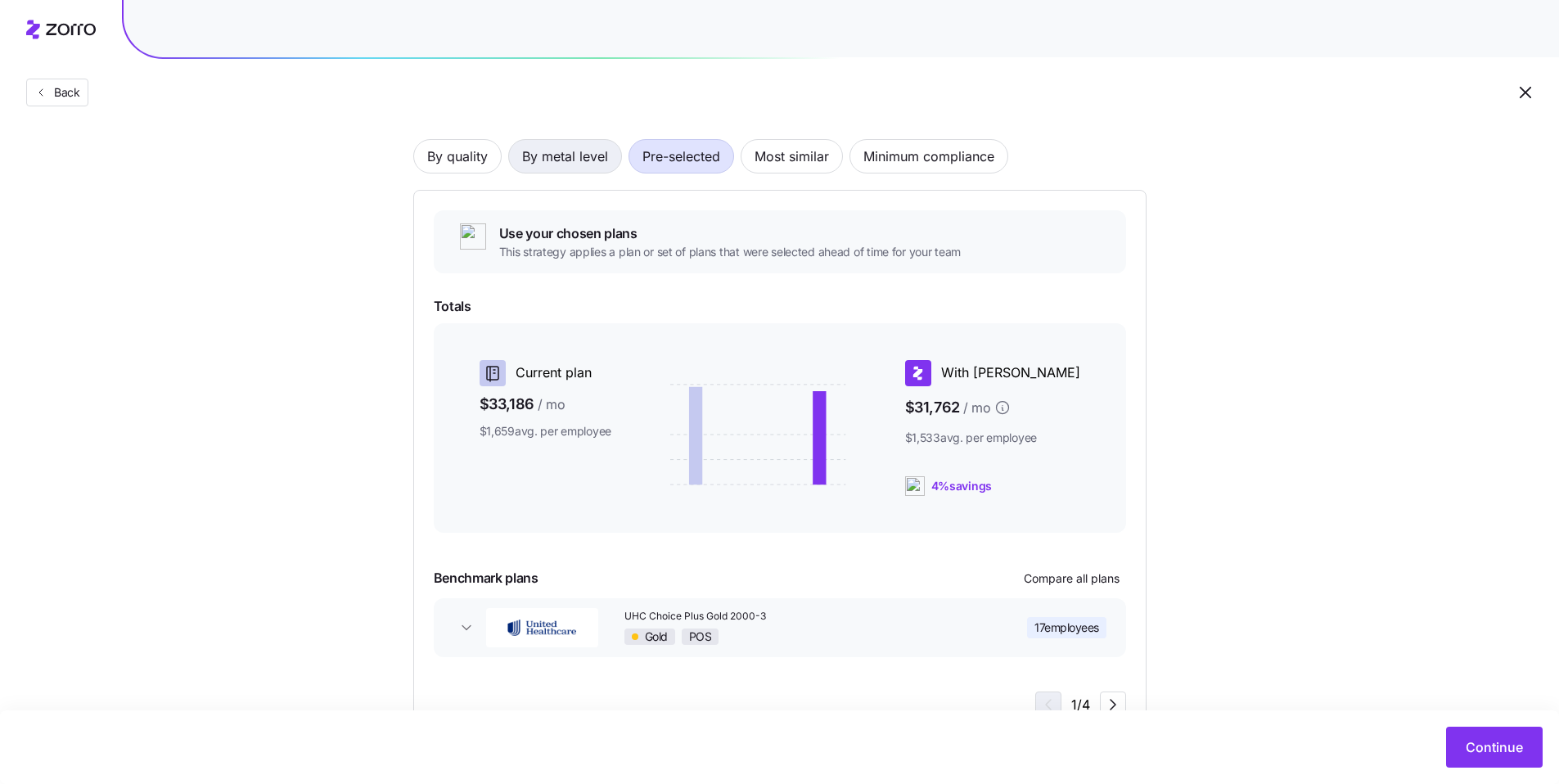
click at [581, 159] on span "By metal level" at bounding box center [565, 156] width 86 height 33
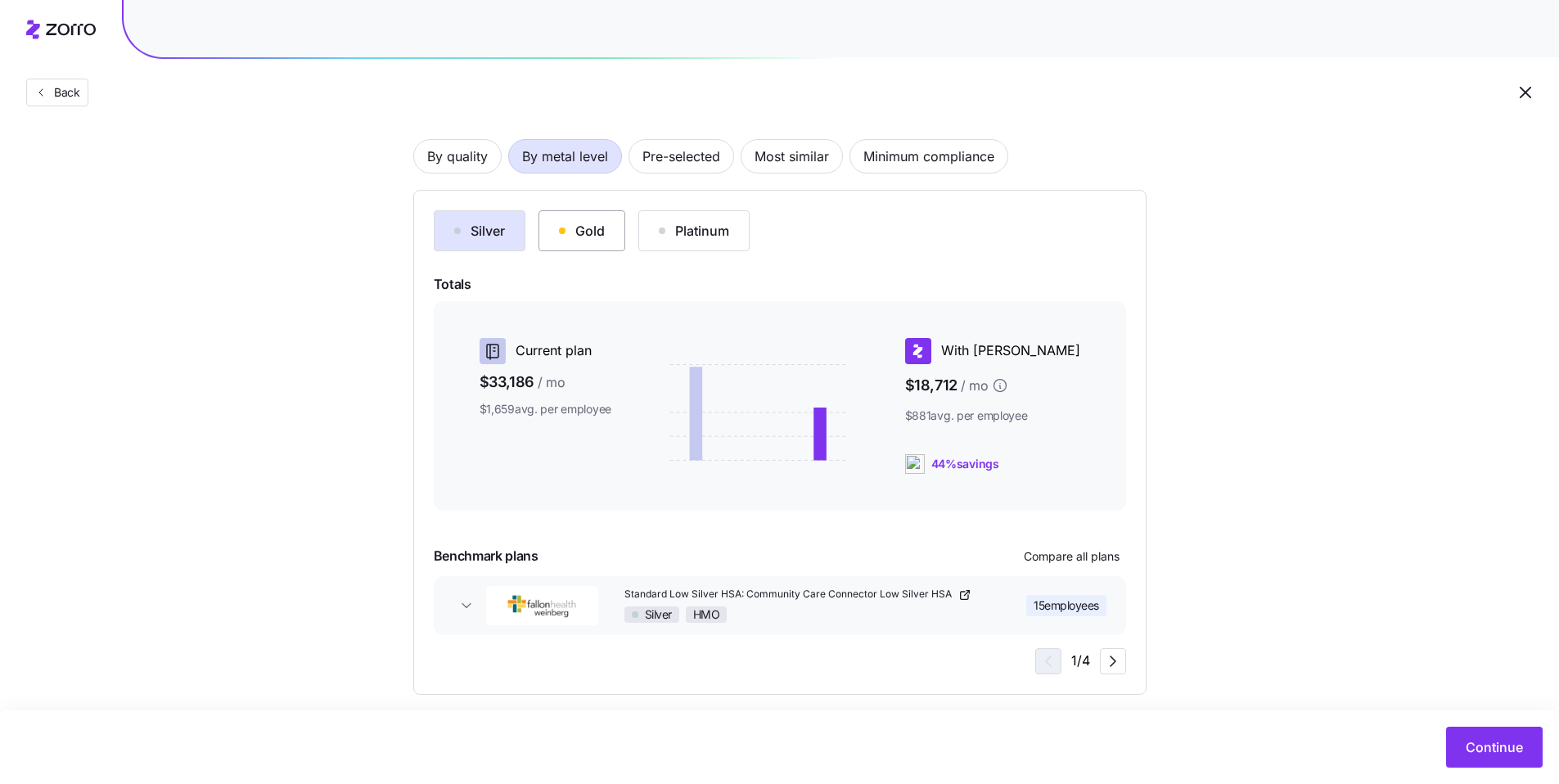
click at [606, 225] on button "Gold" at bounding box center [582, 231] width 87 height 41
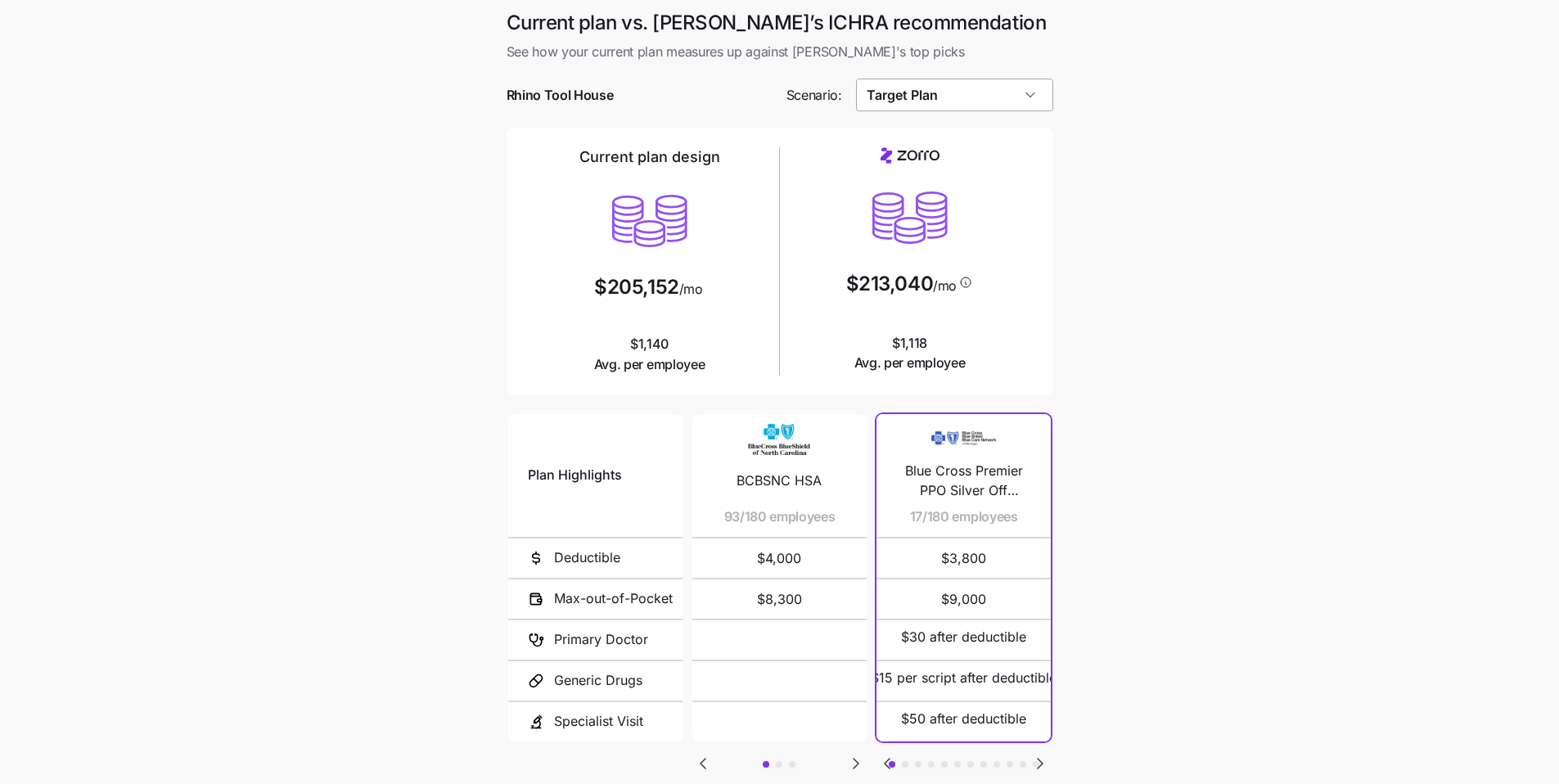
click at [995, 105] on input "Target Plan" at bounding box center [955, 94] width 197 height 33
click at [964, 148] on div "Similar Care" at bounding box center [954, 139] width 184 height 31
type input "Similar Care"
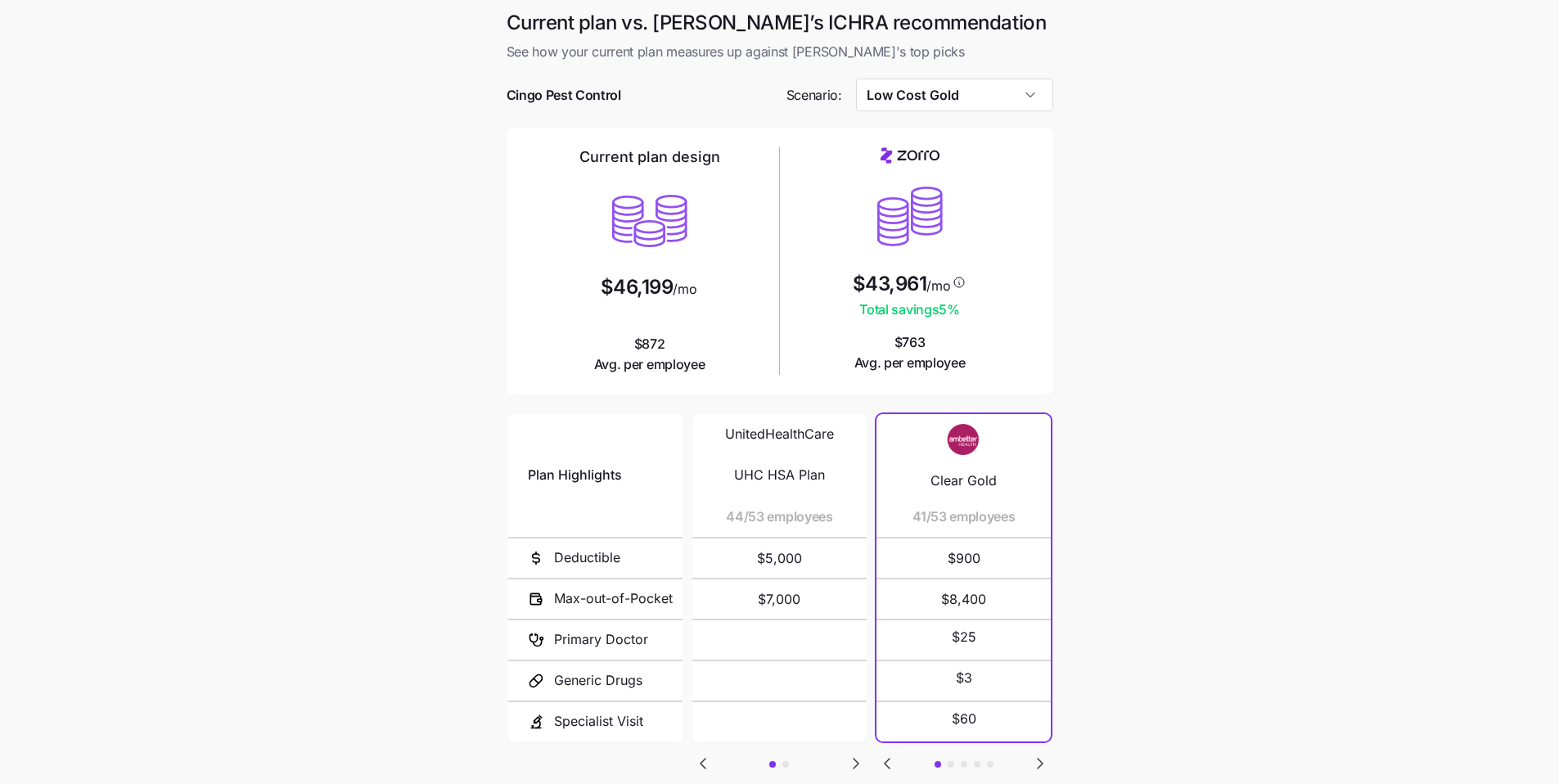
click at [1174, 410] on main "Current plan vs. [PERSON_NAME]’s ICHRA recommendation See how your current plan…" at bounding box center [779, 447] width 1559 height 894
click at [985, 86] on input "Low Cost Gold" at bounding box center [955, 94] width 197 height 33
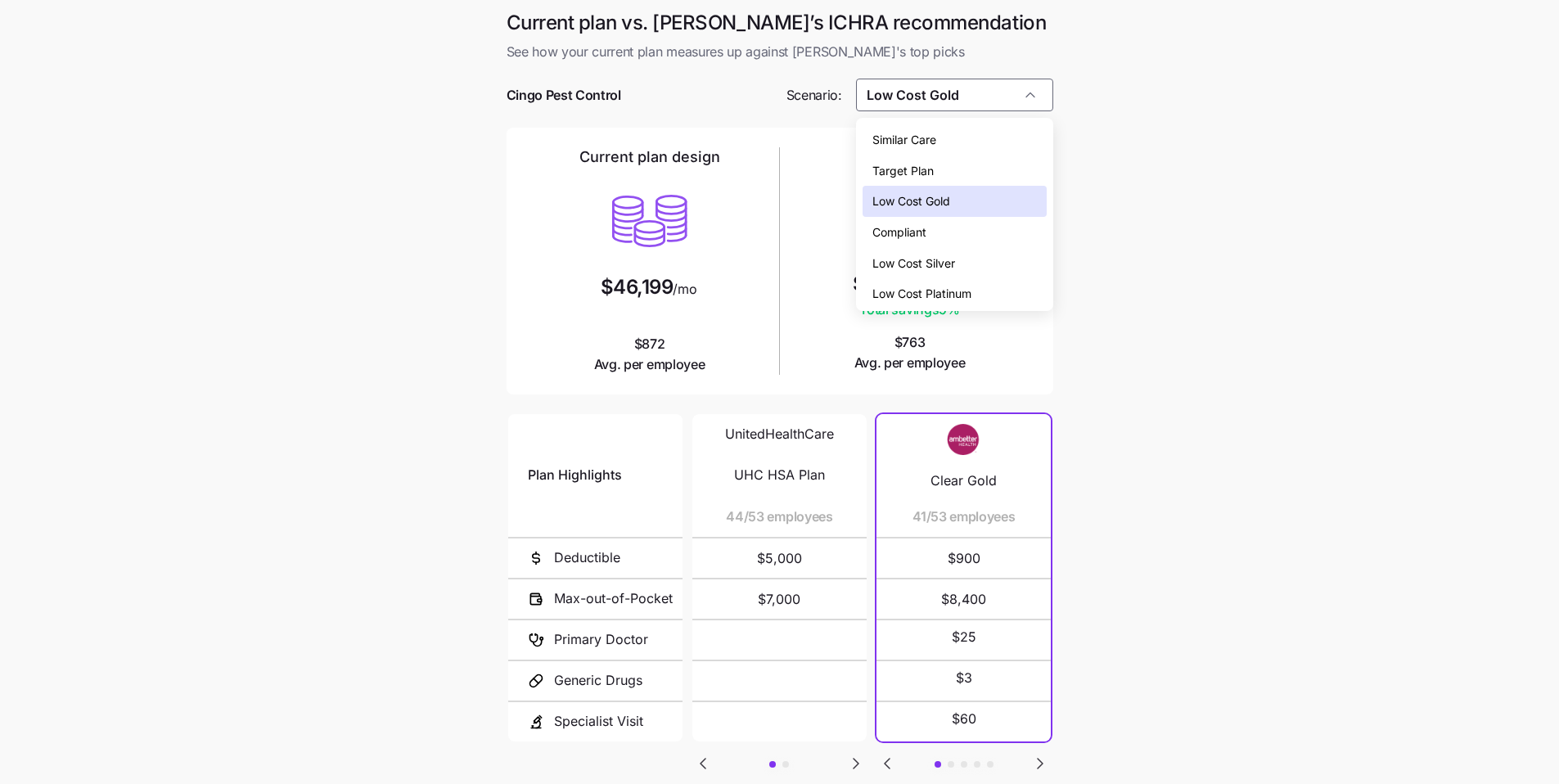
click at [957, 141] on div "Similar Care" at bounding box center [954, 139] width 184 height 31
type input "Similar Care"
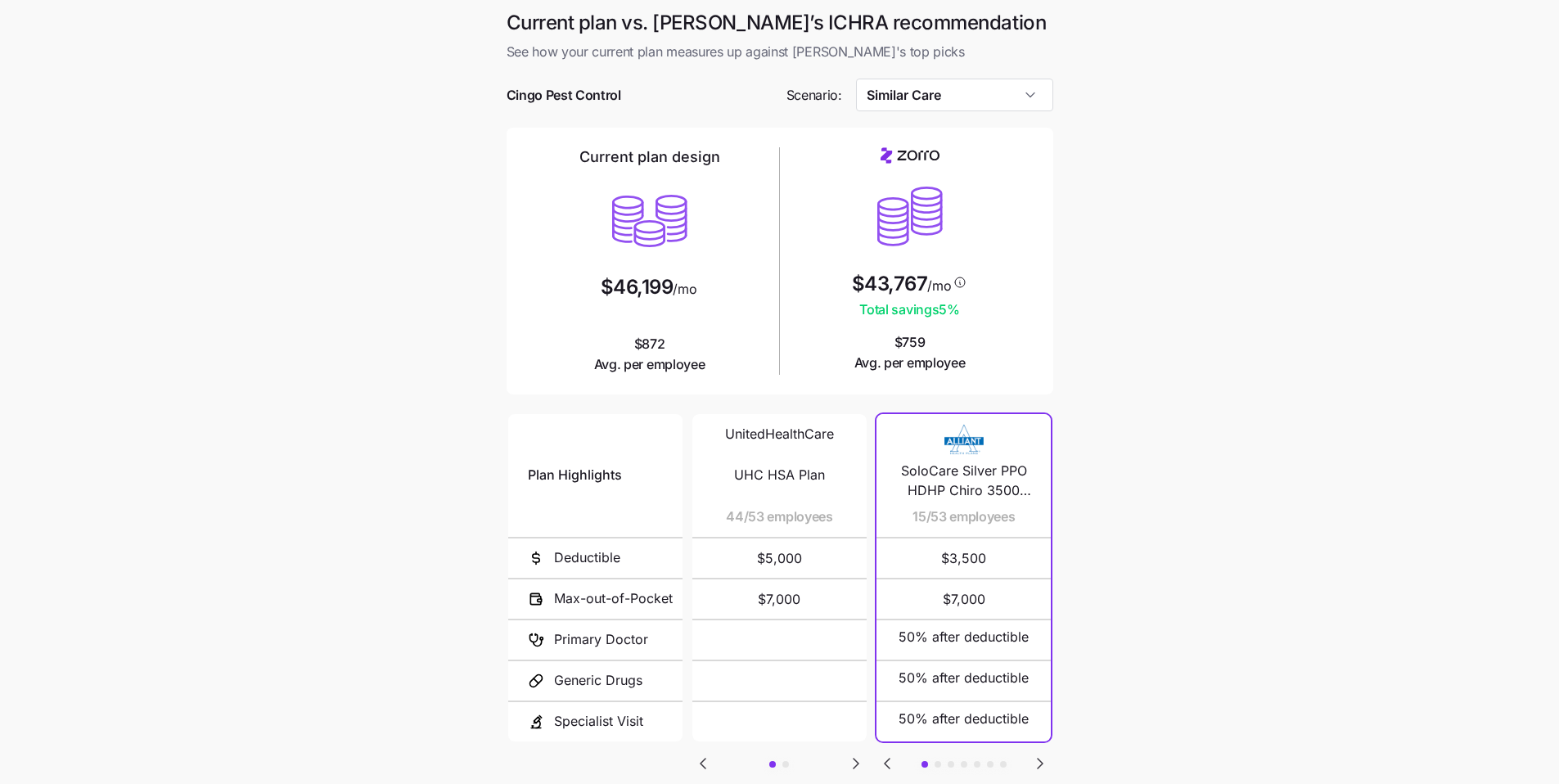
click at [1154, 257] on main "Current plan vs. [PERSON_NAME]’s ICHRA recommendation See how your current plan…" at bounding box center [779, 447] width 1559 height 894
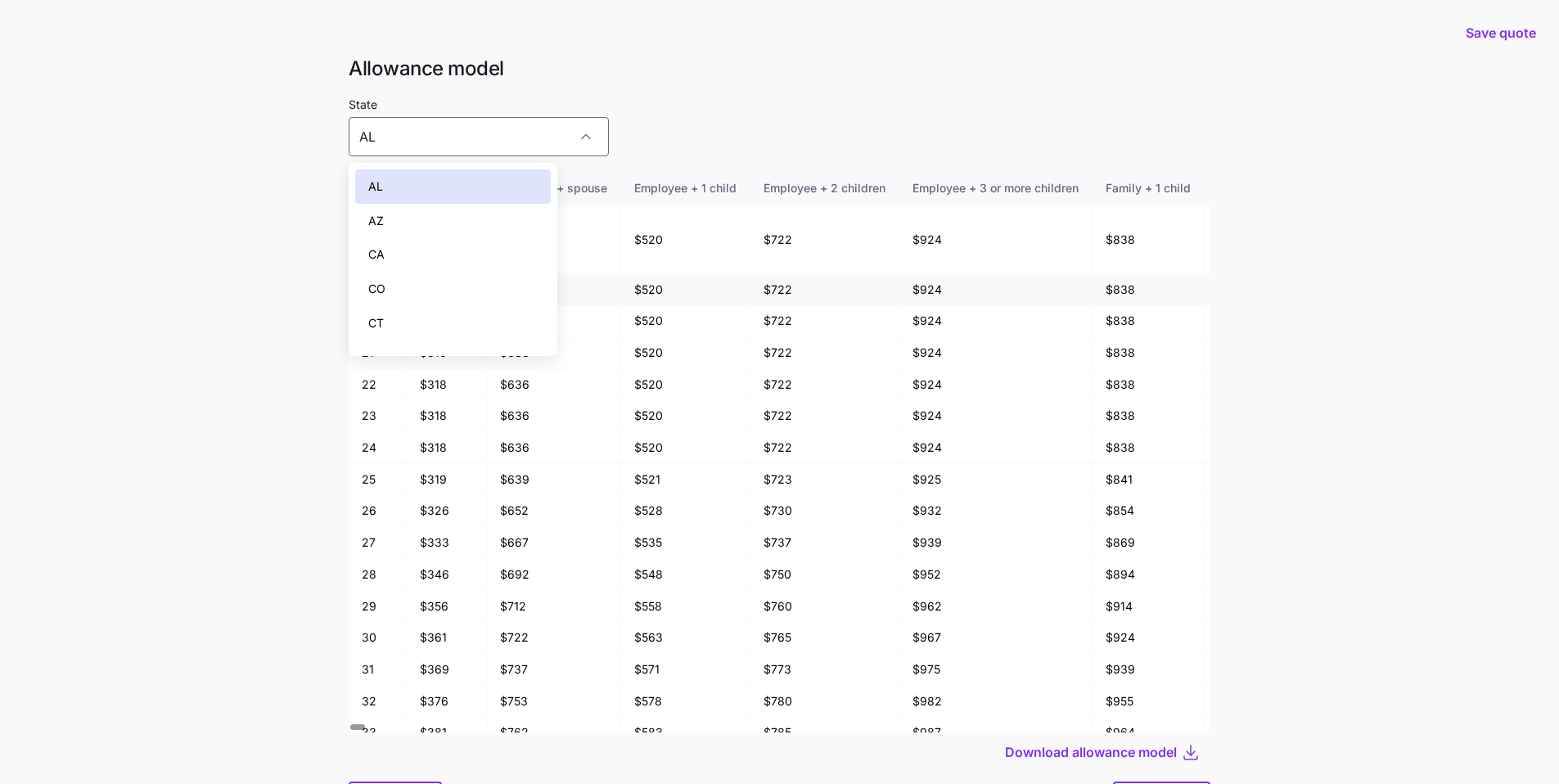
scroll to position [123, 0]
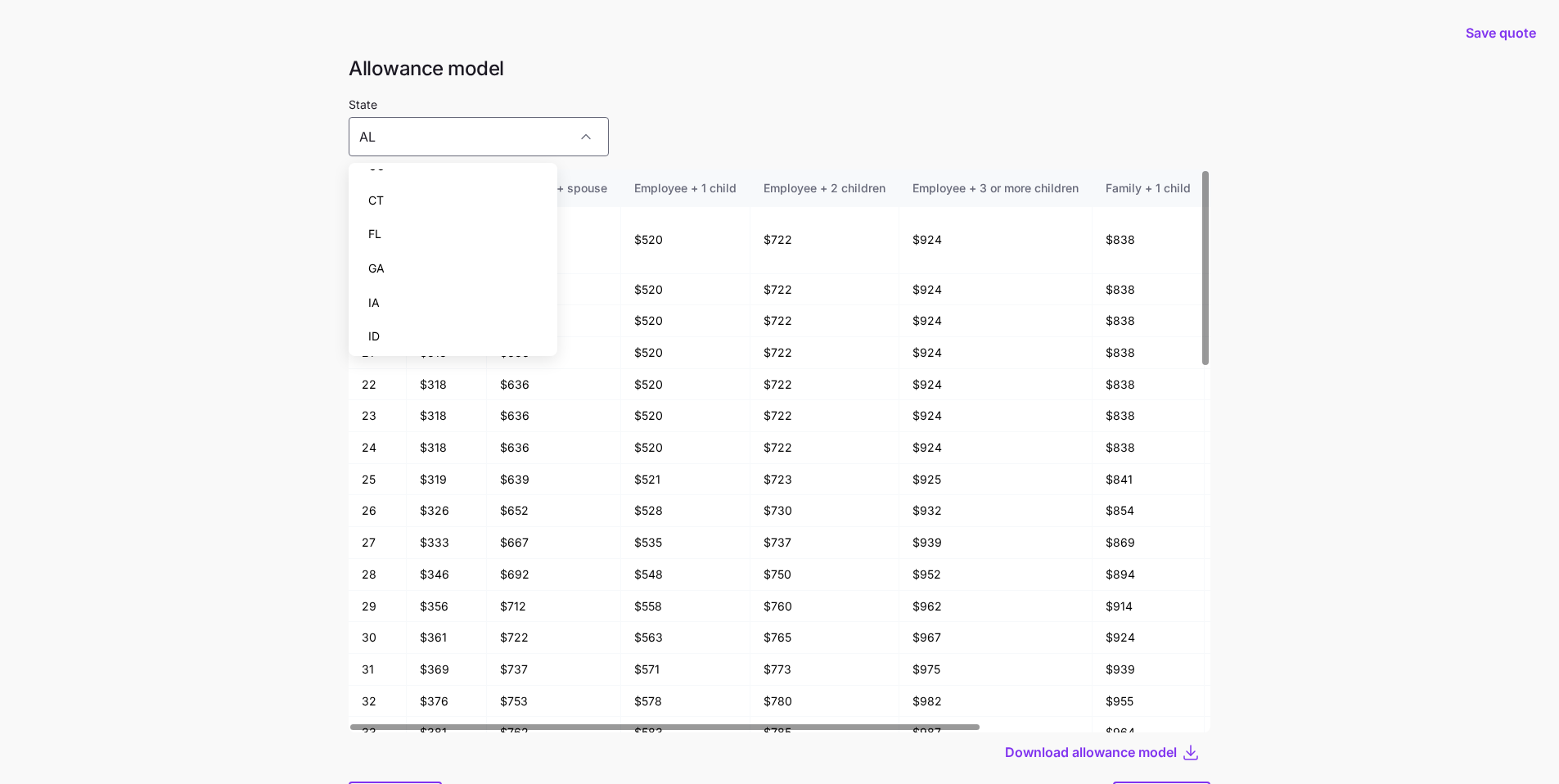
click at [1004, 93] on div at bounding box center [779, 87] width 861 height 13
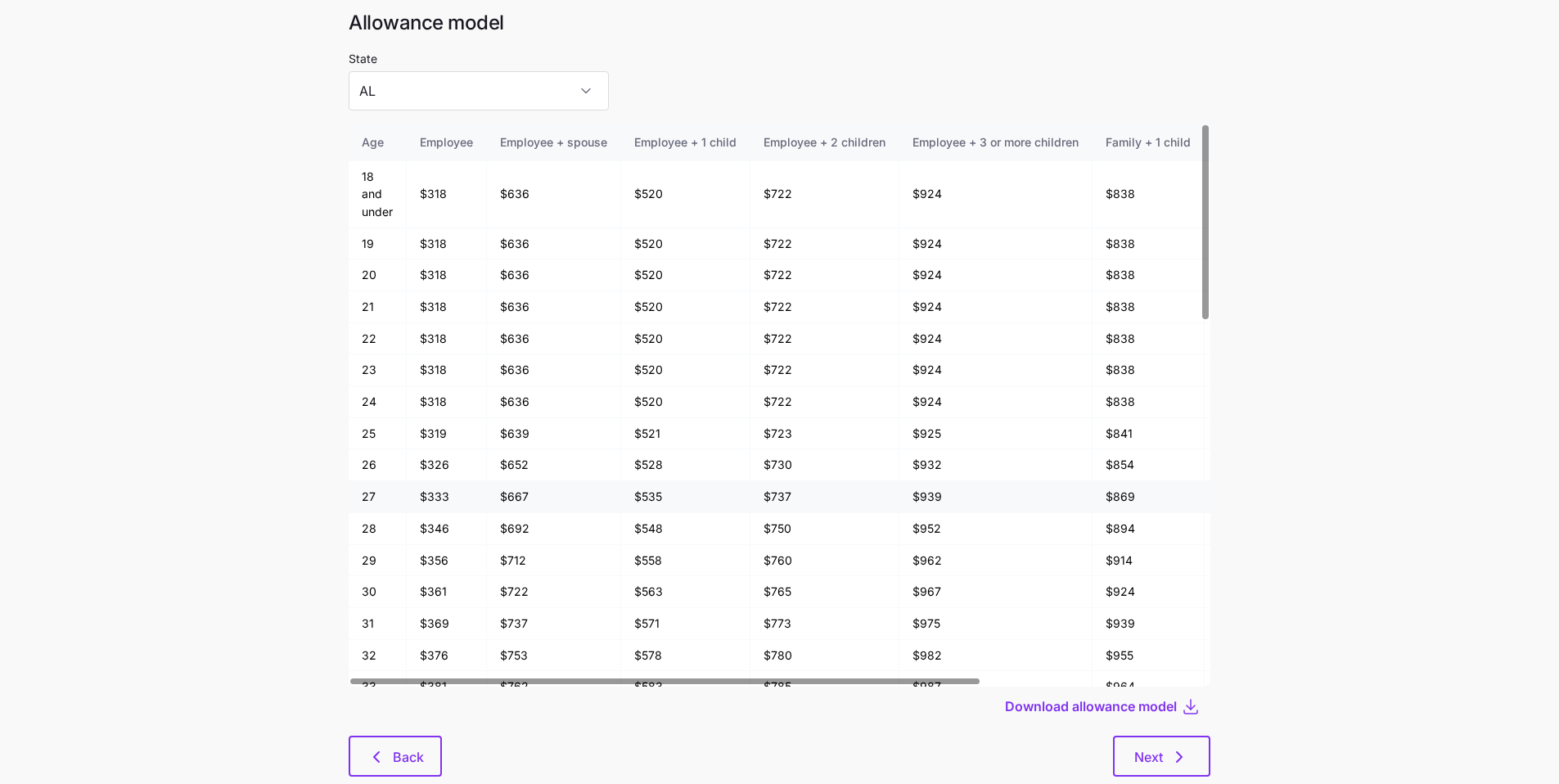
scroll to position [87, 0]
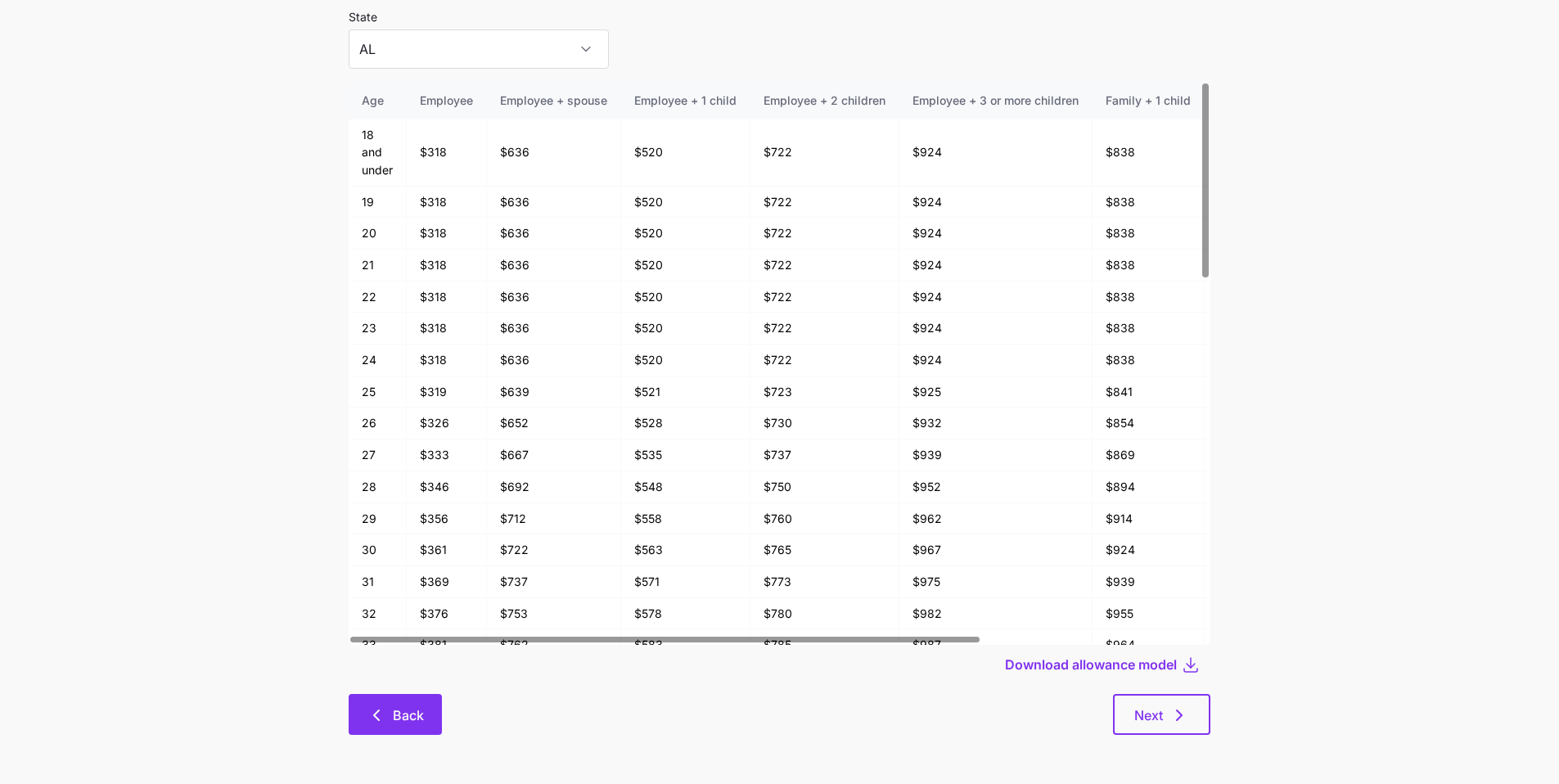
click at [436, 722] on button "Back" at bounding box center [395, 714] width 93 height 41
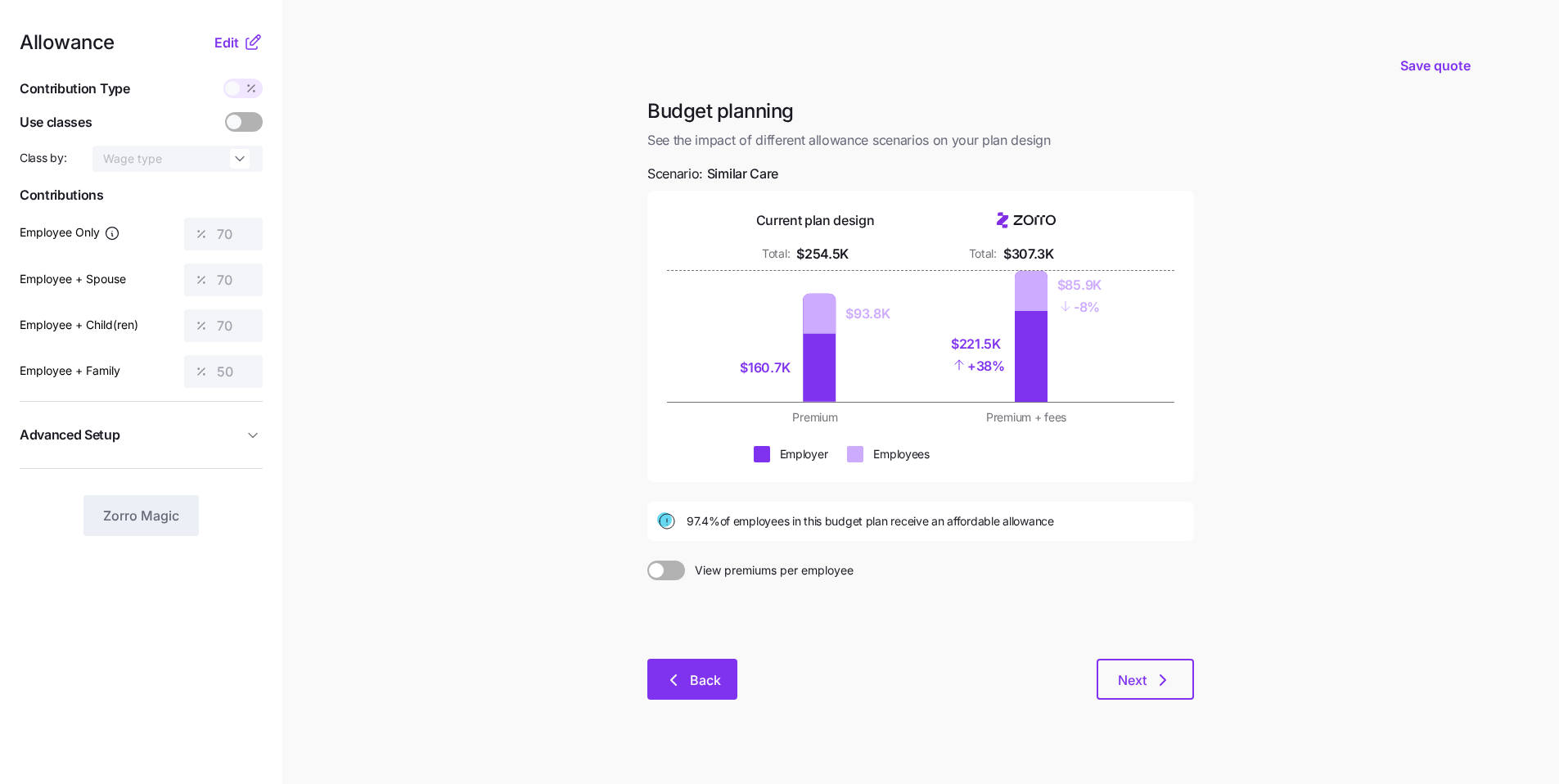
click at [675, 683] on icon "button" at bounding box center [674, 680] width 5 height 10
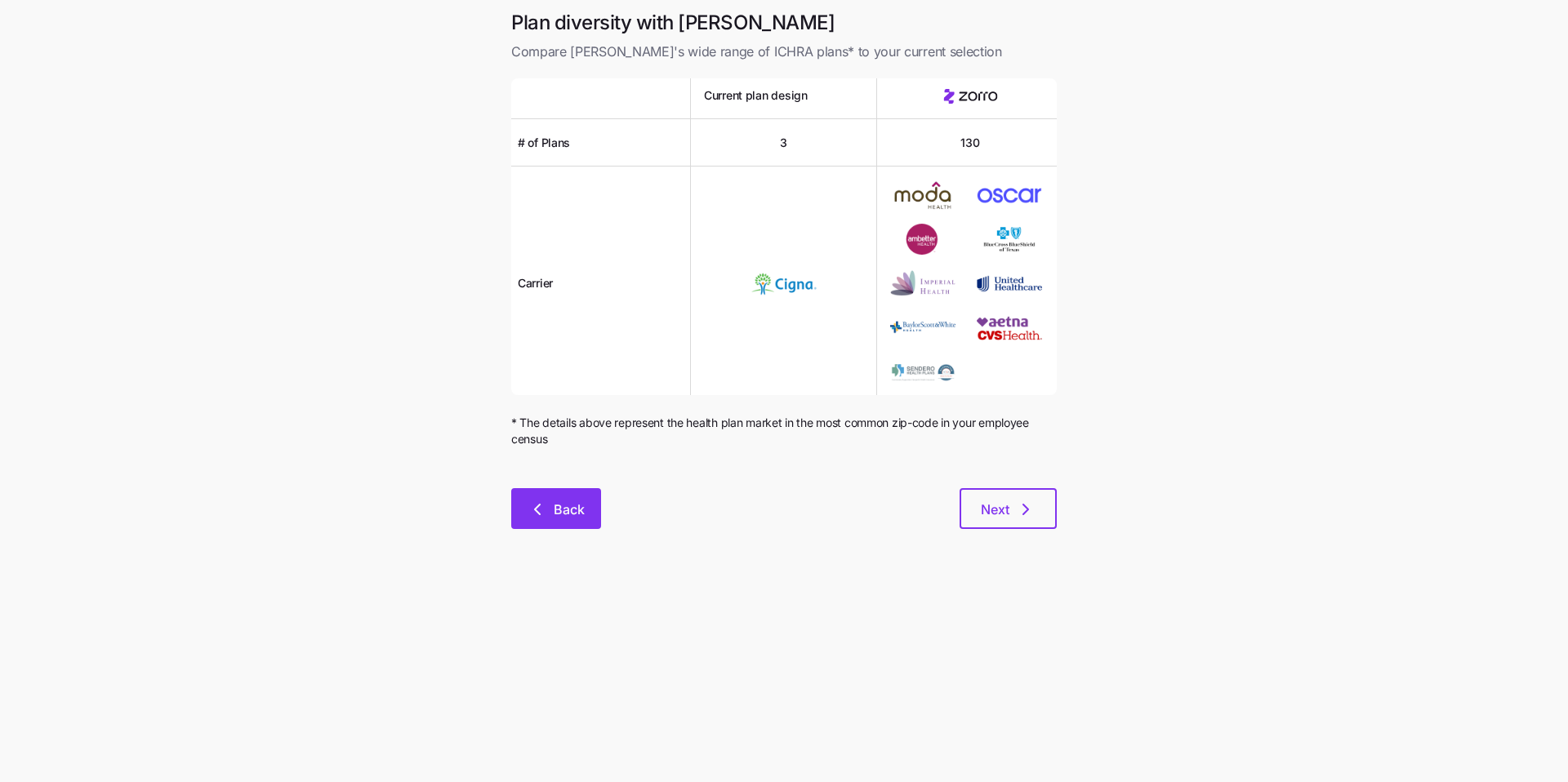
click at [564, 493] on div "Back Next" at bounding box center [784, 508] width 546 height 41
click at [564, 502] on span "Back" at bounding box center [569, 509] width 31 height 19
